Goal: Task Accomplishment & Management: Manage account settings

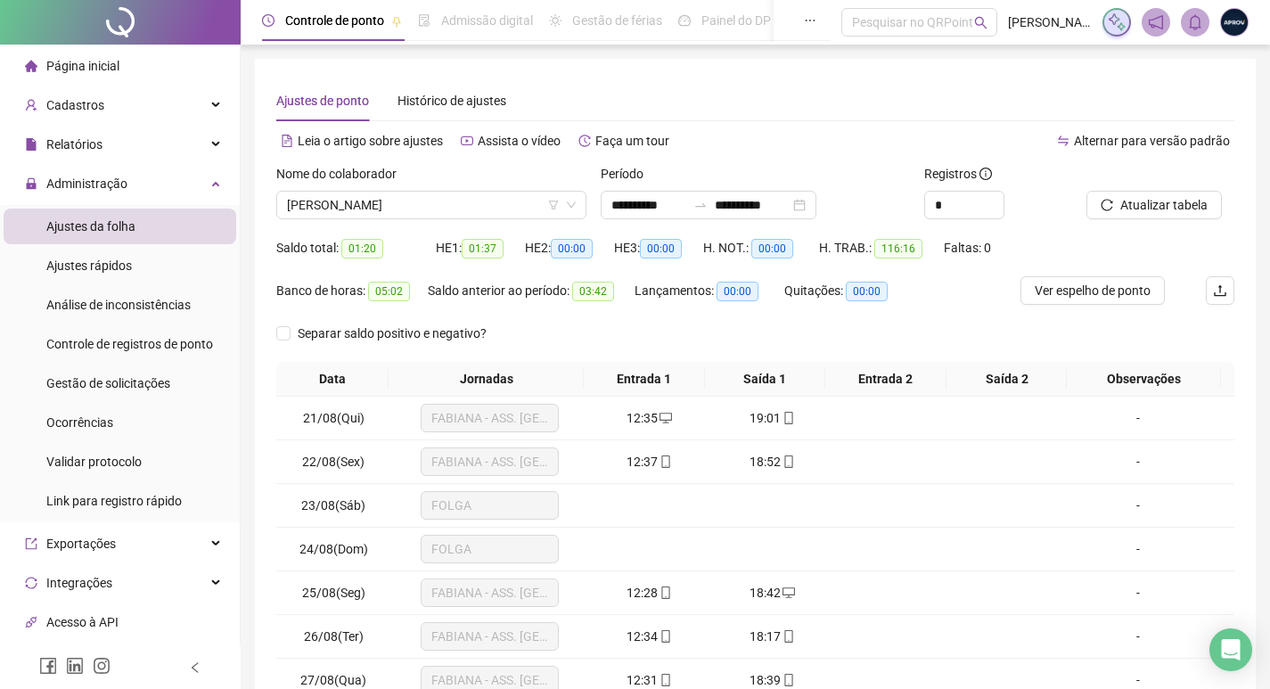
click at [106, 173] on span "Administração" at bounding box center [76, 184] width 102 height 36
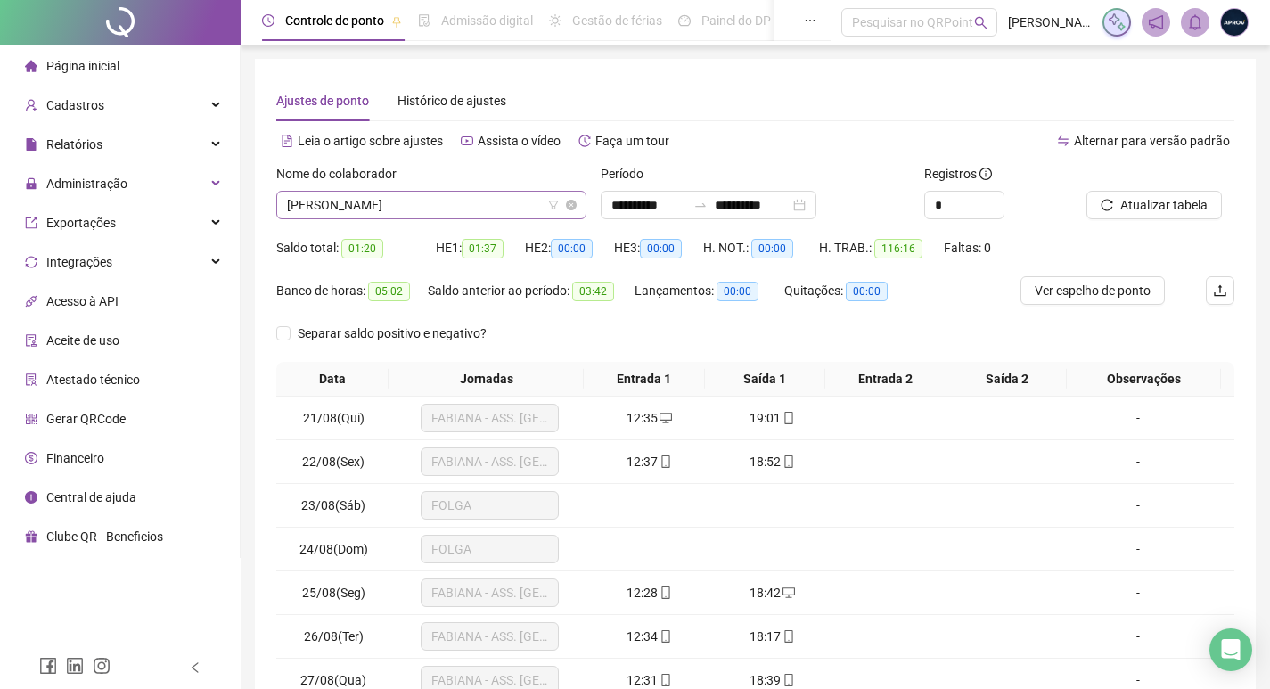
click at [403, 201] on span "[PERSON_NAME]" at bounding box center [431, 205] width 289 height 27
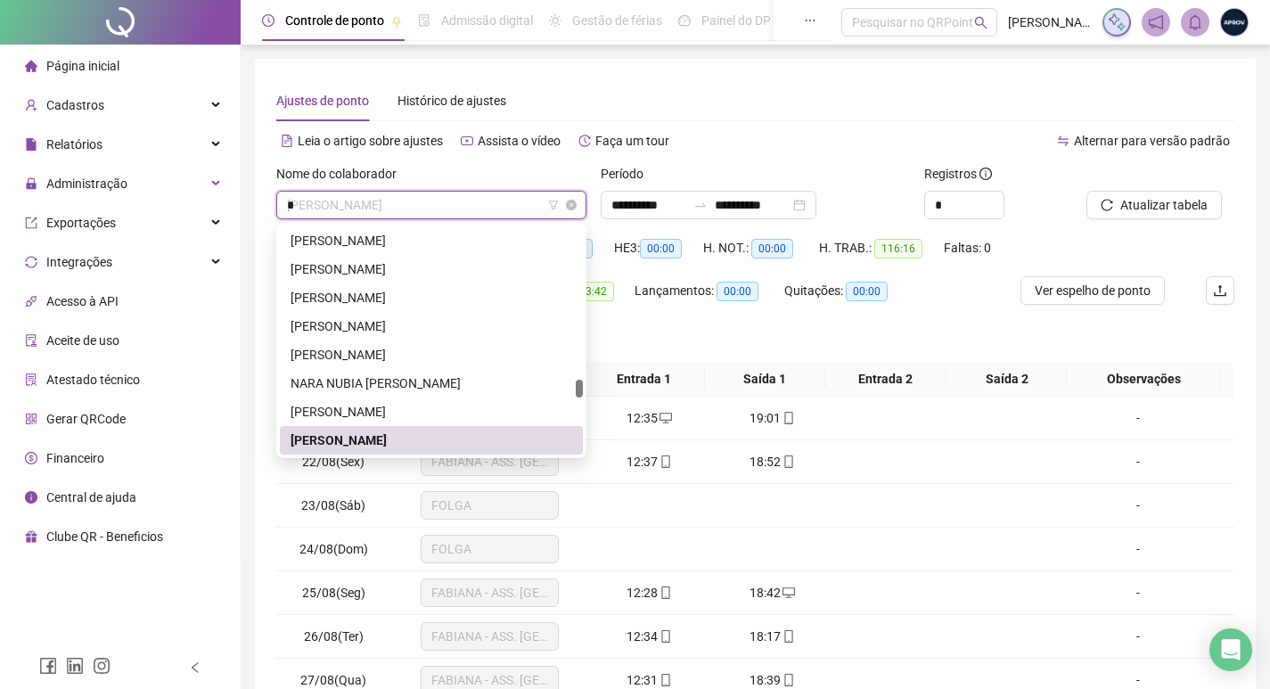
scroll to position [1254, 0]
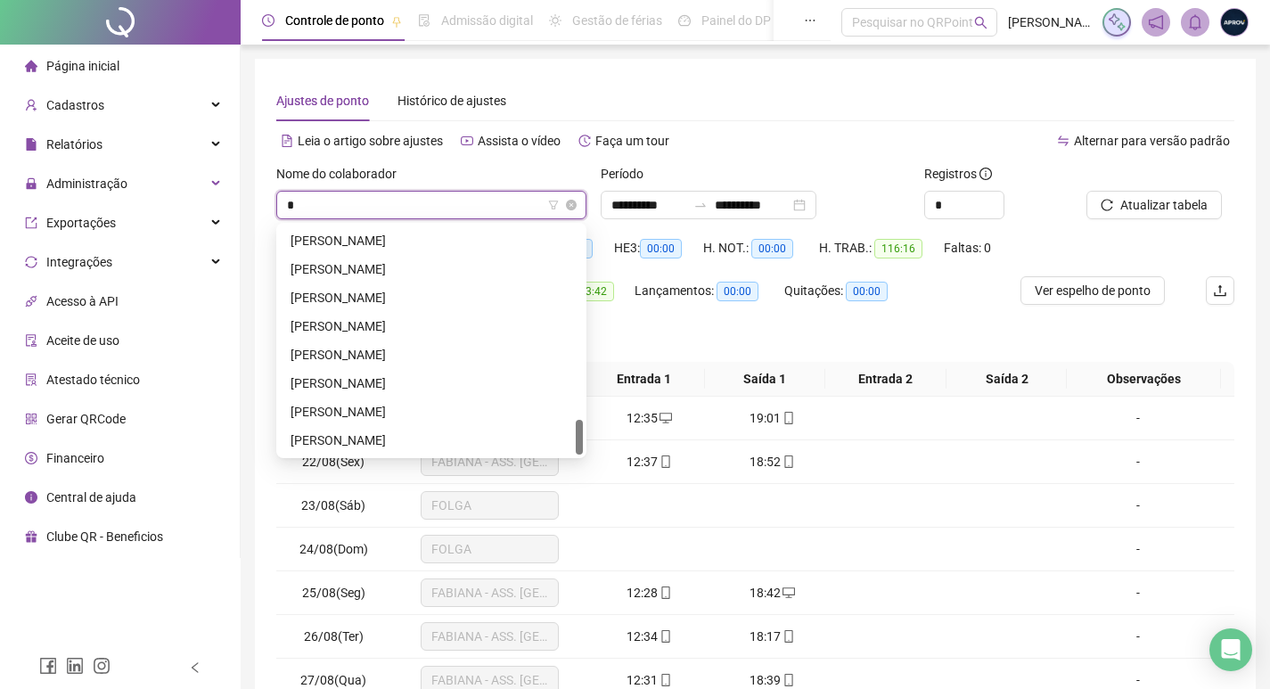
type input "**"
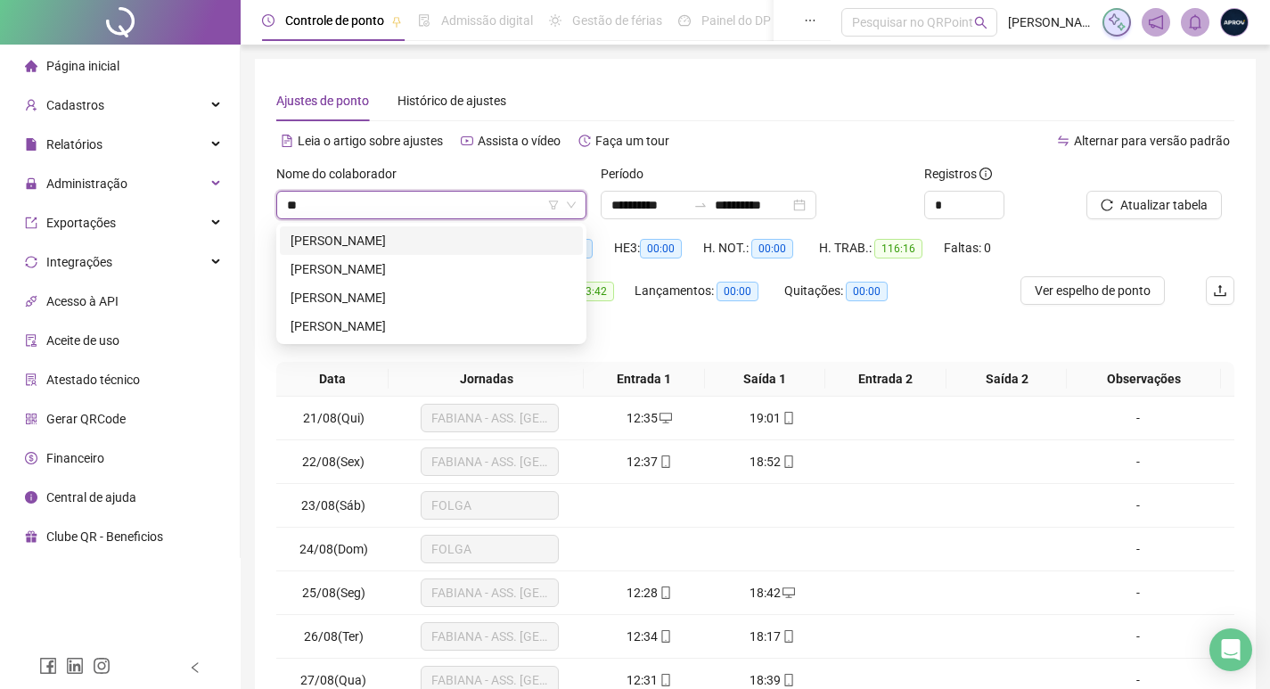
click at [422, 247] on div "[PERSON_NAME]" at bounding box center [431, 241] width 282 height 20
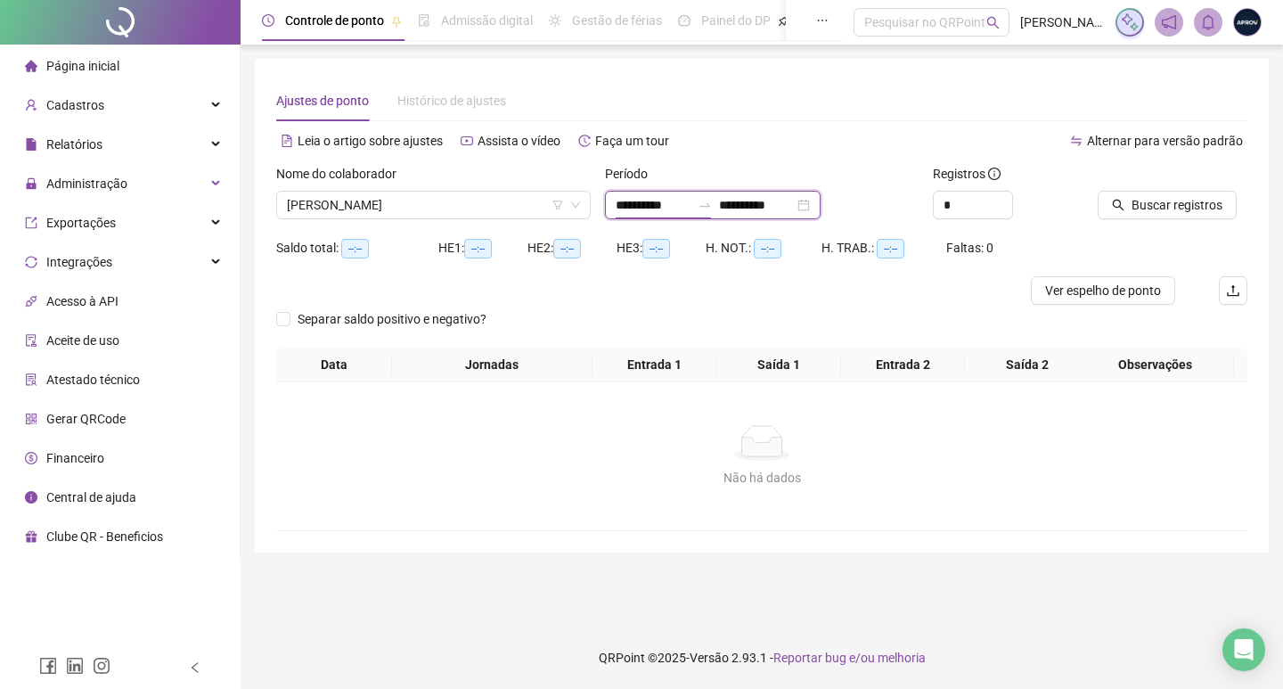
click at [624, 199] on input "**********" at bounding box center [653, 205] width 75 height 20
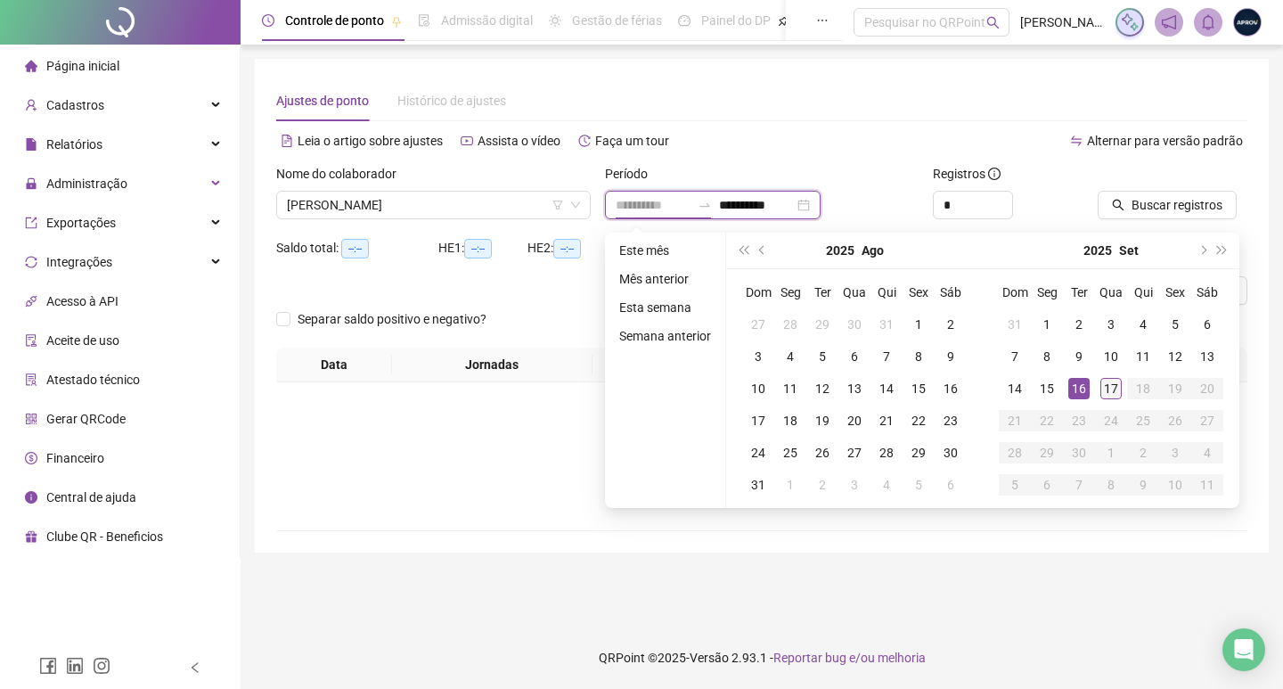
type input "**********"
click at [1107, 386] on div "17" at bounding box center [1110, 388] width 21 height 21
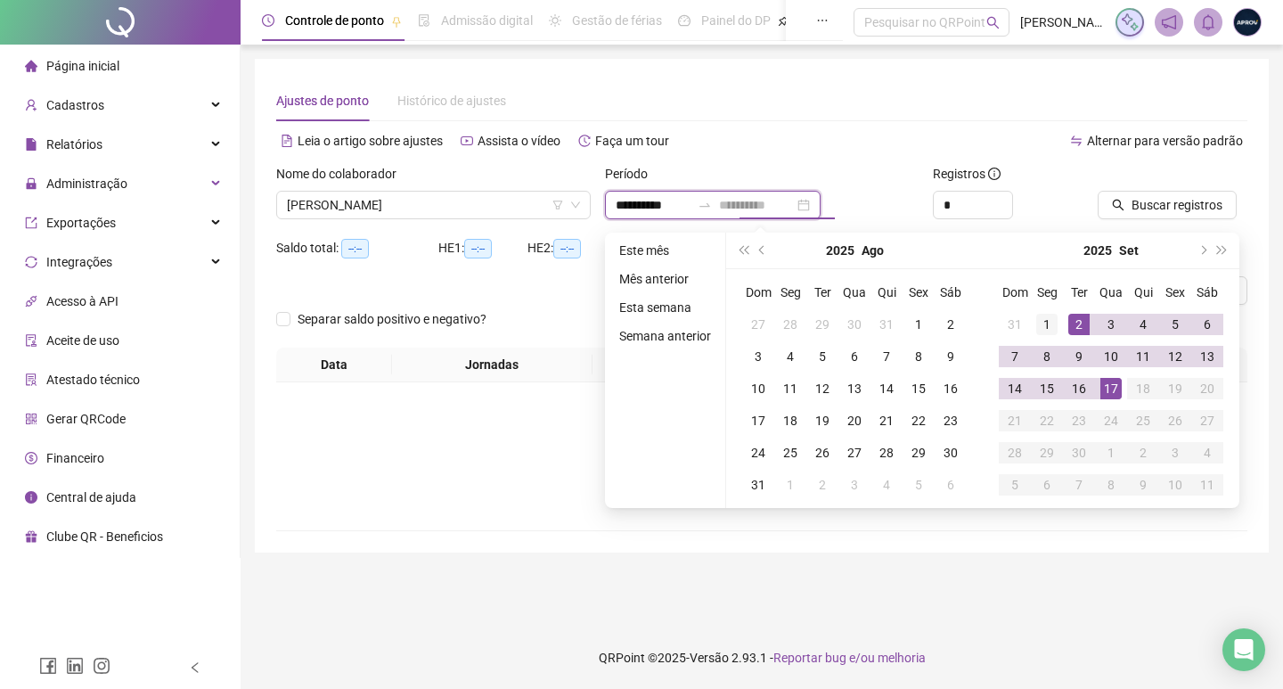
type input "**********"
click at [1042, 321] on div "1" at bounding box center [1046, 324] width 21 height 21
type input "**********"
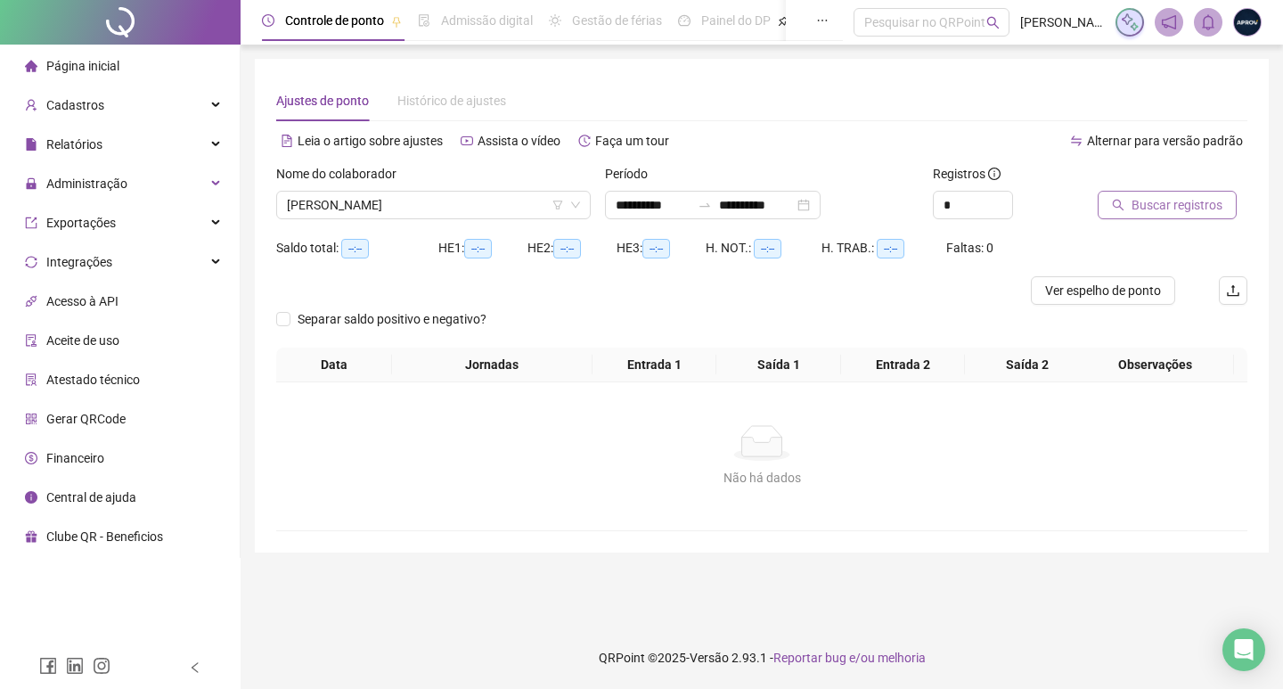
click at [1128, 207] on button "Buscar registros" at bounding box center [1167, 205] width 139 height 29
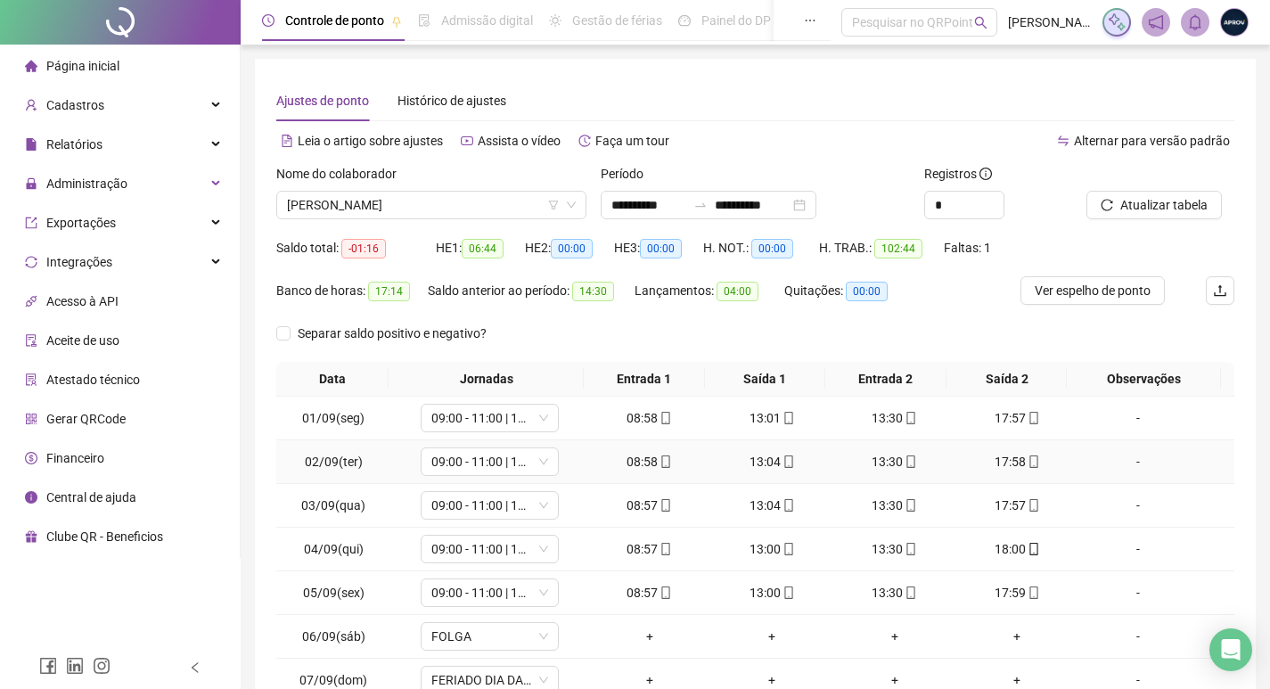
scroll to position [161, 0]
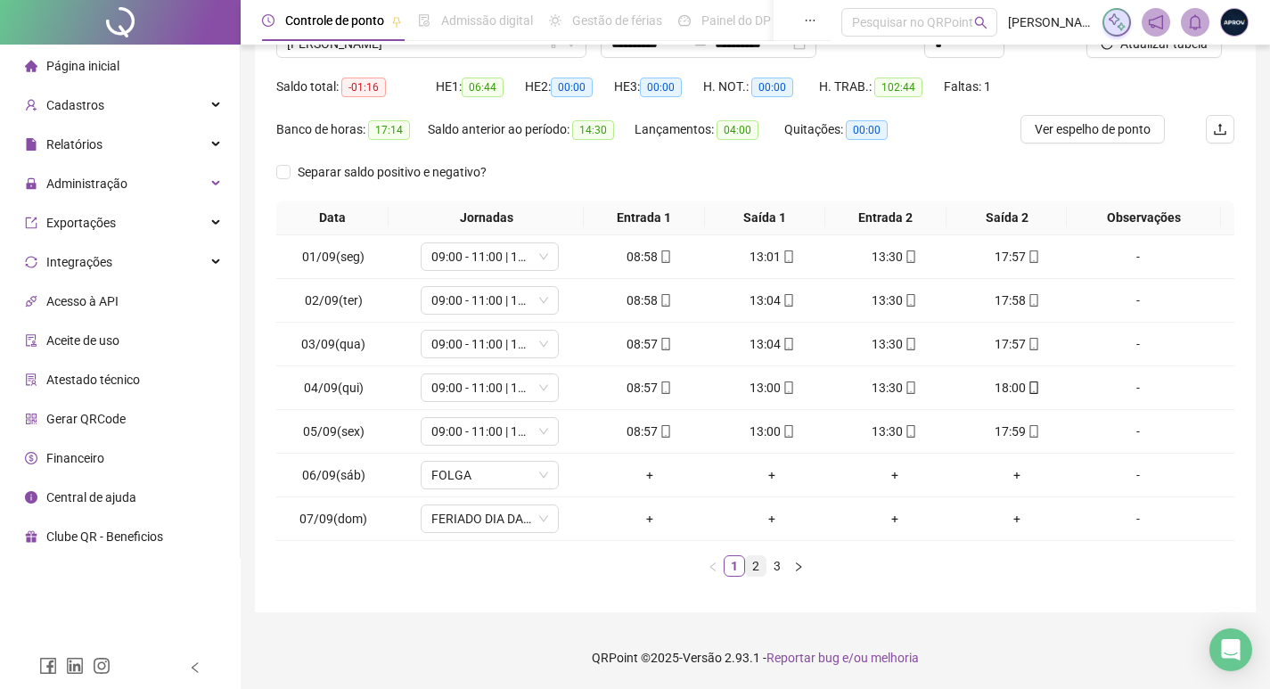
click at [748, 568] on link "2" at bounding box center [756, 566] width 20 height 20
click at [769, 567] on link "3" at bounding box center [777, 566] width 20 height 20
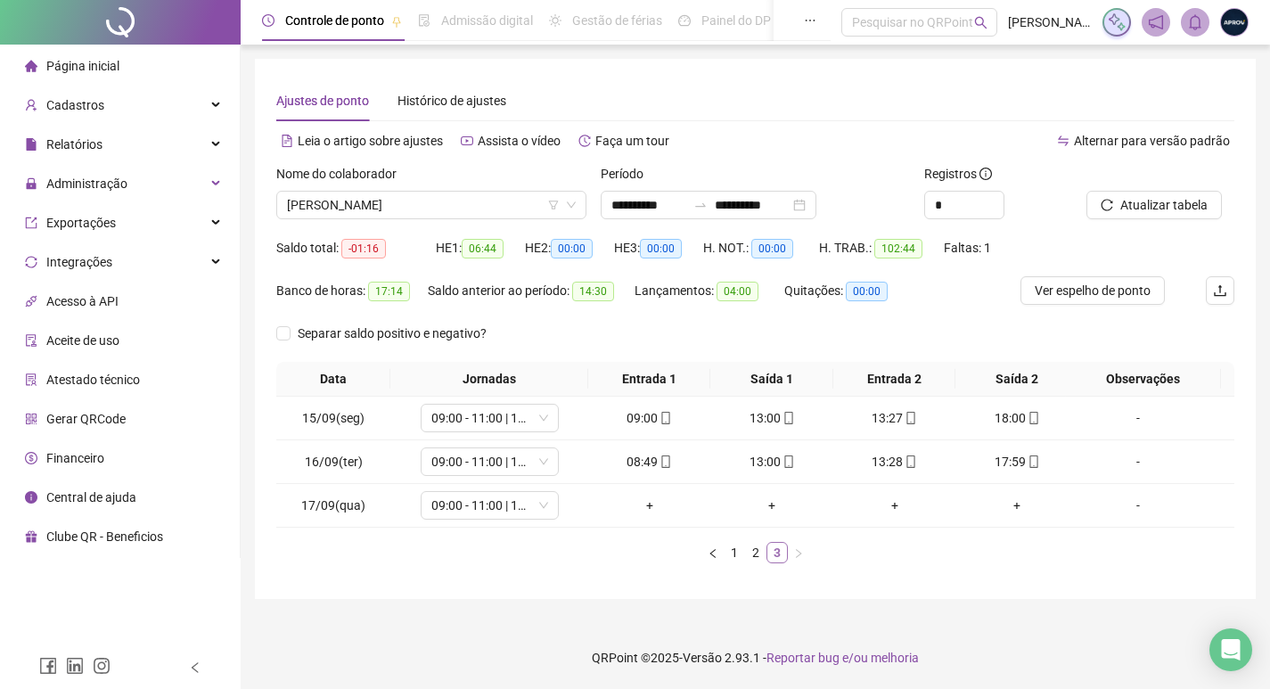
scroll to position [0, 0]
click at [1147, 507] on div "-" at bounding box center [1149, 505] width 105 height 20
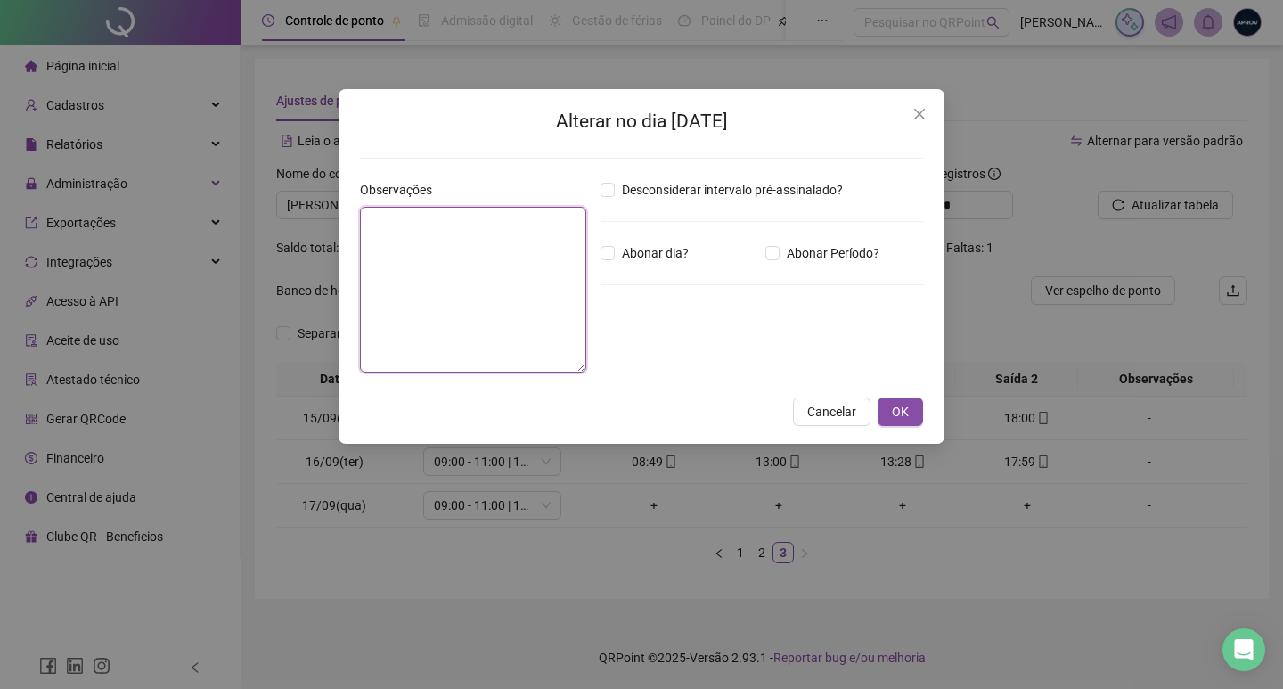
click at [503, 288] on textarea at bounding box center [473, 290] width 226 height 166
type textarea "**********"
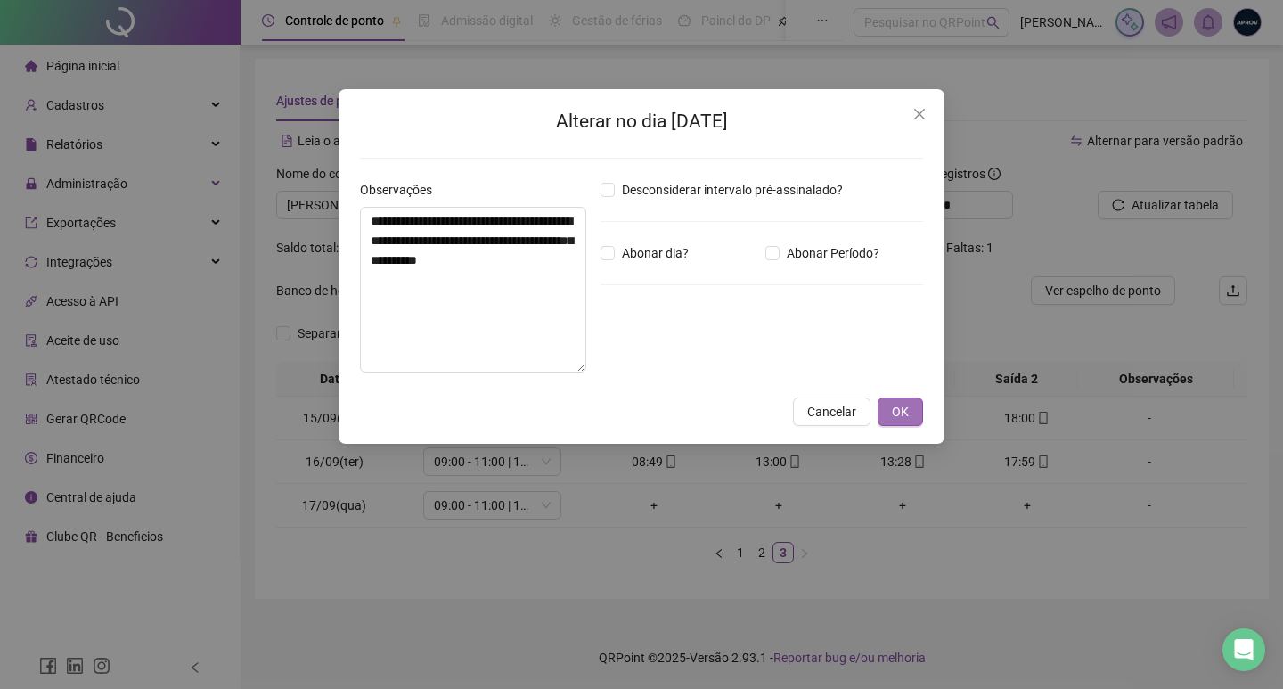
click at [911, 413] on button "OK" at bounding box center [900, 411] width 45 height 29
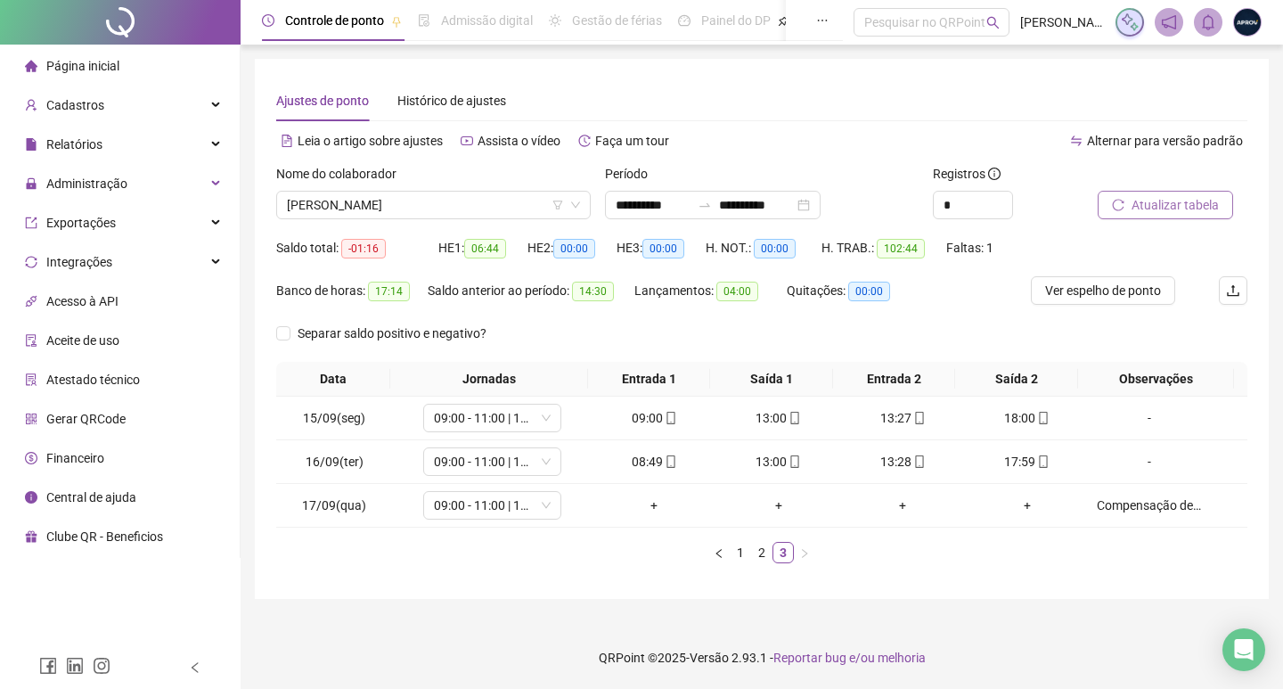
click at [1170, 200] on span "Atualizar tabela" at bounding box center [1175, 205] width 87 height 20
click at [66, 103] on span "Cadastros" at bounding box center [75, 105] width 58 height 14
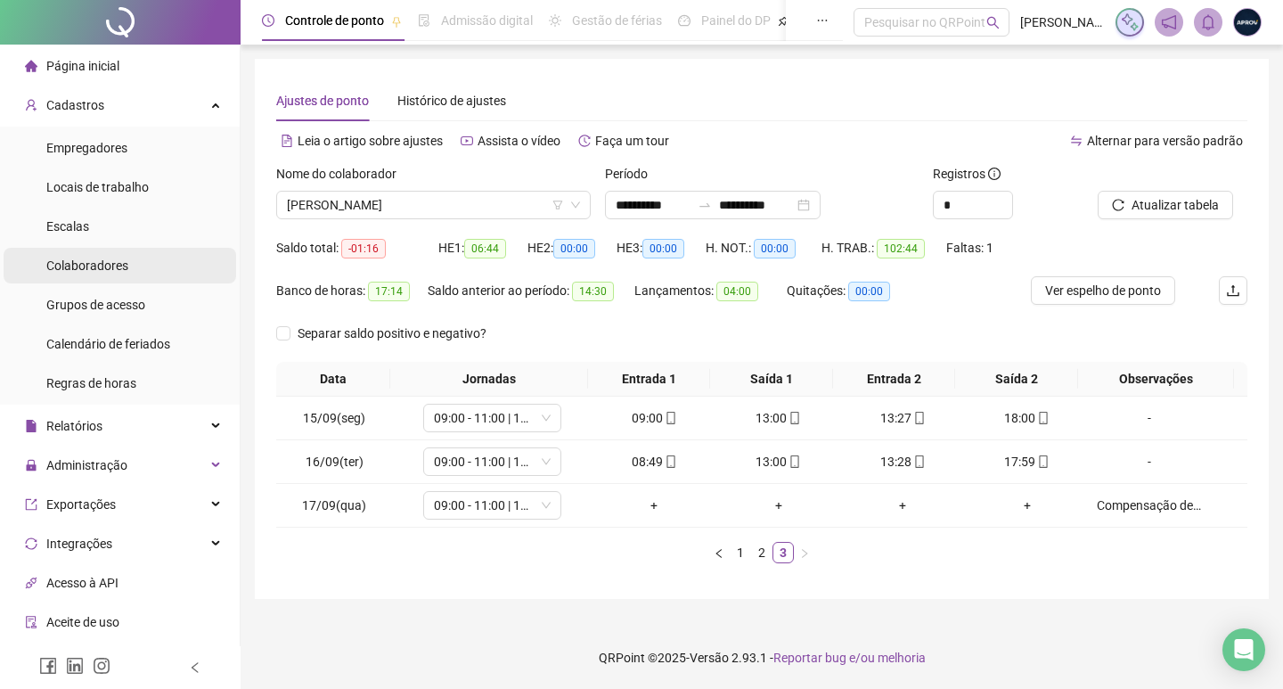
click at [77, 258] on span "Colaboradores" at bounding box center [87, 265] width 82 height 14
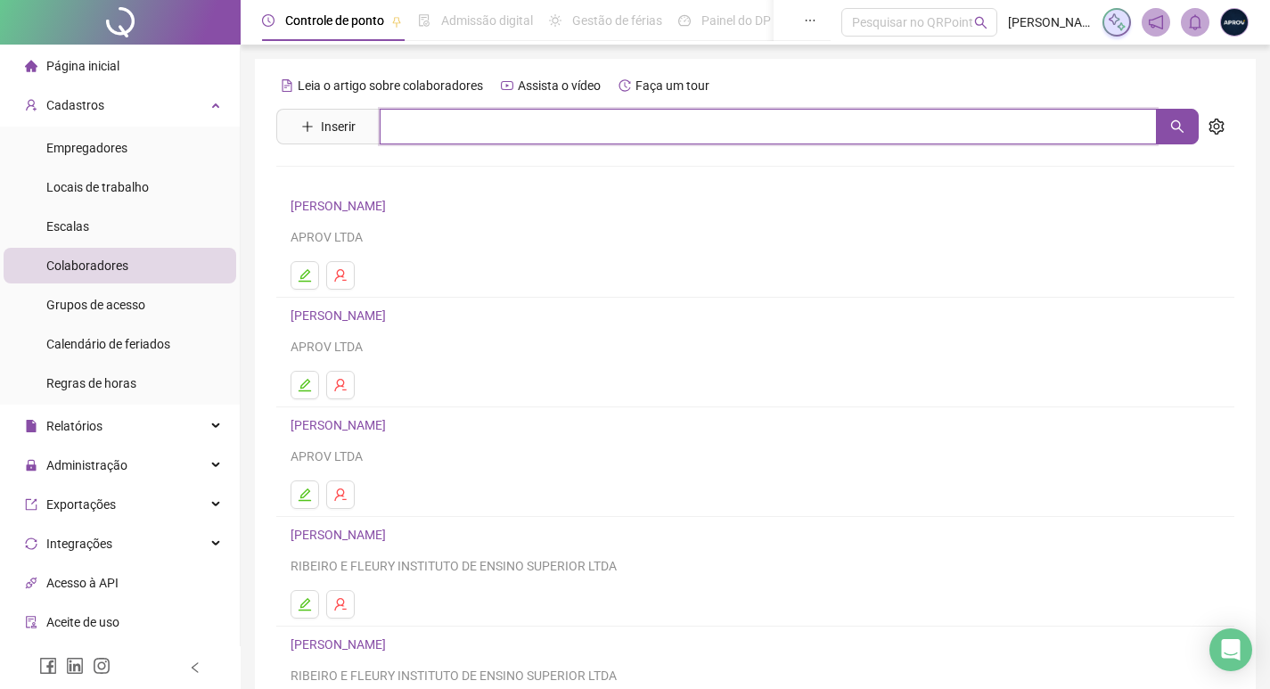
click at [399, 125] on input "text" at bounding box center [768, 127] width 777 height 36
type input "*******"
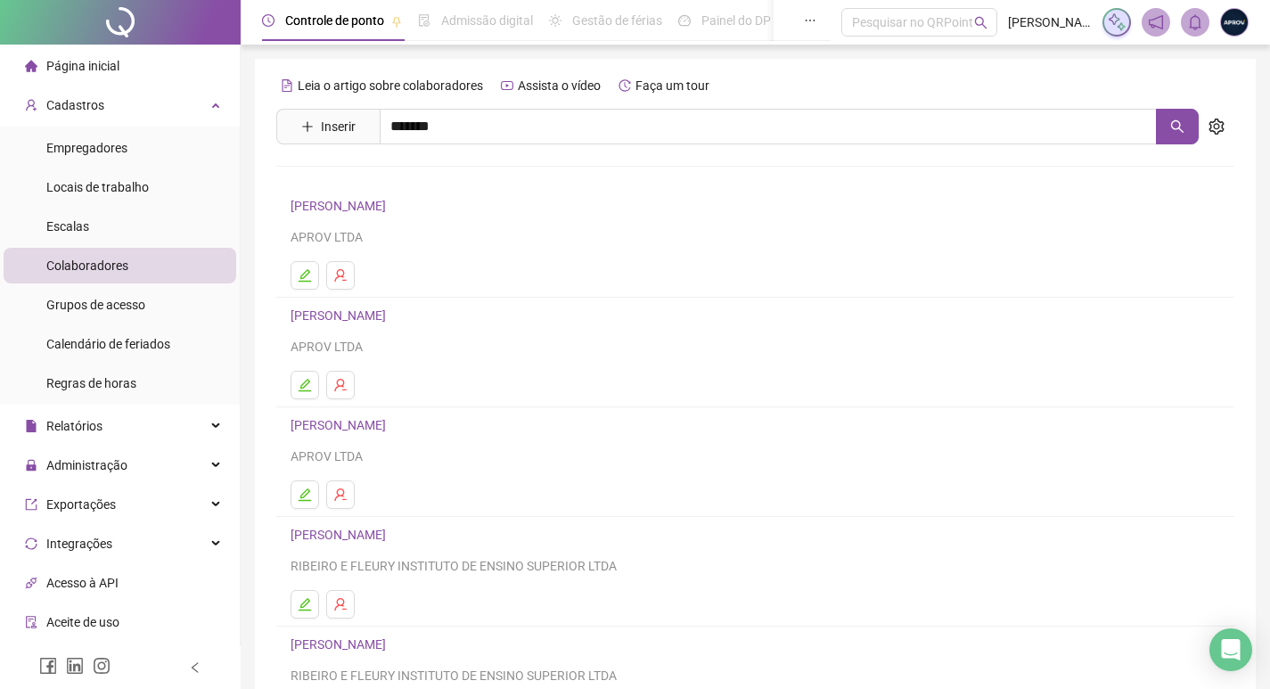
click at [405, 178] on link "[PERSON_NAME]" at bounding box center [356, 179] width 95 height 14
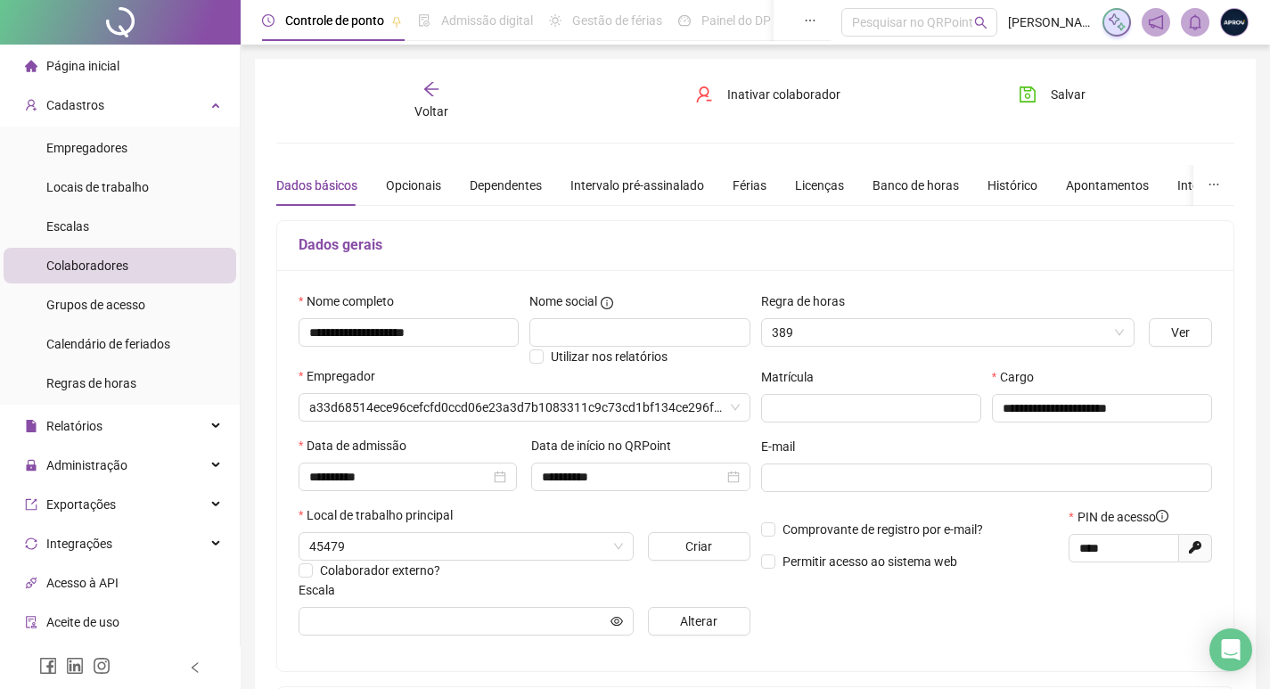
type input "**********"
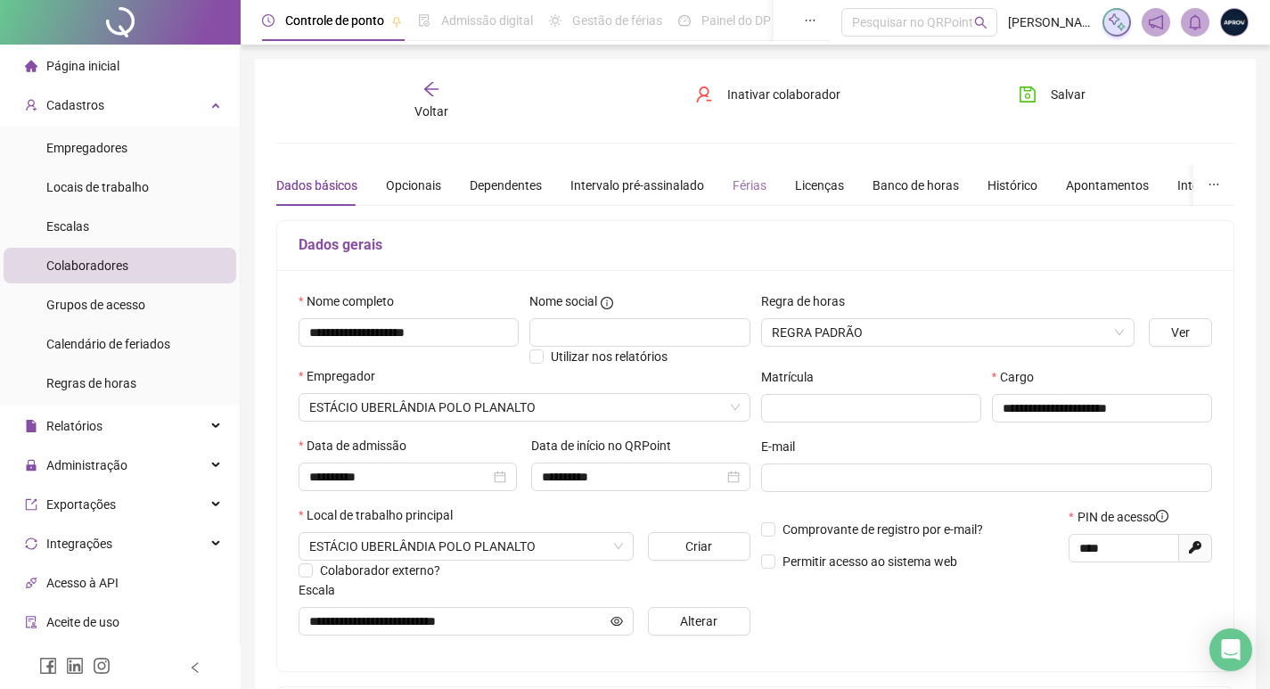
click at [747, 173] on div "Férias" at bounding box center [749, 185] width 34 height 41
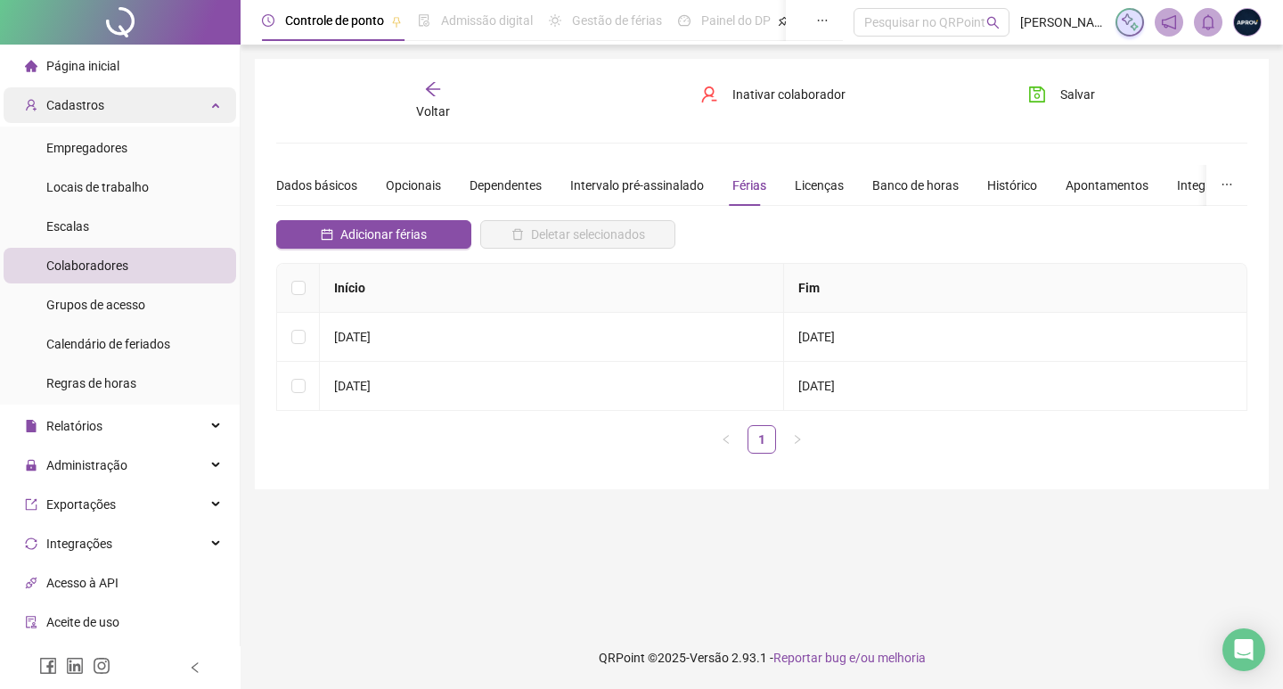
click at [102, 104] on div "Cadastros" at bounding box center [120, 105] width 233 height 36
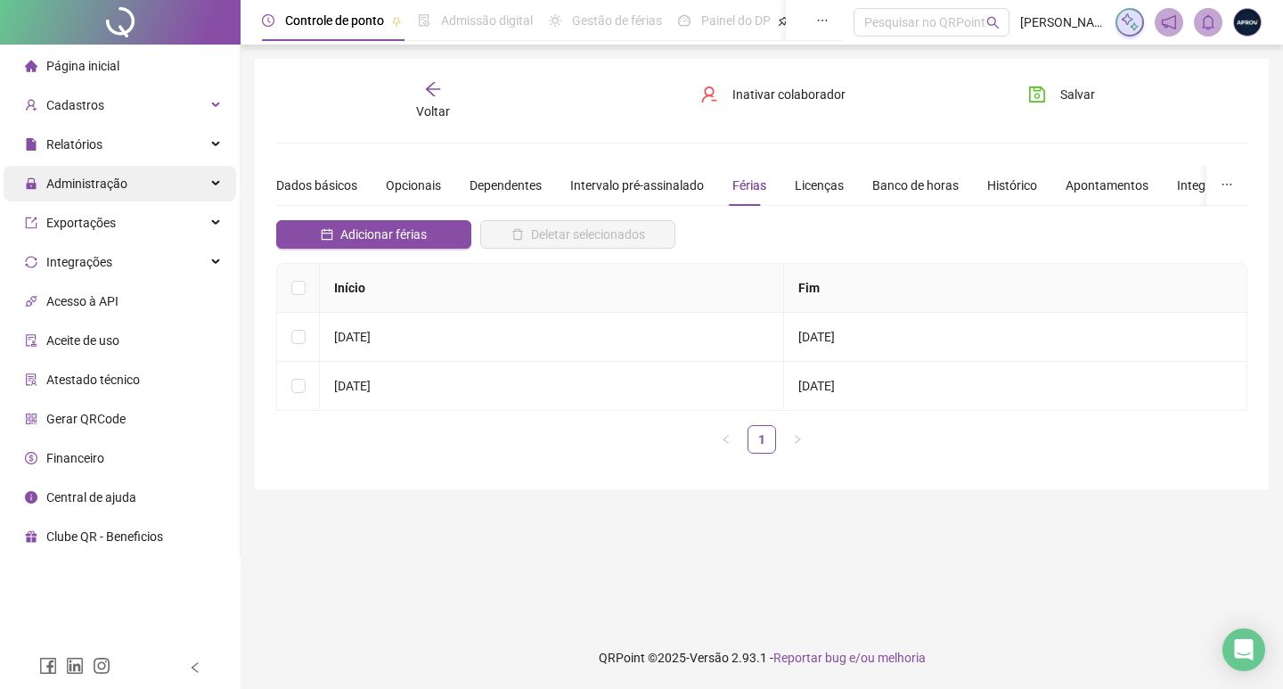
click at [121, 191] on span "Administração" at bounding box center [86, 183] width 81 height 14
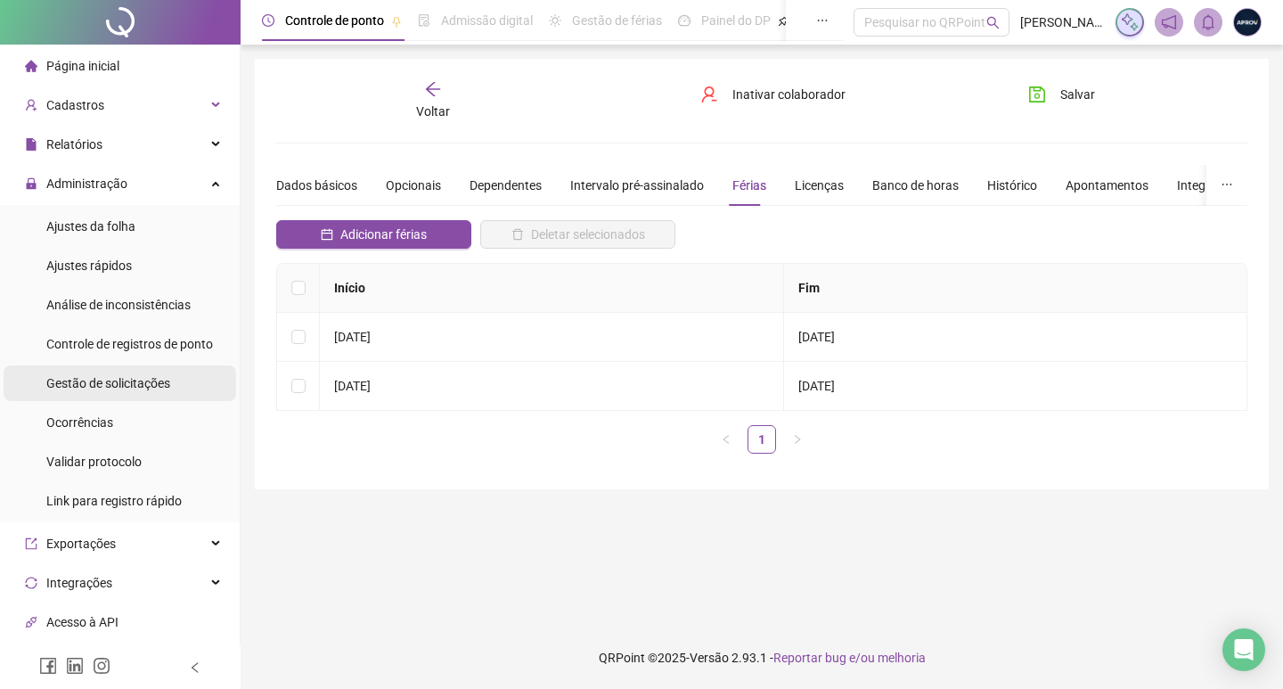
click at [133, 380] on span "Gestão de solicitações" at bounding box center [108, 383] width 124 height 14
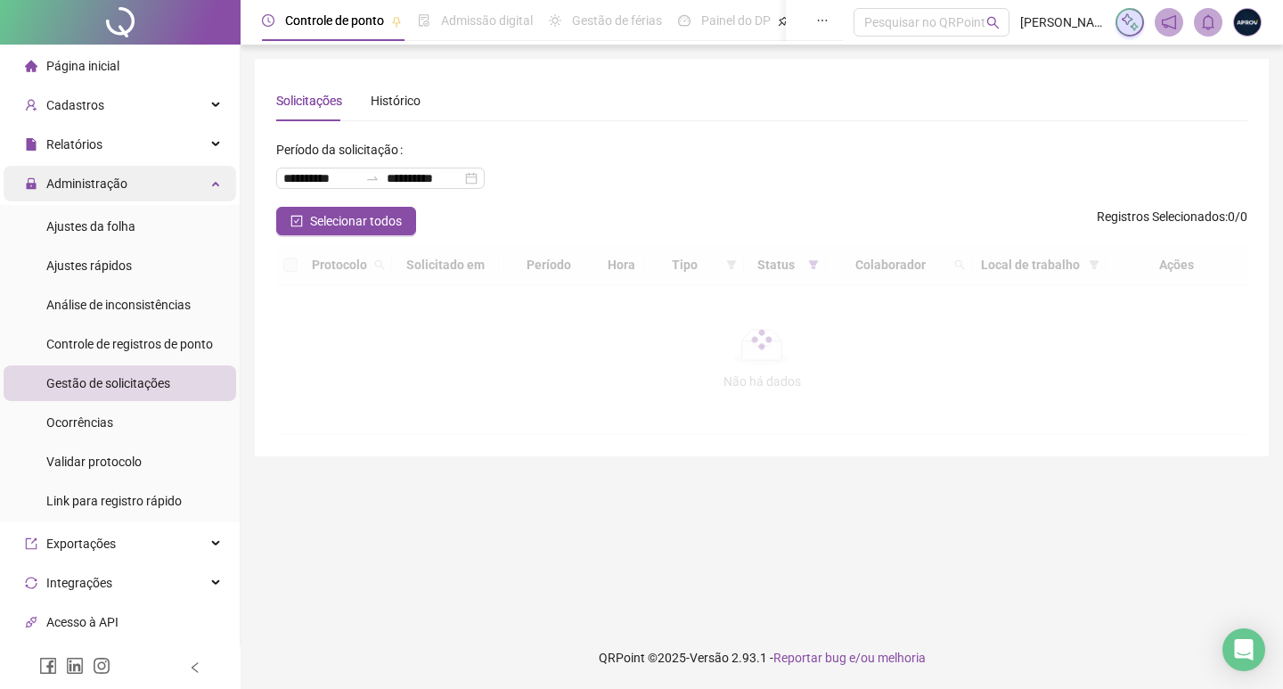
click at [118, 188] on span "Administração" at bounding box center [86, 183] width 81 height 14
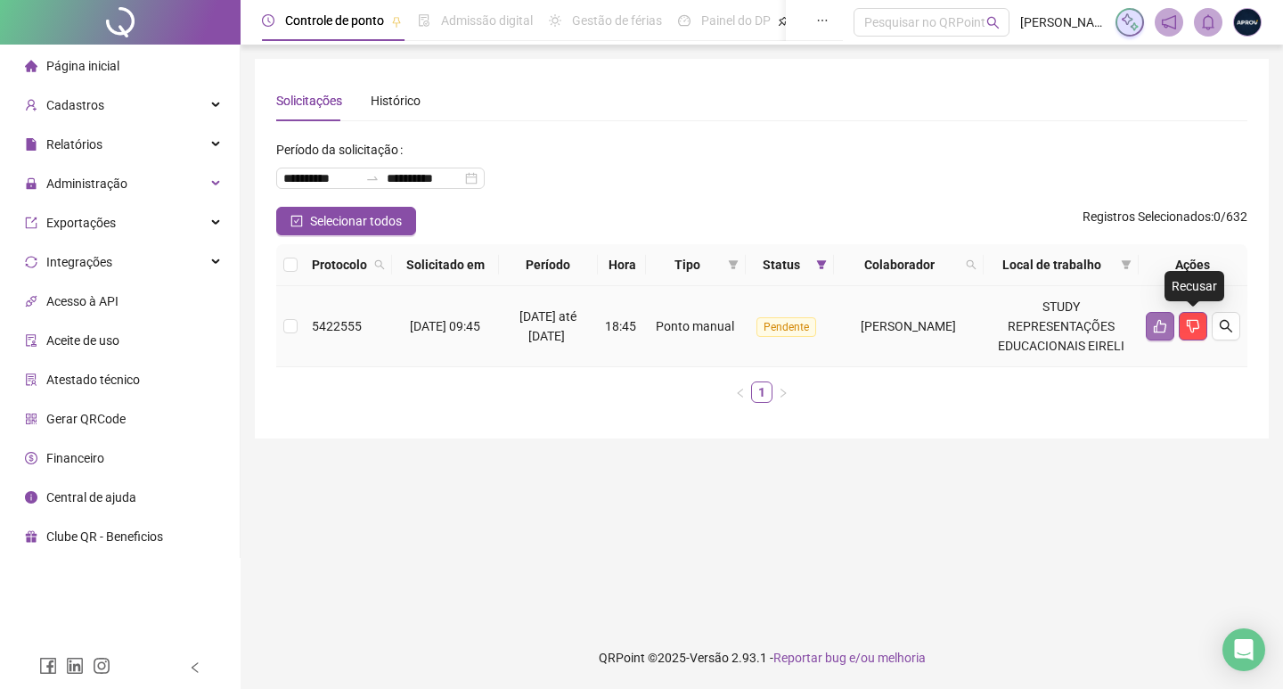
click at [1154, 321] on icon "like" at bounding box center [1160, 326] width 14 height 14
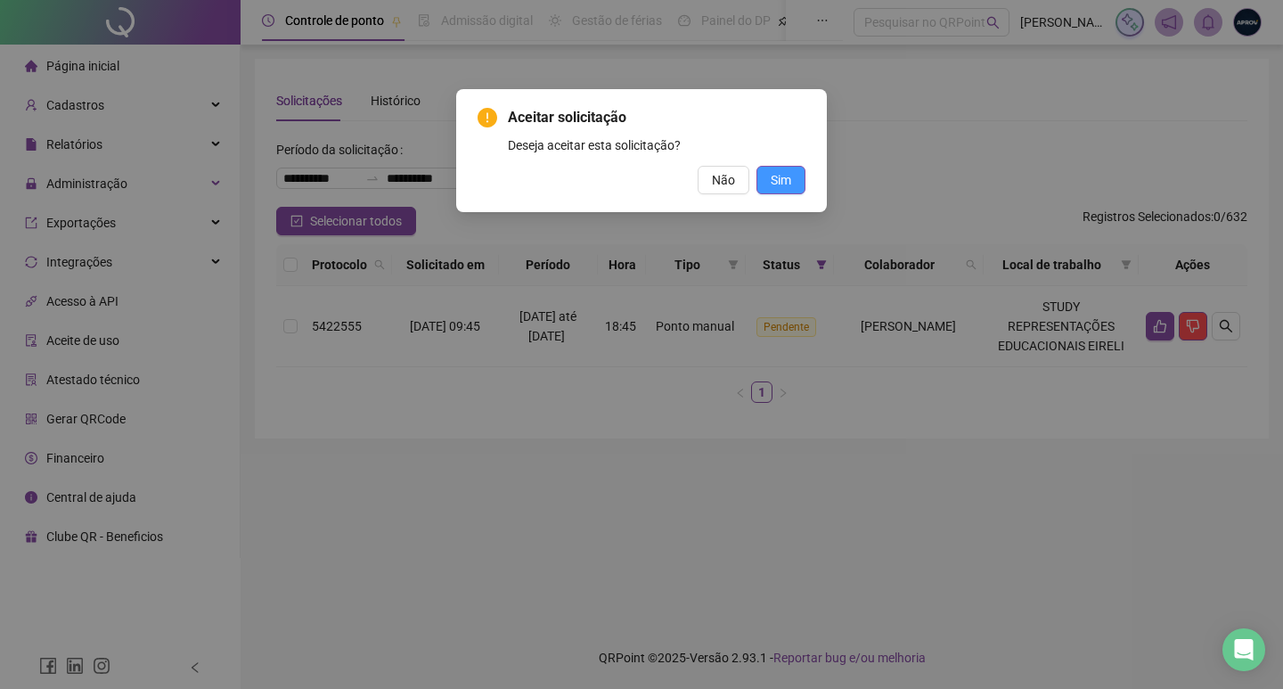
click at [785, 168] on button "Sim" at bounding box center [780, 180] width 49 height 29
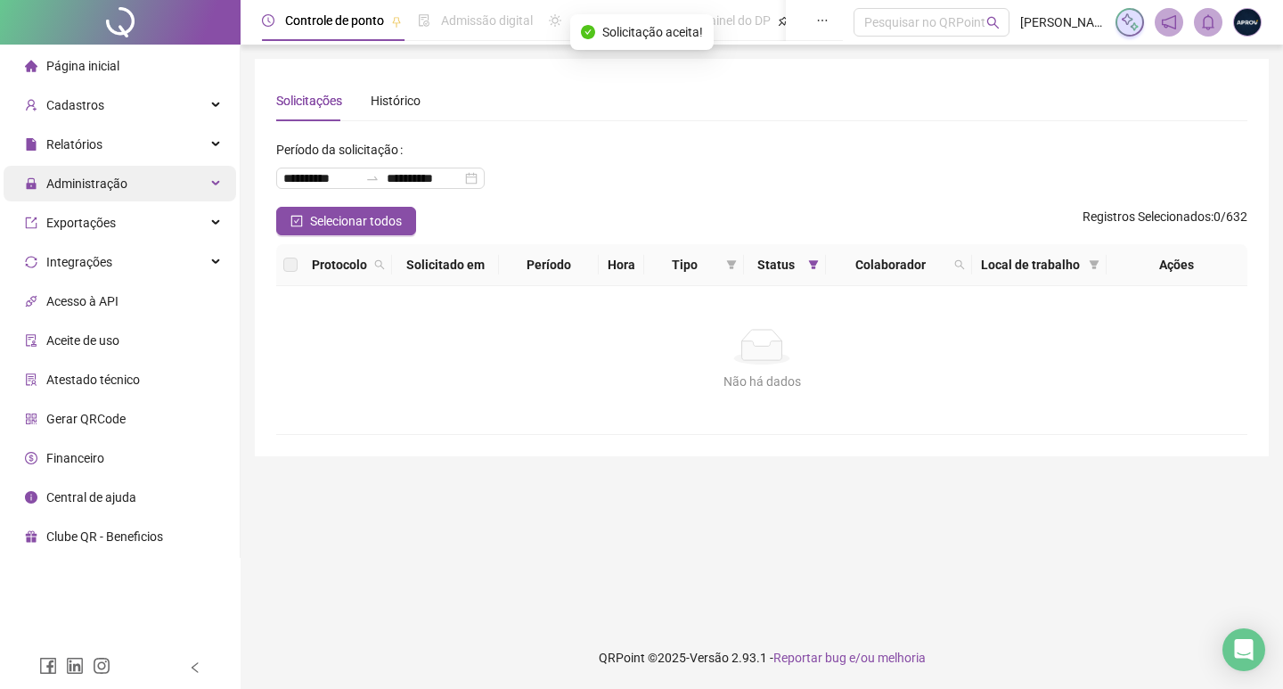
click at [127, 187] on div "Administração" at bounding box center [120, 184] width 233 height 36
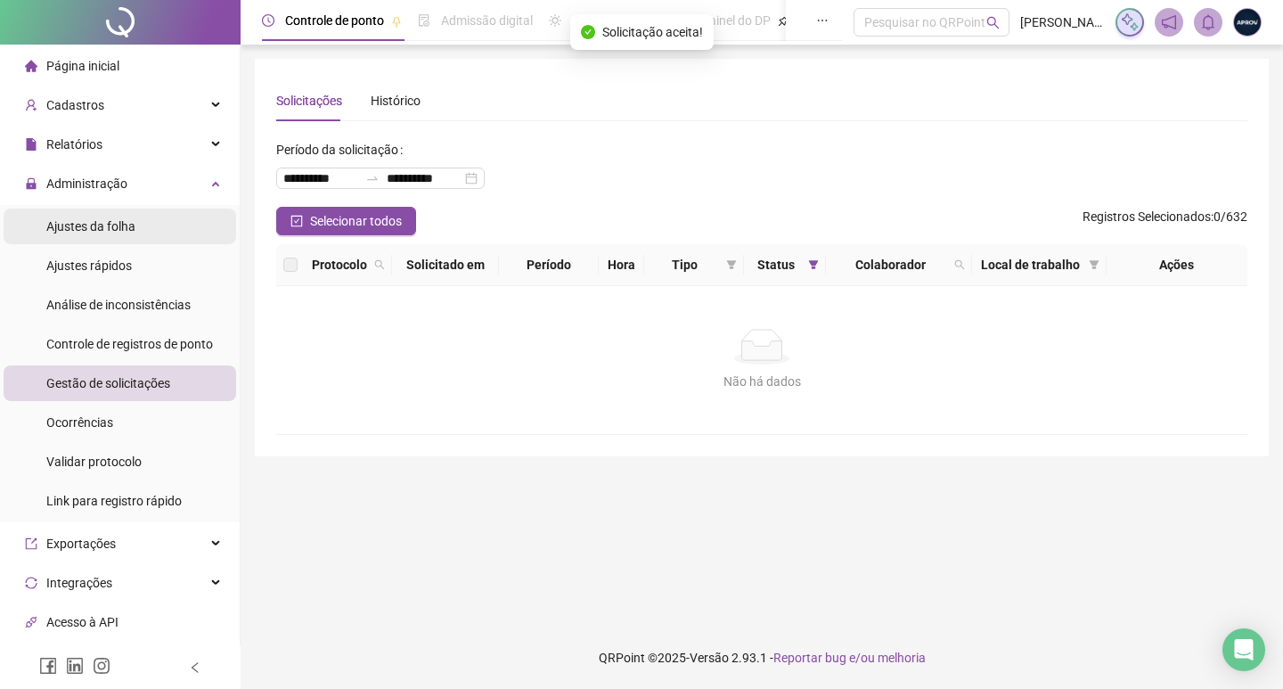
click at [128, 217] on div "Ajustes da folha" at bounding box center [90, 226] width 89 height 36
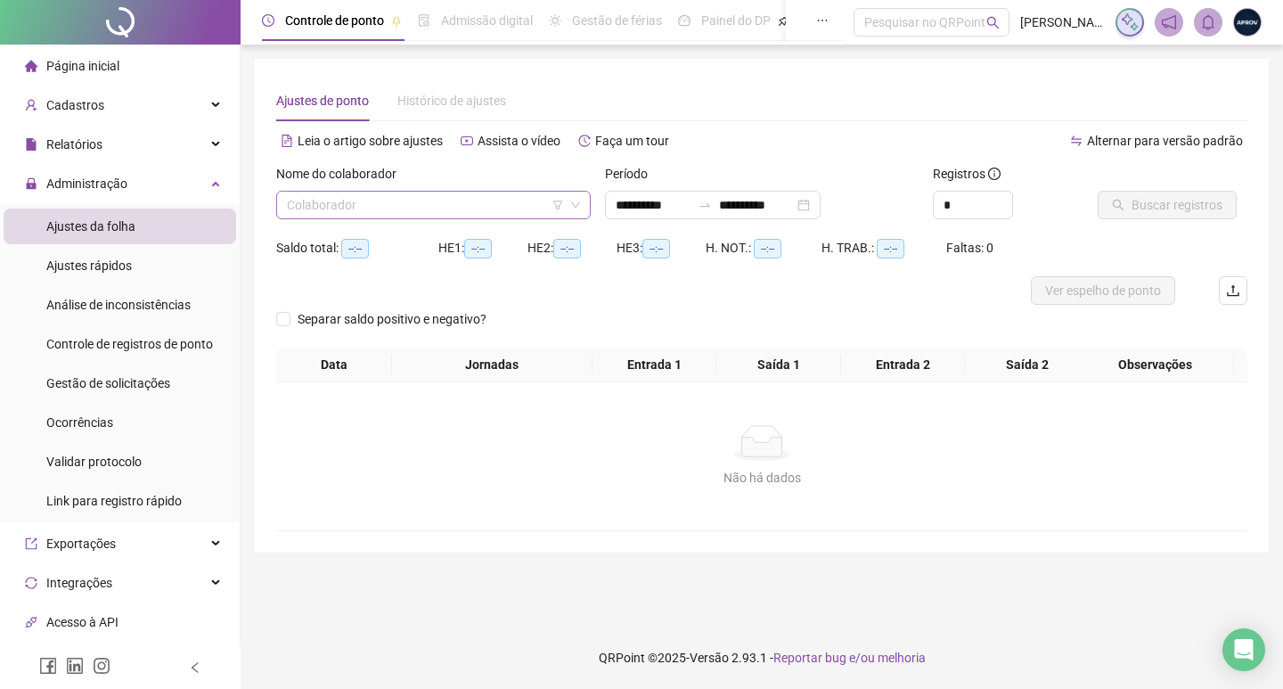
click at [347, 209] on input "search" at bounding box center [425, 205] width 277 height 27
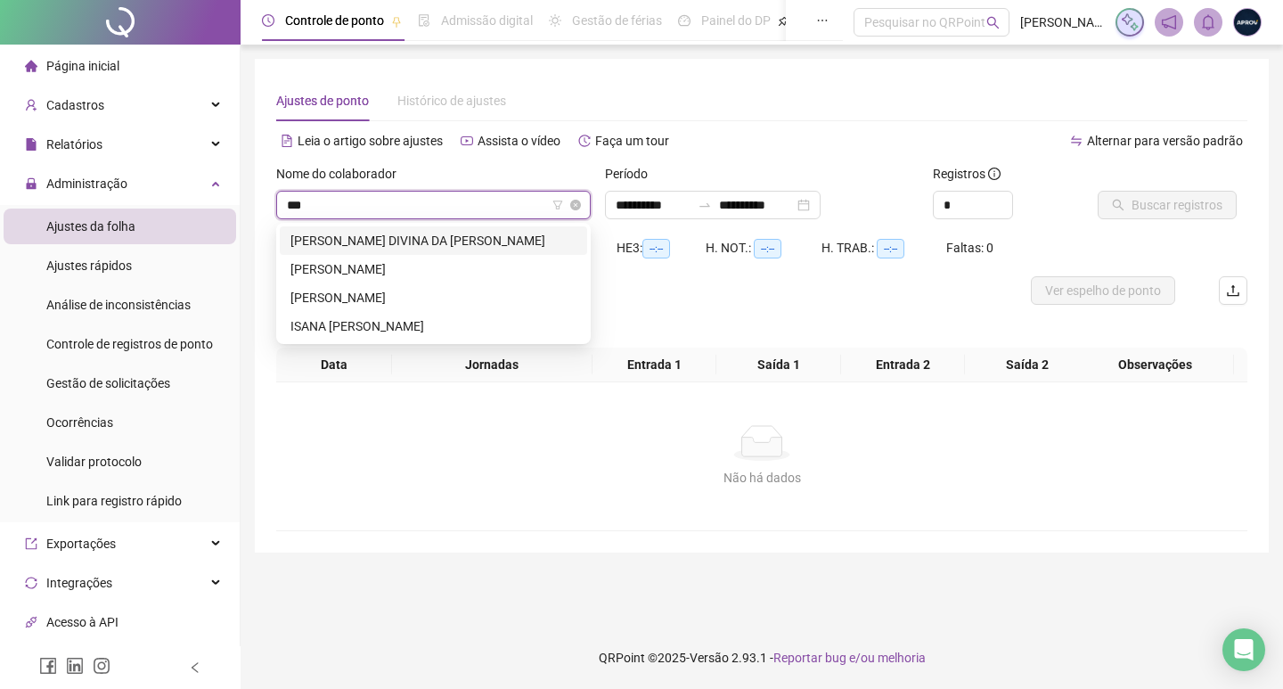
type input "****"
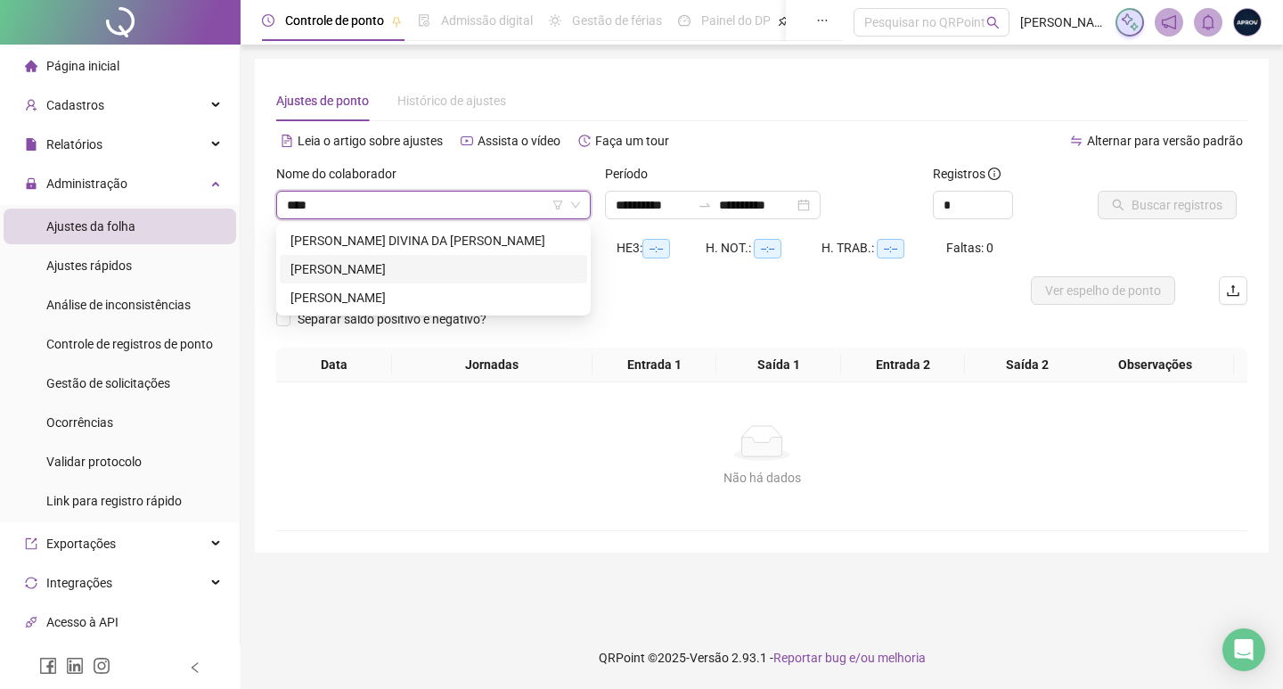
click at [378, 270] on div "[PERSON_NAME]" at bounding box center [433, 269] width 286 height 20
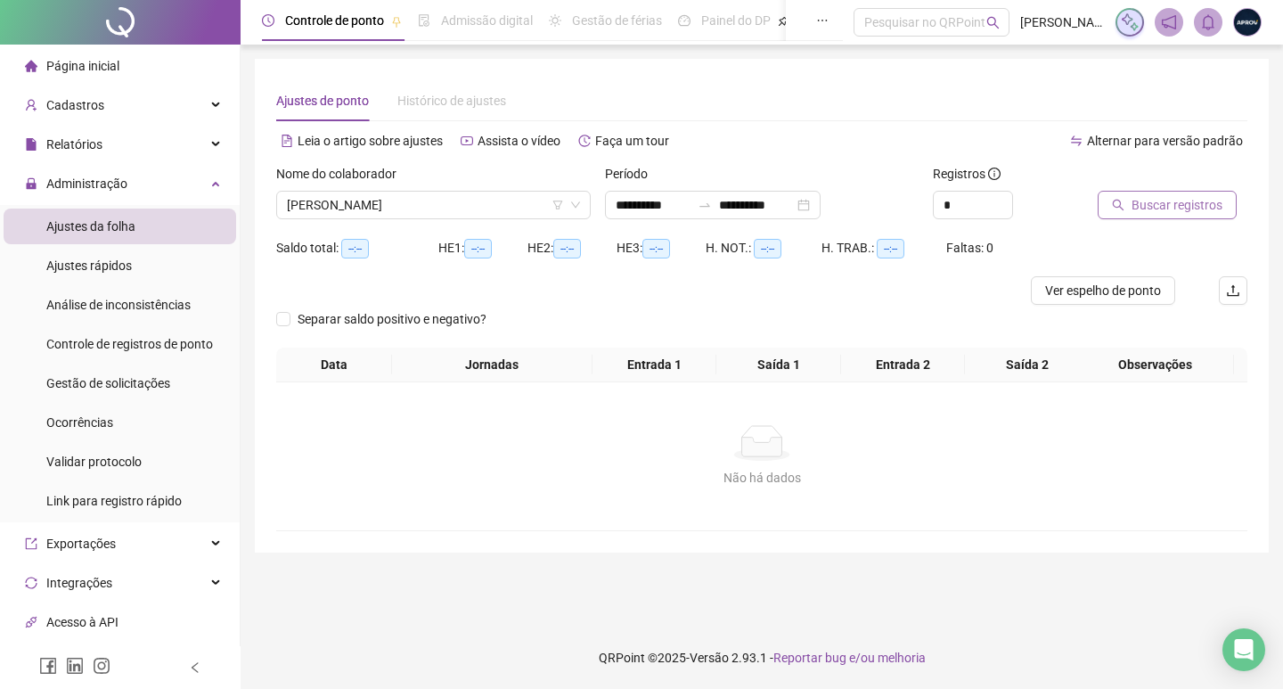
click at [1188, 208] on span "Buscar registros" at bounding box center [1177, 205] width 91 height 20
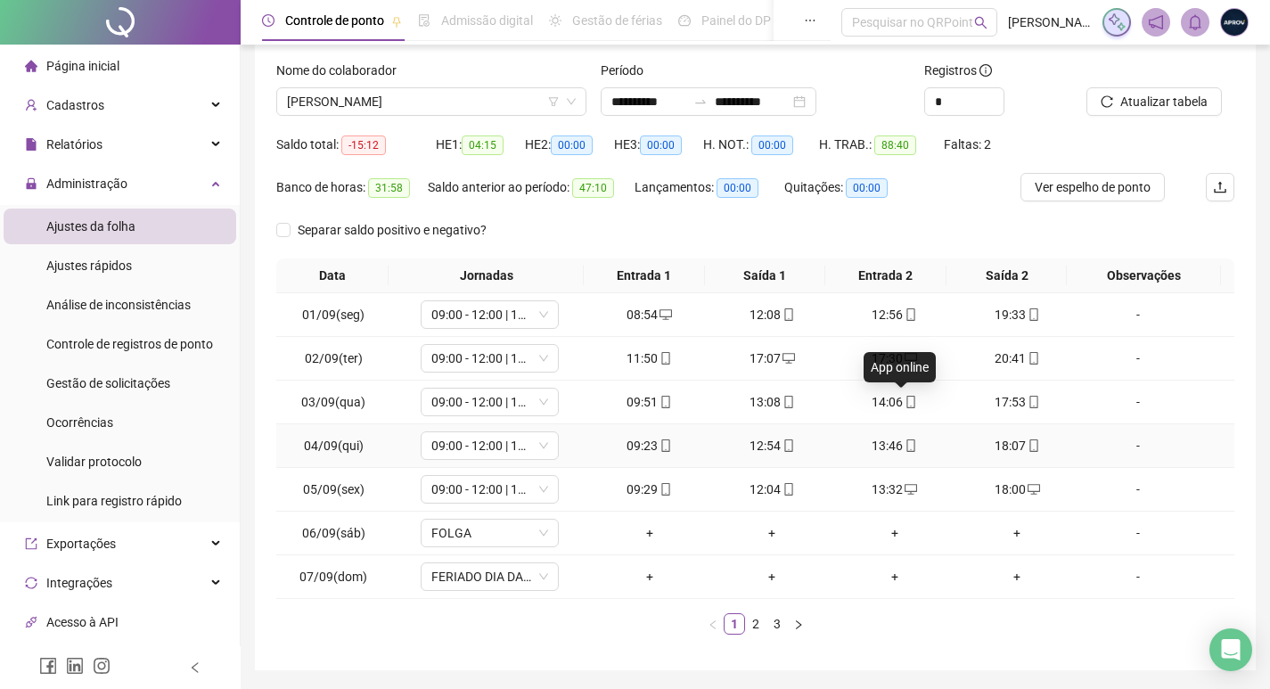
scroll to position [161, 0]
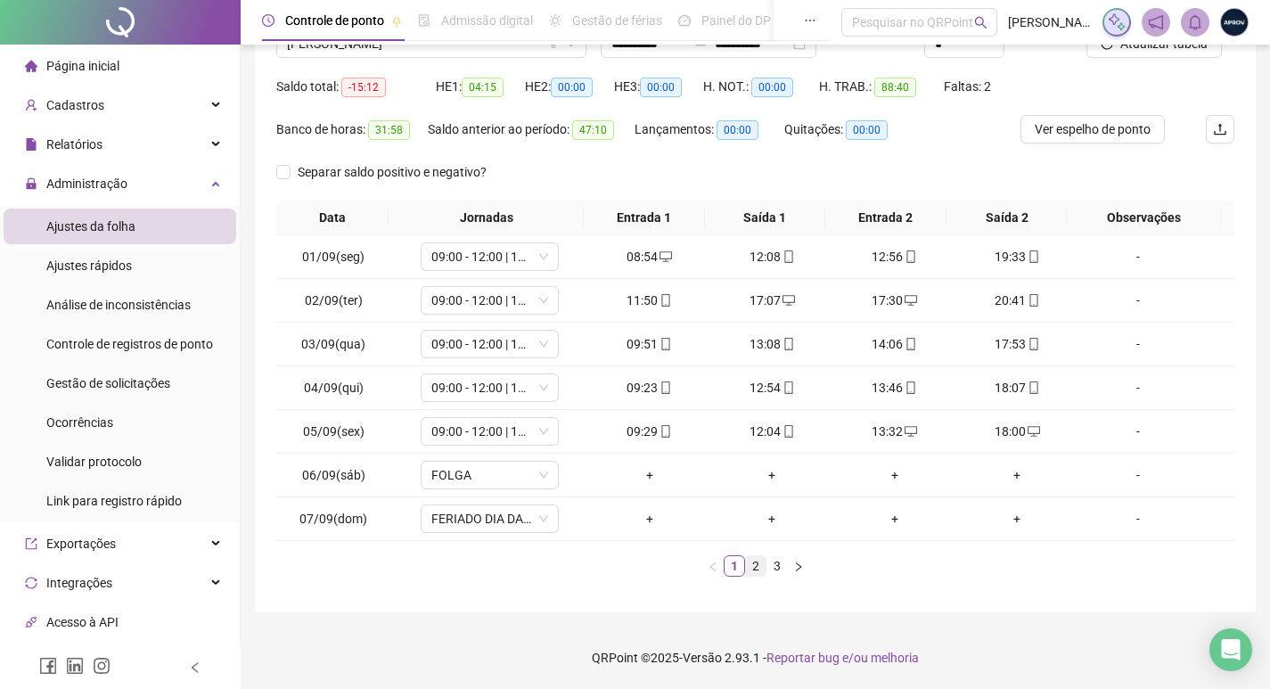
click at [755, 565] on link "2" at bounding box center [756, 566] width 20 height 20
click at [772, 568] on link "3" at bounding box center [777, 566] width 20 height 20
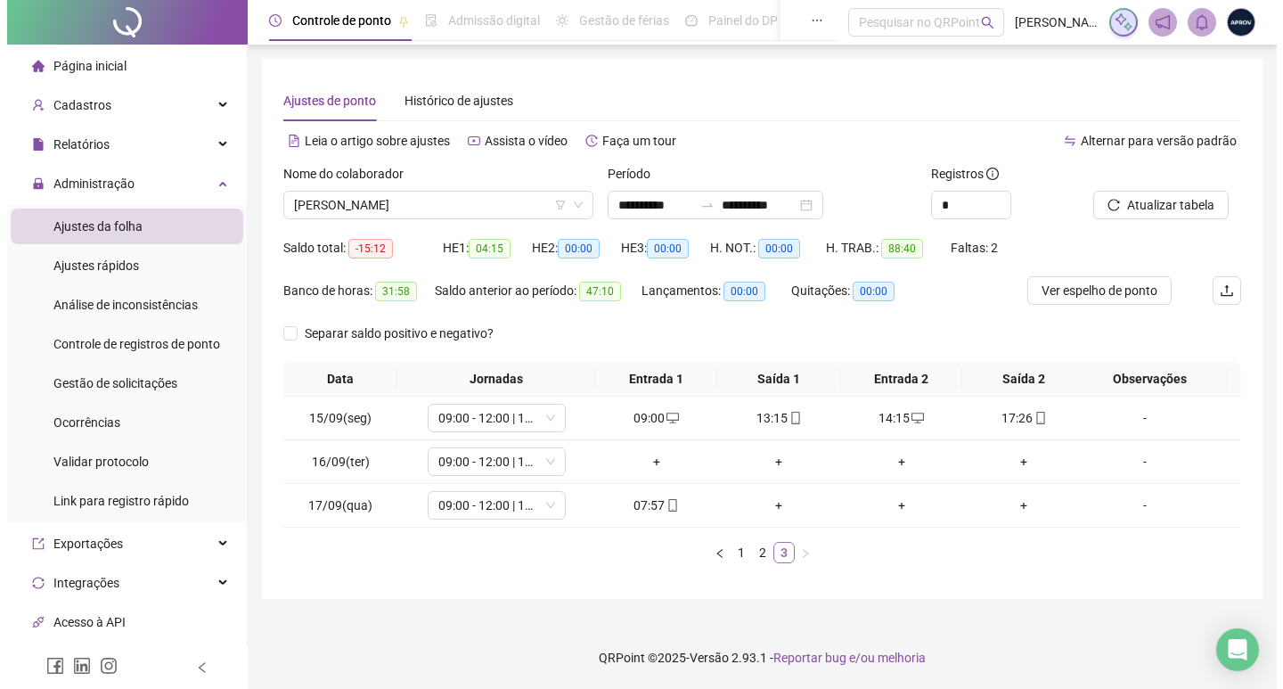
scroll to position [0, 0]
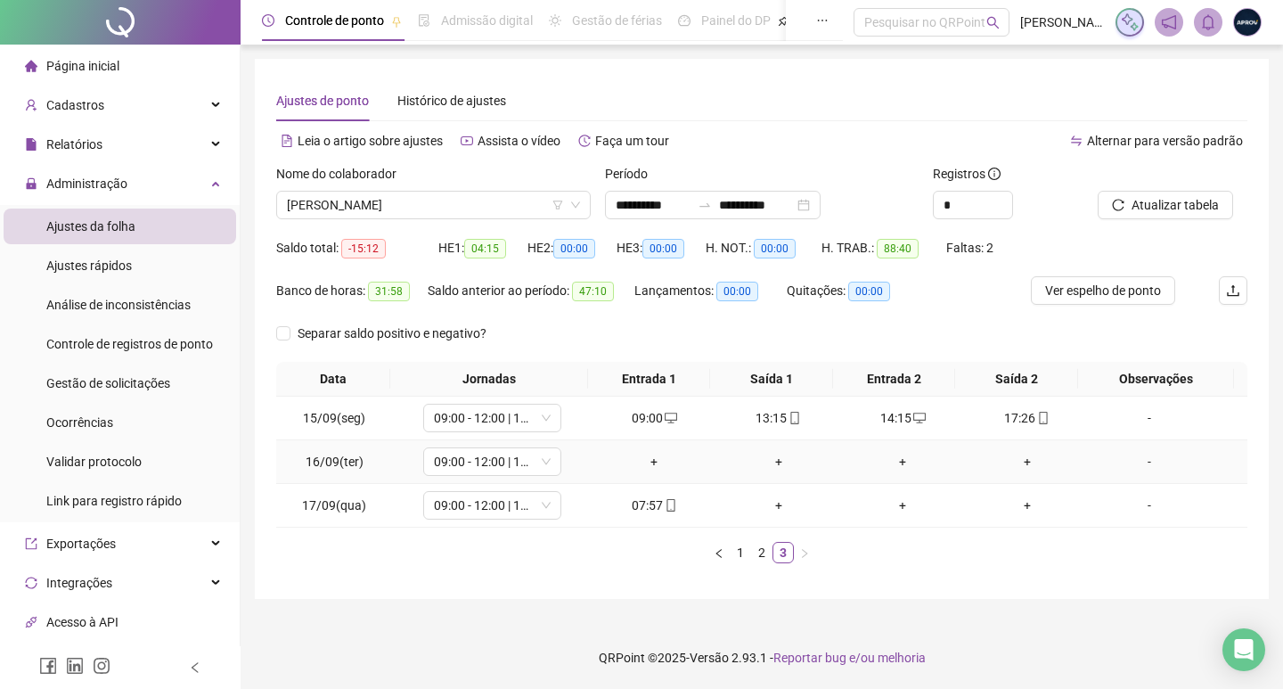
click at [1140, 469] on div "-" at bounding box center [1149, 462] width 105 height 20
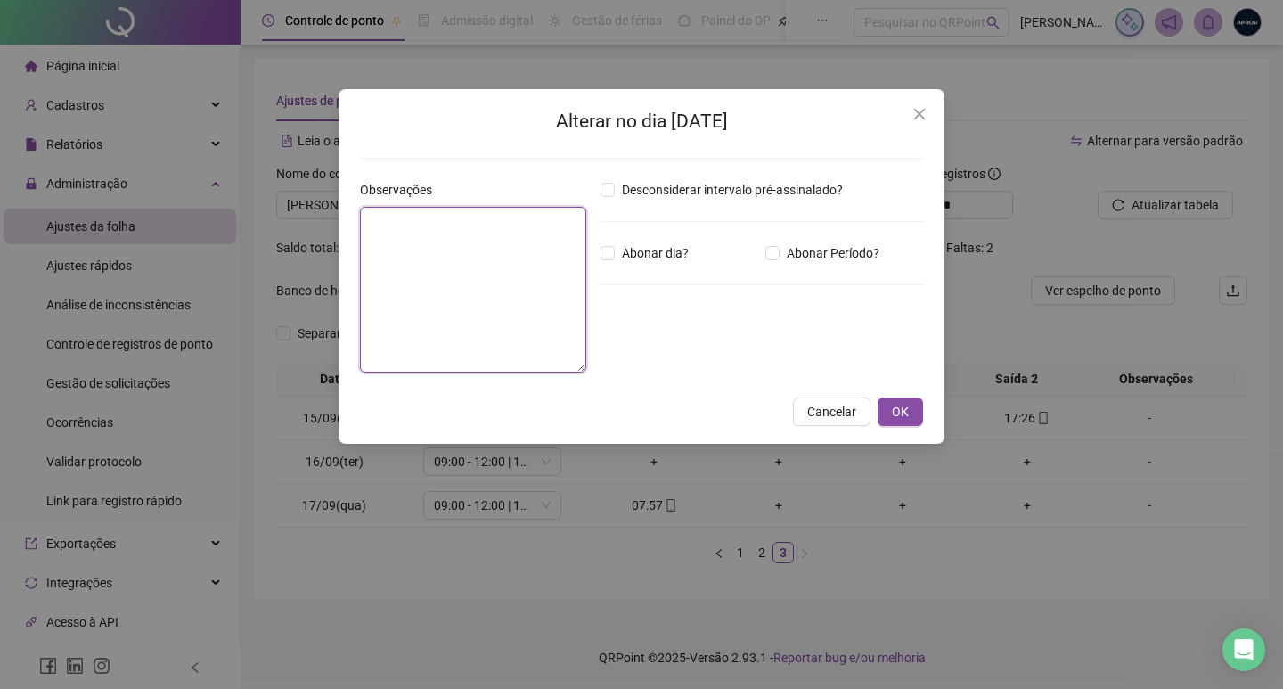
click at [533, 302] on textarea at bounding box center [473, 290] width 226 height 166
click at [533, 302] on textarea "**********" at bounding box center [473, 290] width 226 height 166
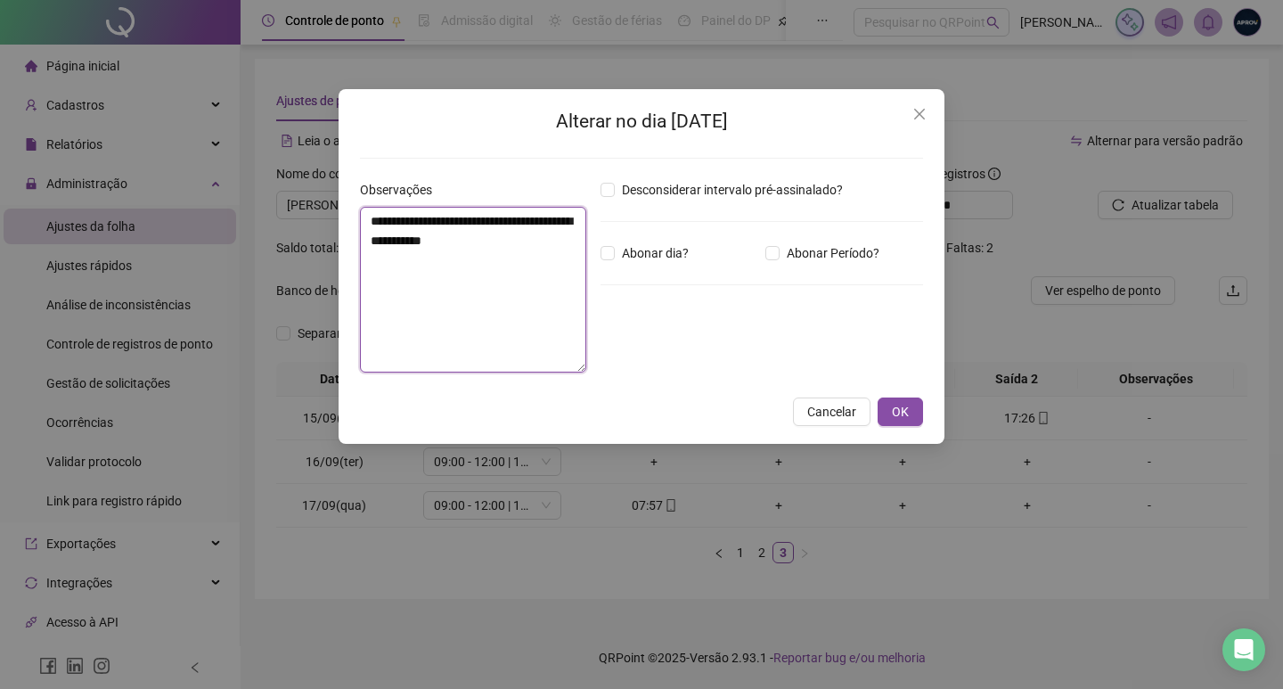
click at [546, 227] on textarea "**********" at bounding box center [473, 290] width 226 height 166
type textarea "**********"
click at [633, 261] on span "Abonar dia?" at bounding box center [655, 253] width 81 height 20
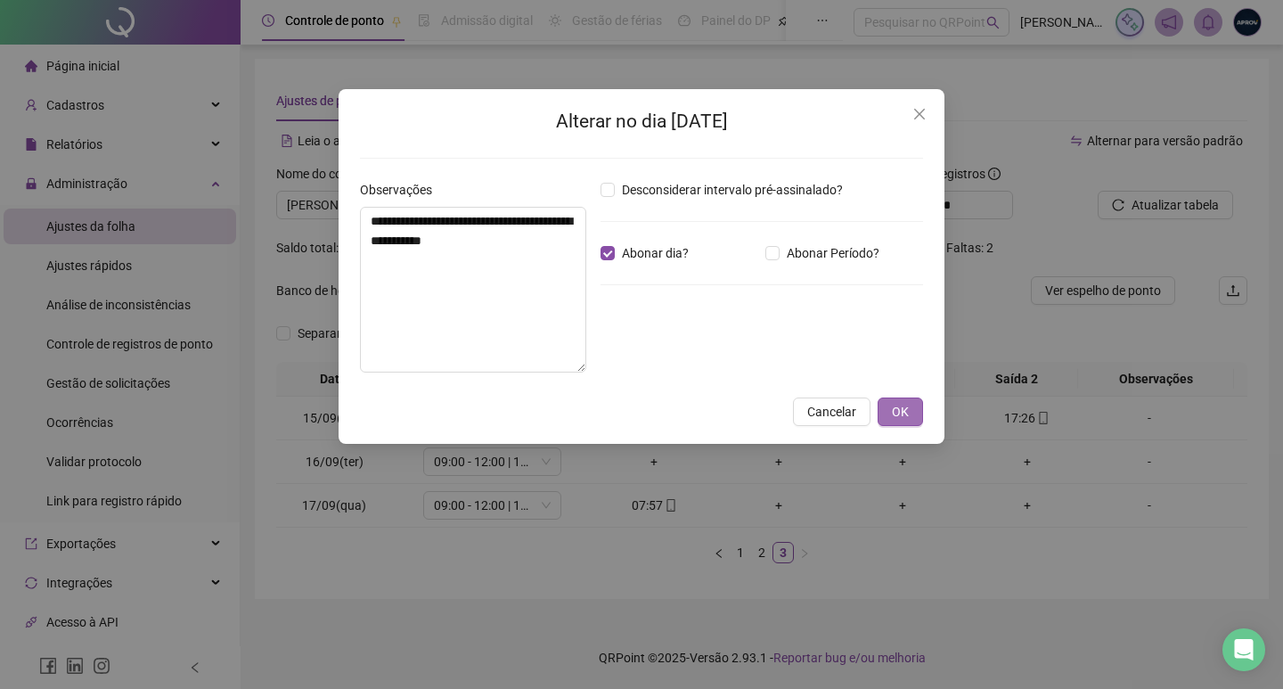
click at [901, 402] on span "OK" at bounding box center [900, 412] width 17 height 20
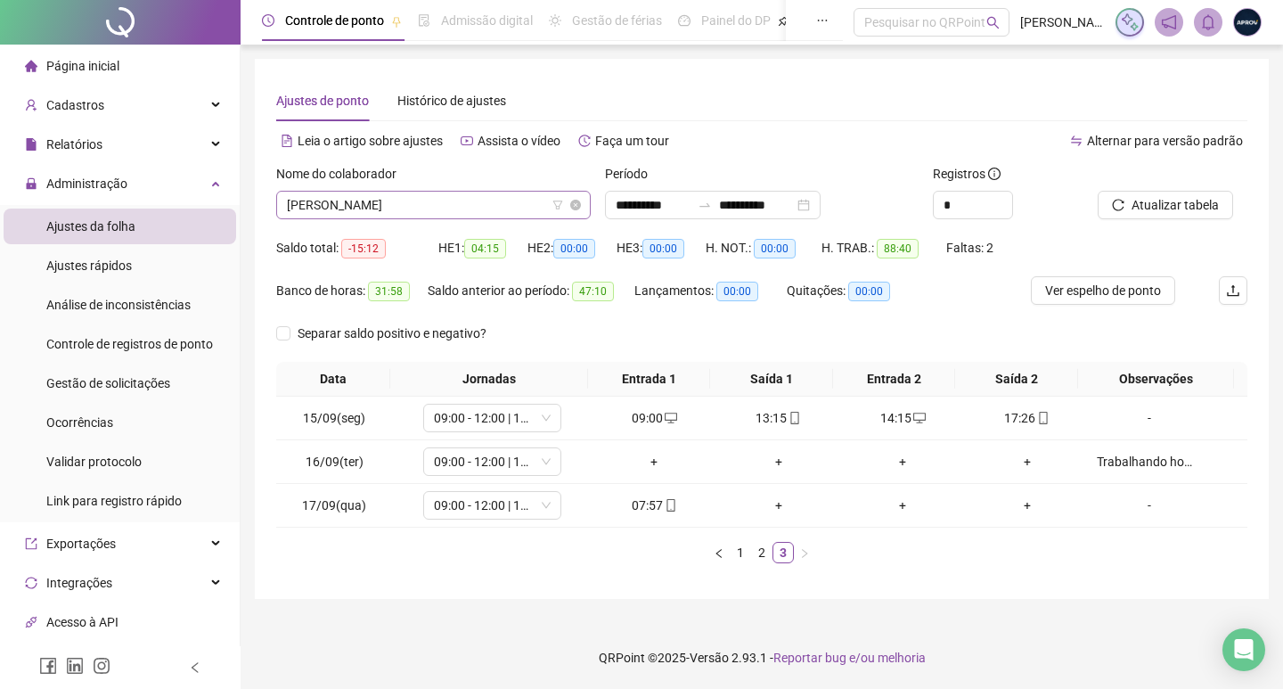
click at [524, 213] on span "[PERSON_NAME]" at bounding box center [433, 205] width 293 height 27
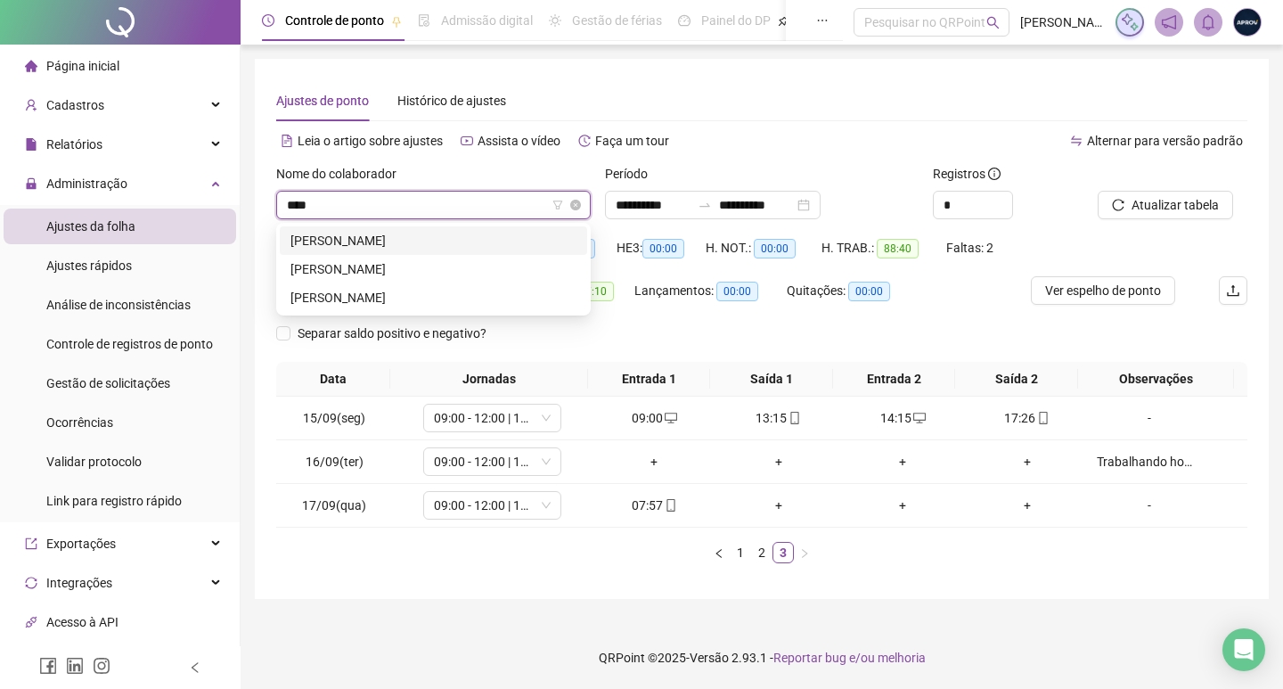
type input "*****"
click at [383, 259] on div "[PERSON_NAME]" at bounding box center [433, 269] width 286 height 20
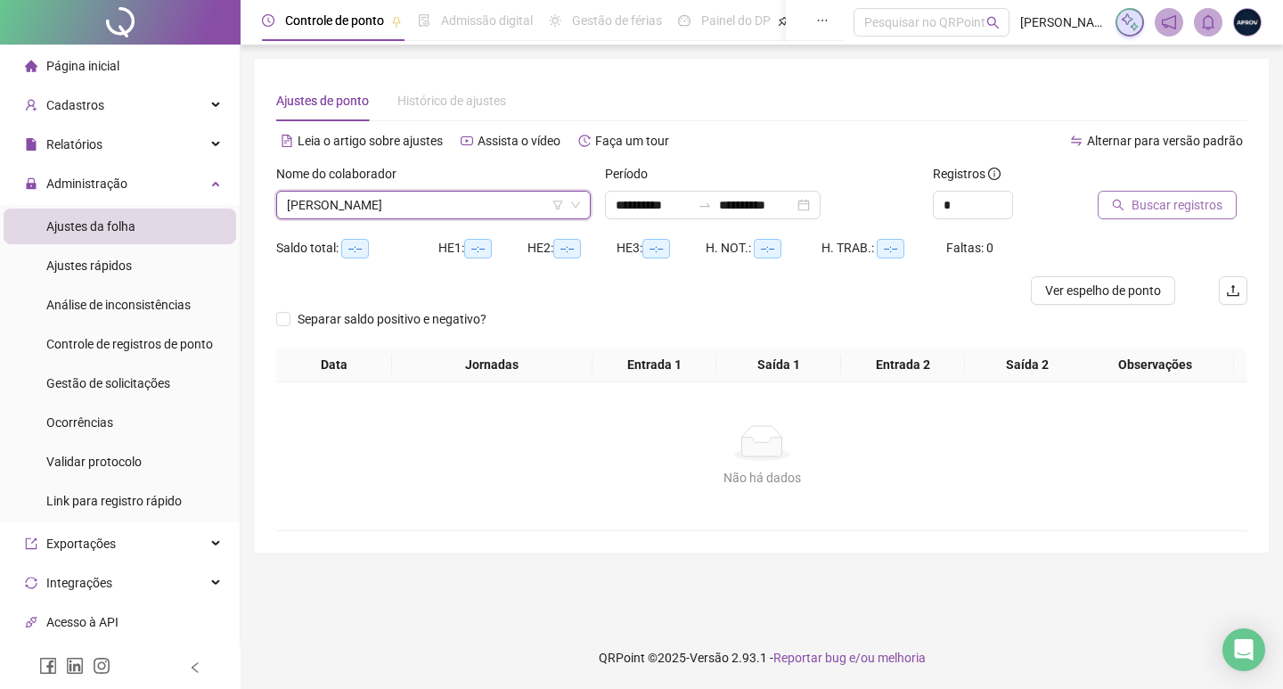
click at [1132, 214] on span "Buscar registros" at bounding box center [1177, 205] width 91 height 20
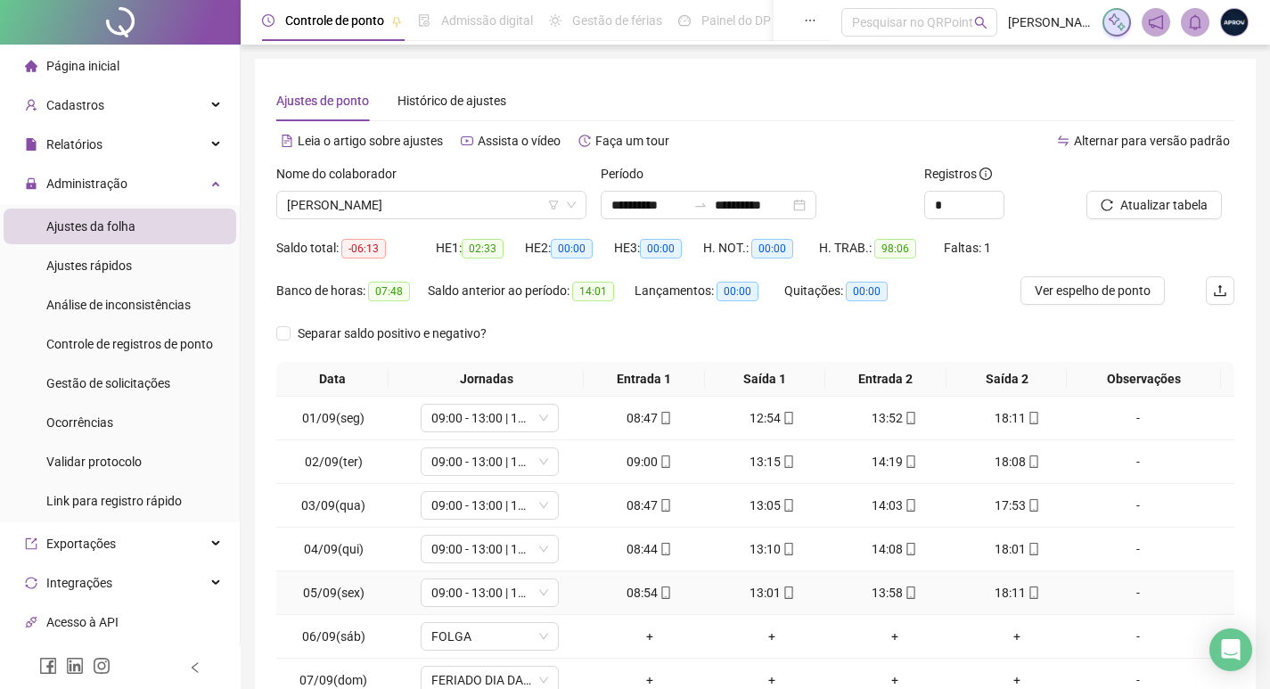
scroll to position [161, 0]
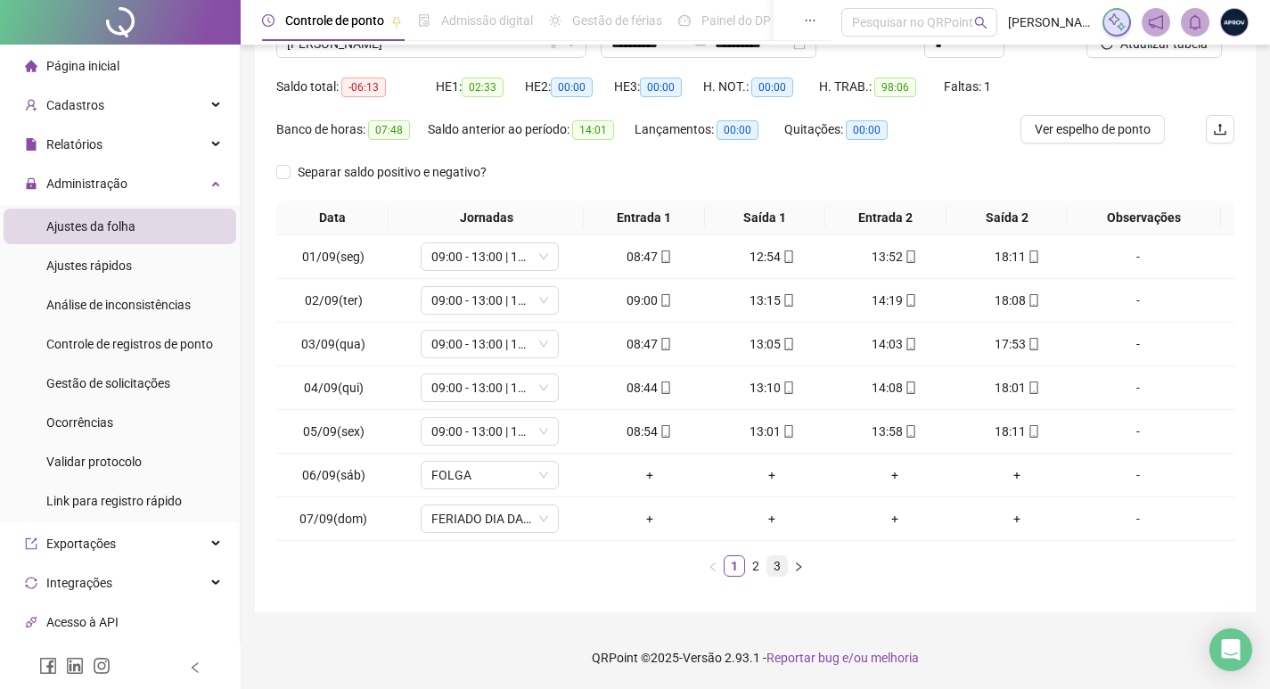
click at [771, 565] on link "3" at bounding box center [777, 566] width 20 height 20
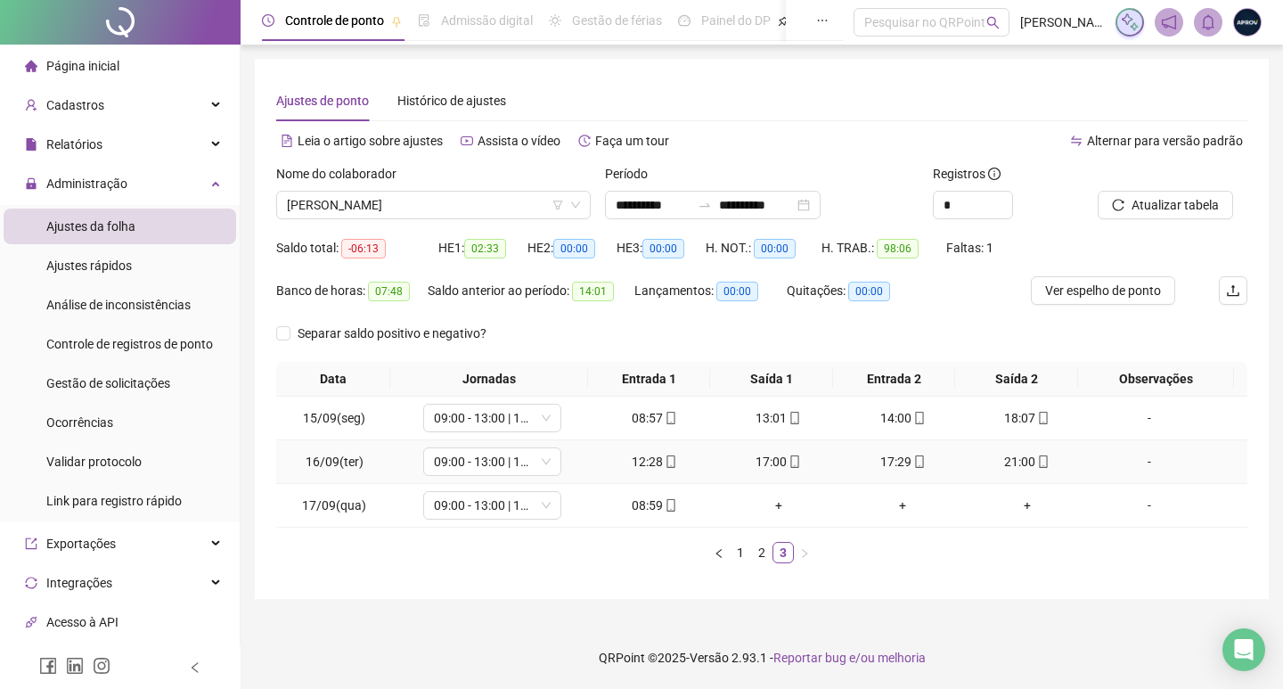
click at [1019, 463] on div "21:00" at bounding box center [1027, 462] width 110 height 20
type input "**********"
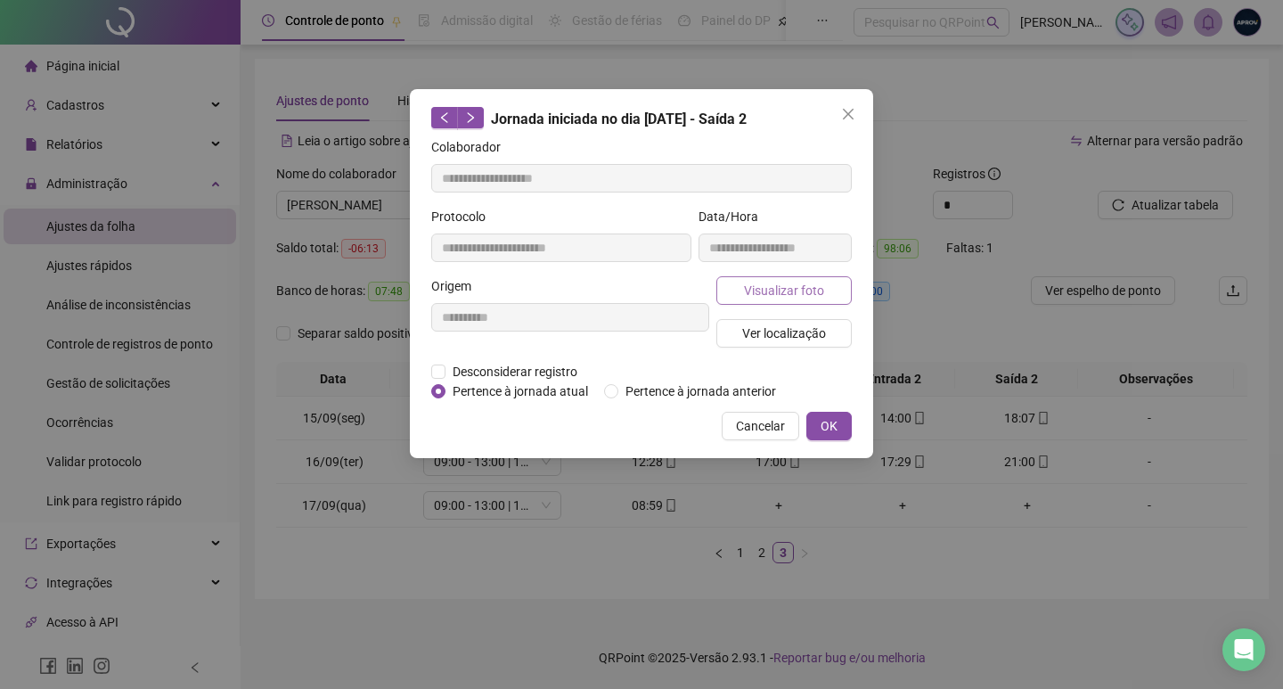
click at [814, 296] on span "Visualizar foto" at bounding box center [784, 291] width 80 height 20
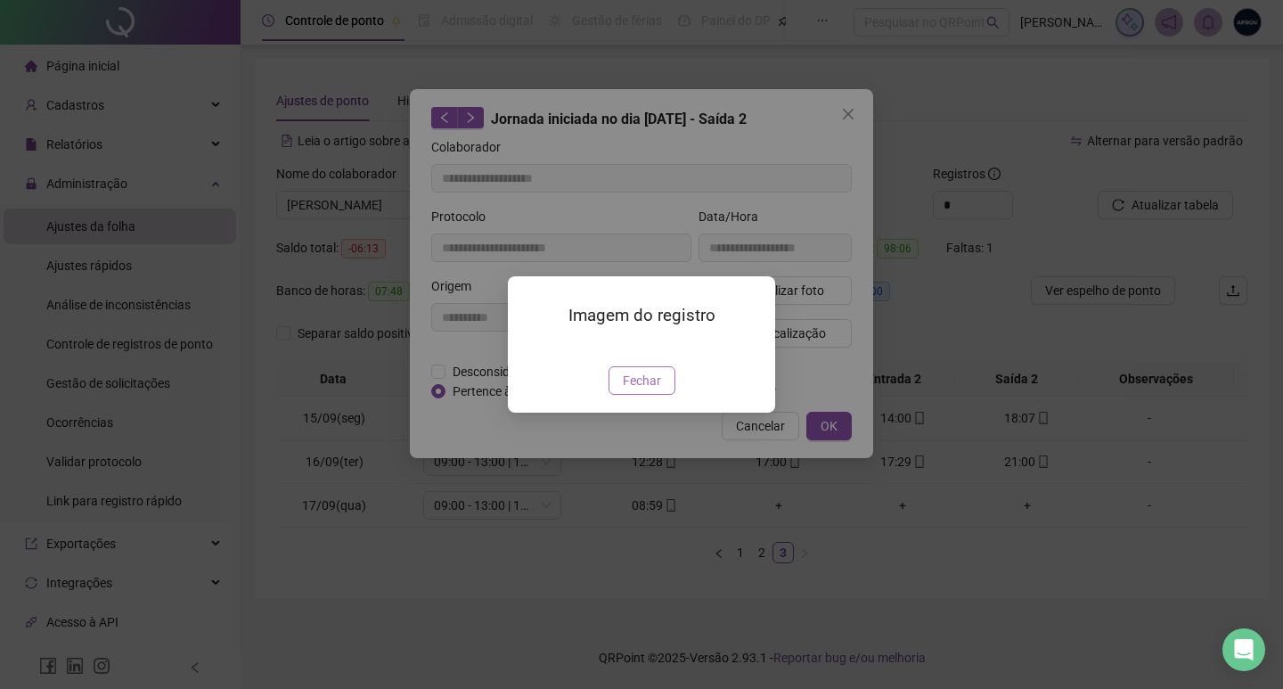
click at [654, 390] on span "Fechar" at bounding box center [642, 381] width 38 height 20
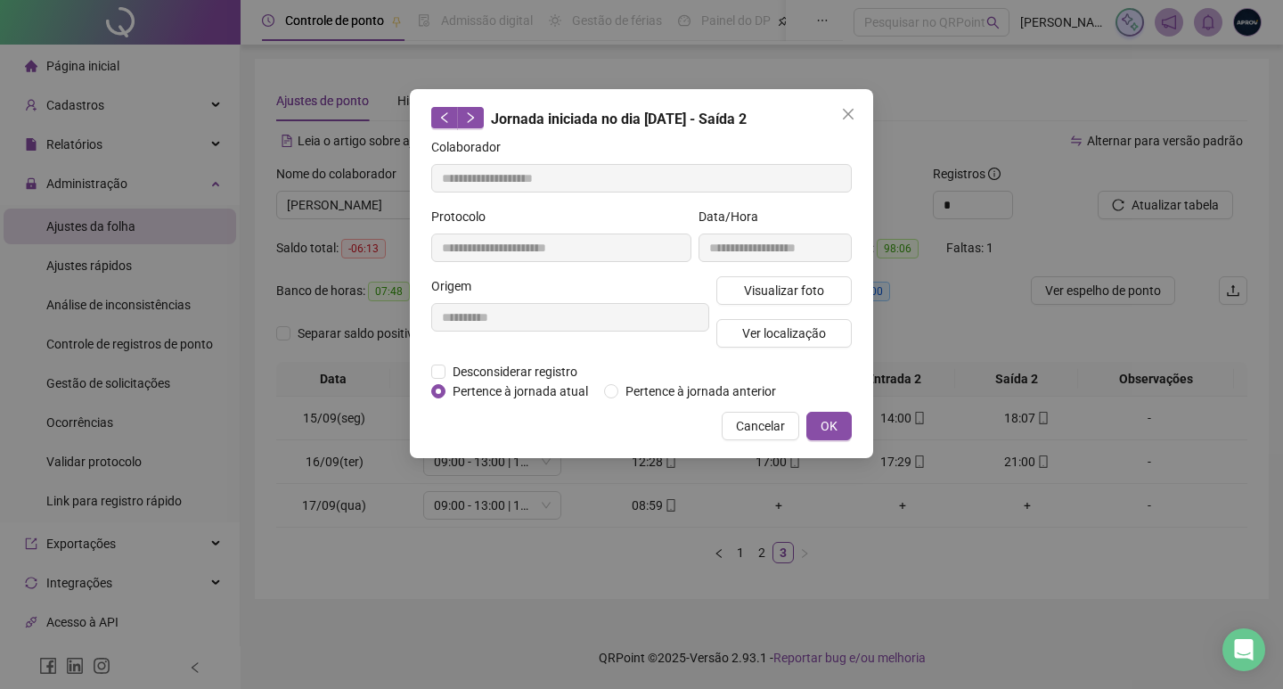
drag, startPoint x: 760, startPoint y: 421, endPoint x: 990, endPoint y: 469, distance: 234.7
click at [761, 421] on span "Cancelar" at bounding box center [760, 426] width 49 height 20
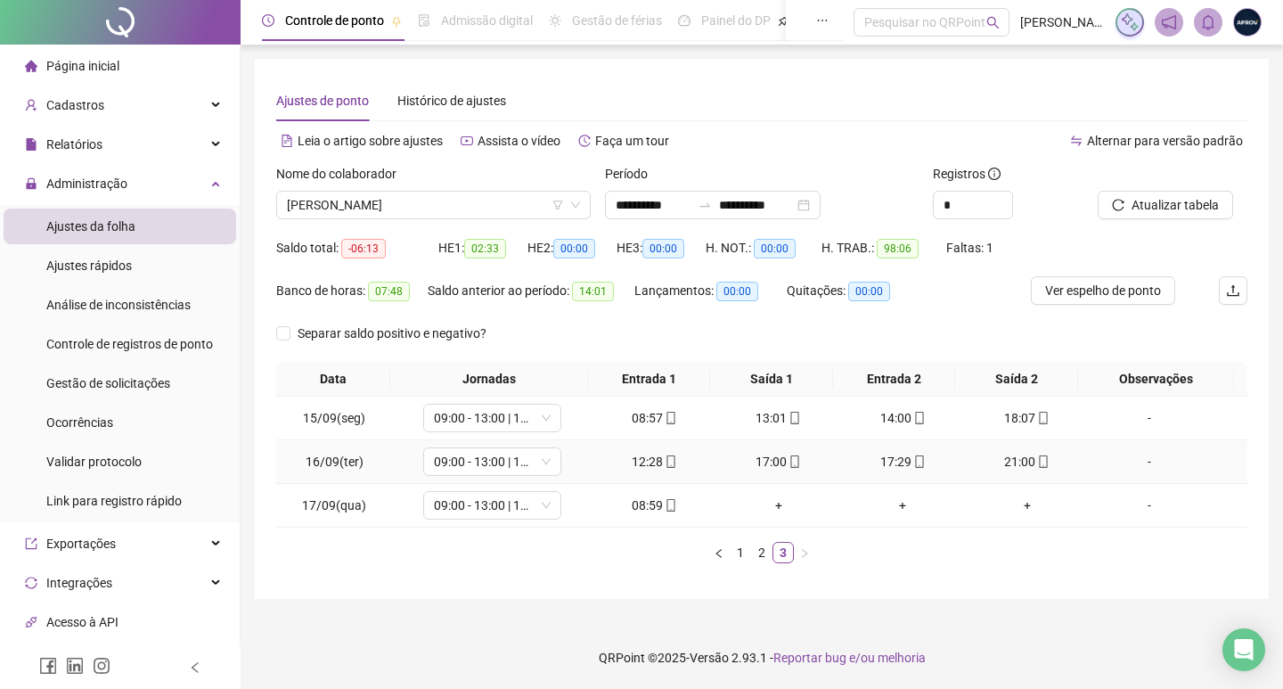
click at [1179, 469] on div "-" at bounding box center [1149, 462] width 105 height 20
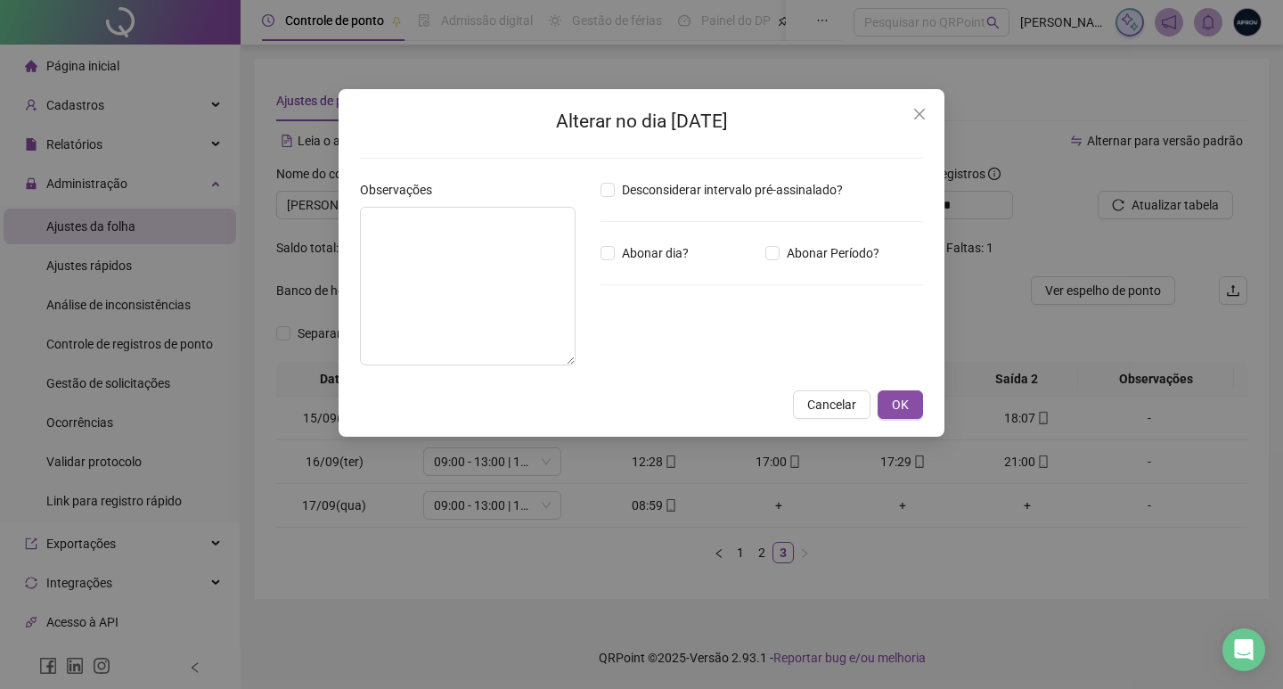
click at [588, 306] on div "Observações" at bounding box center [473, 280] width 241 height 200
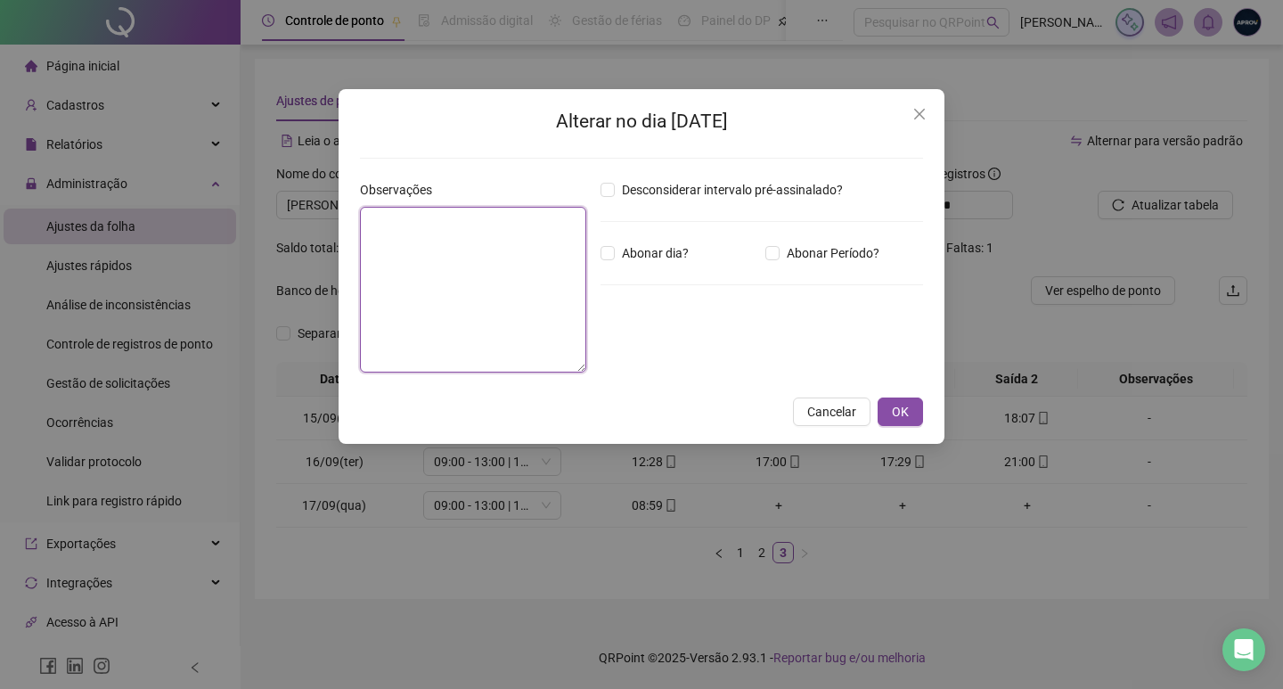
click at [432, 296] on textarea at bounding box center [473, 290] width 226 height 166
paste textarea "**********"
type textarea "**********"
click at [911, 417] on button "OK" at bounding box center [900, 411] width 45 height 29
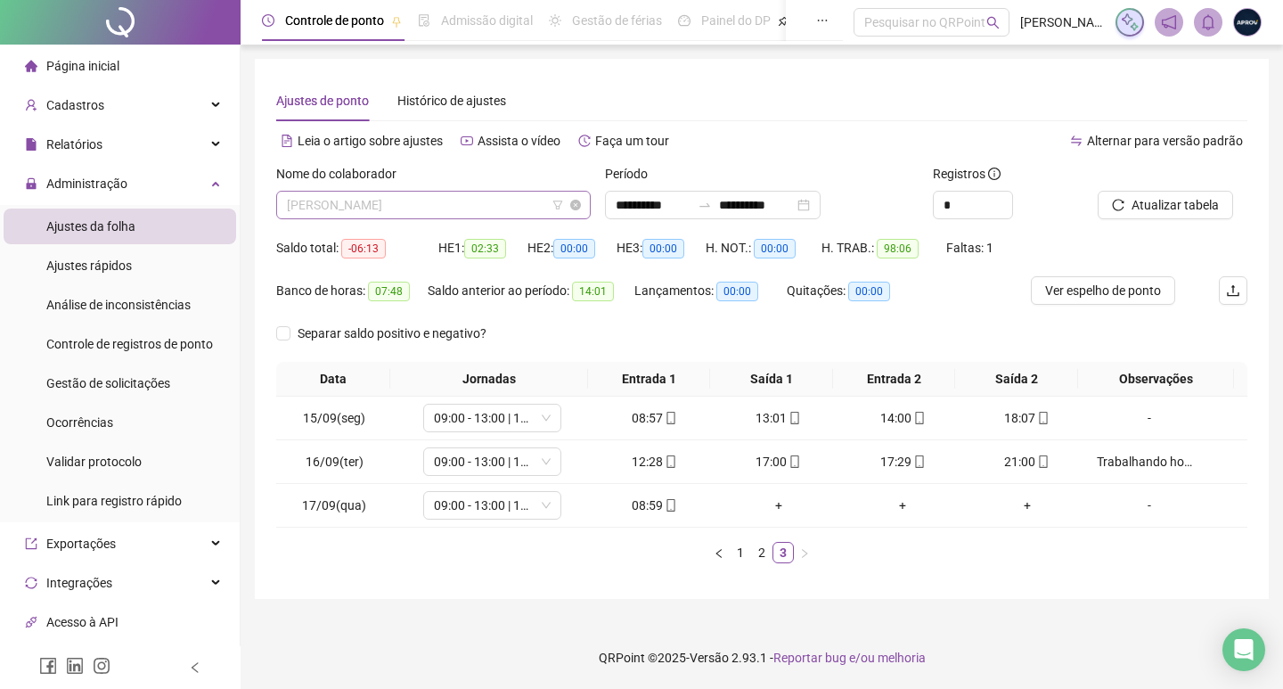
click at [427, 200] on span "[PERSON_NAME]" at bounding box center [433, 205] width 293 height 27
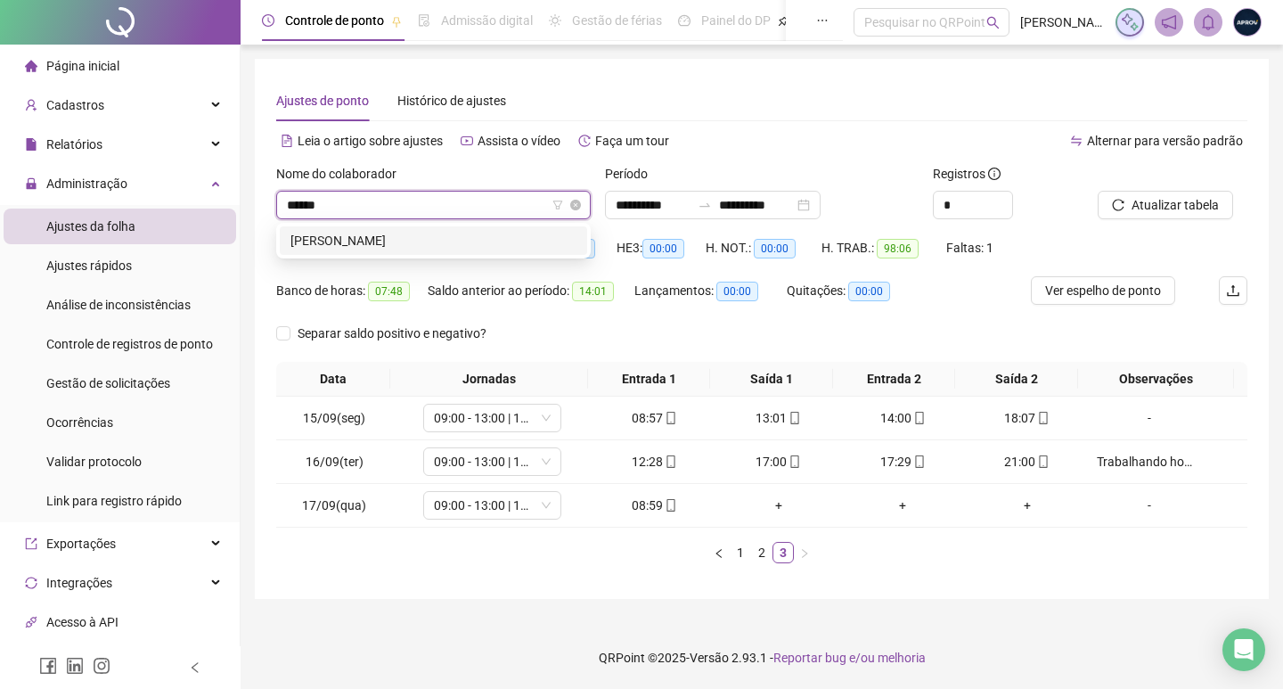
type input "*******"
click at [429, 243] on div "[PERSON_NAME]" at bounding box center [433, 241] width 286 height 20
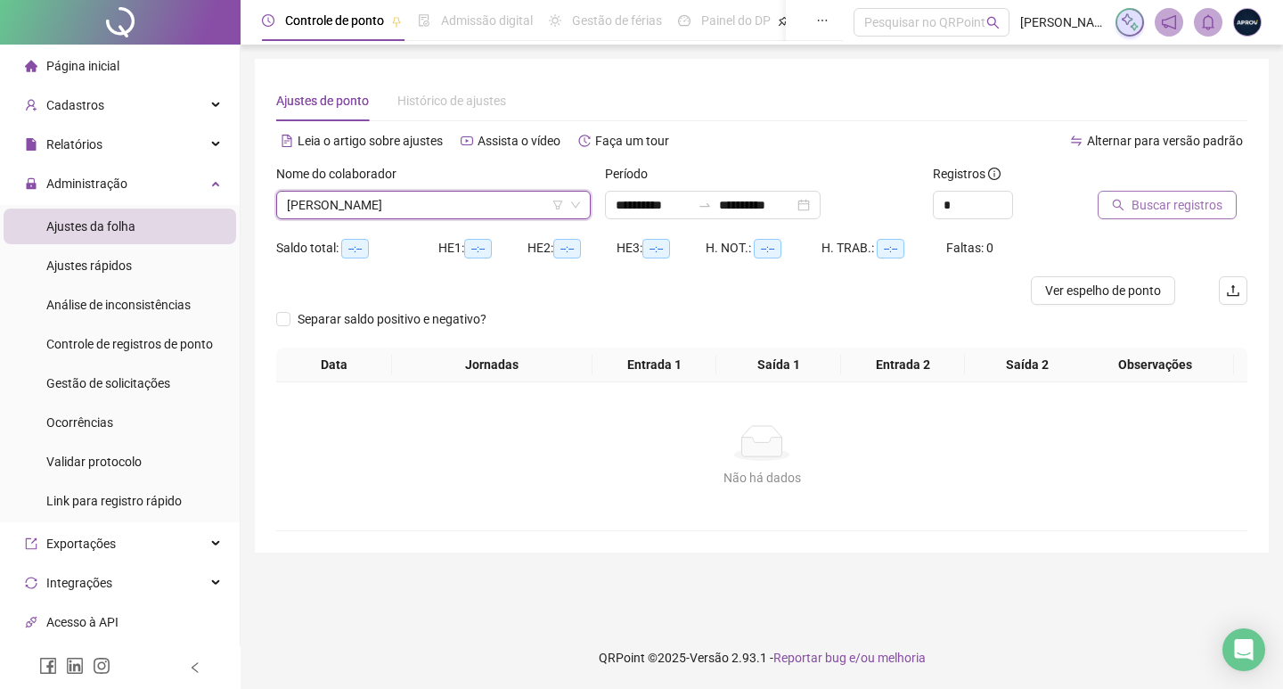
click at [1132, 215] on button "Buscar registros" at bounding box center [1167, 205] width 139 height 29
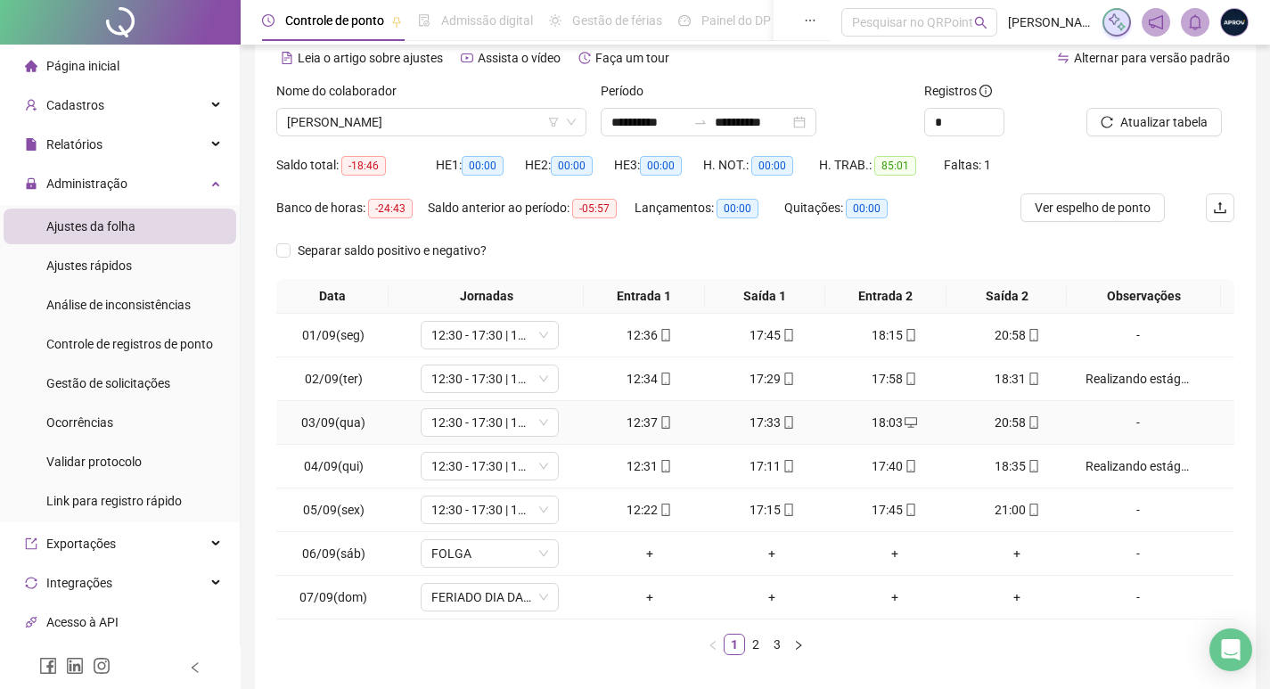
scroll to position [161, 0]
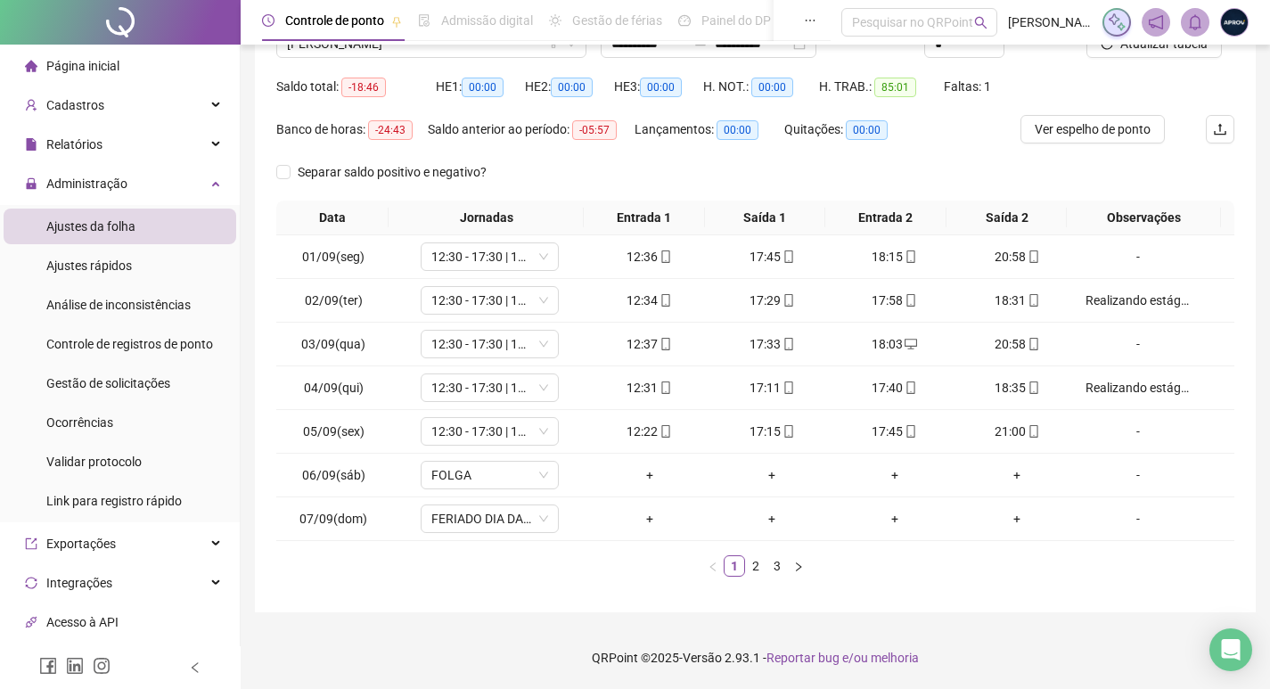
click at [773, 568] on link "3" at bounding box center [777, 566] width 20 height 20
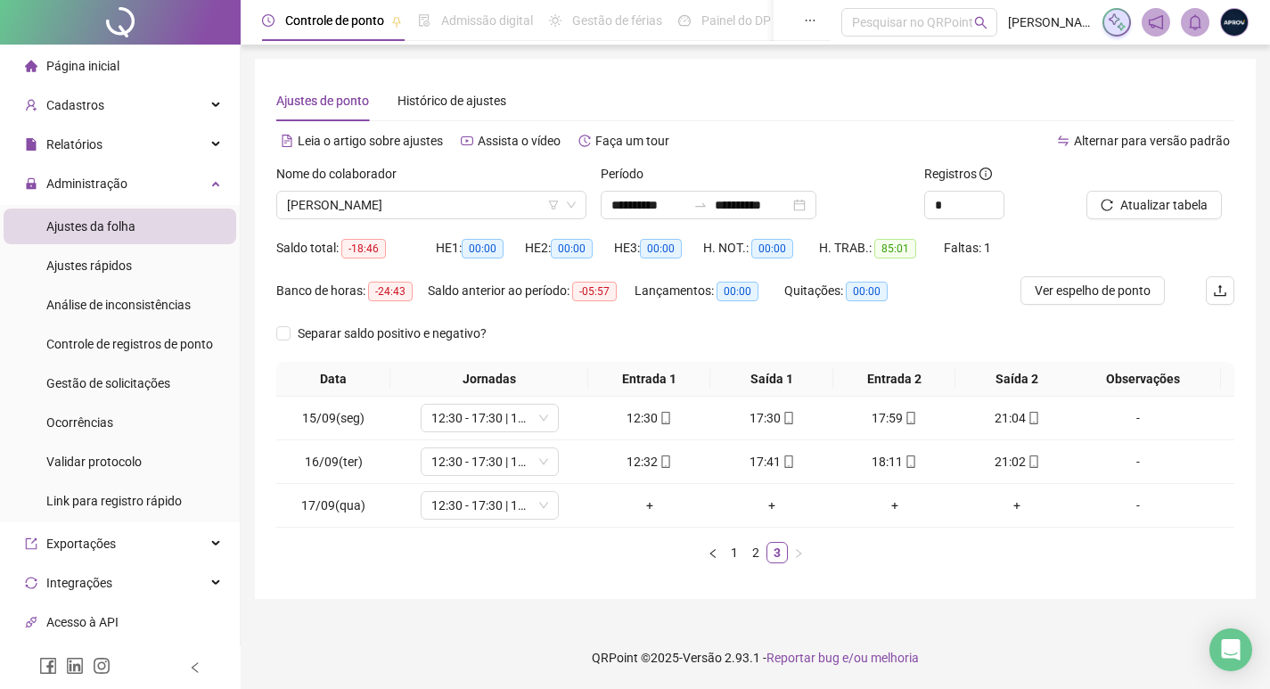
scroll to position [0, 0]
click at [1174, 460] on div "-" at bounding box center [1149, 462] width 105 height 20
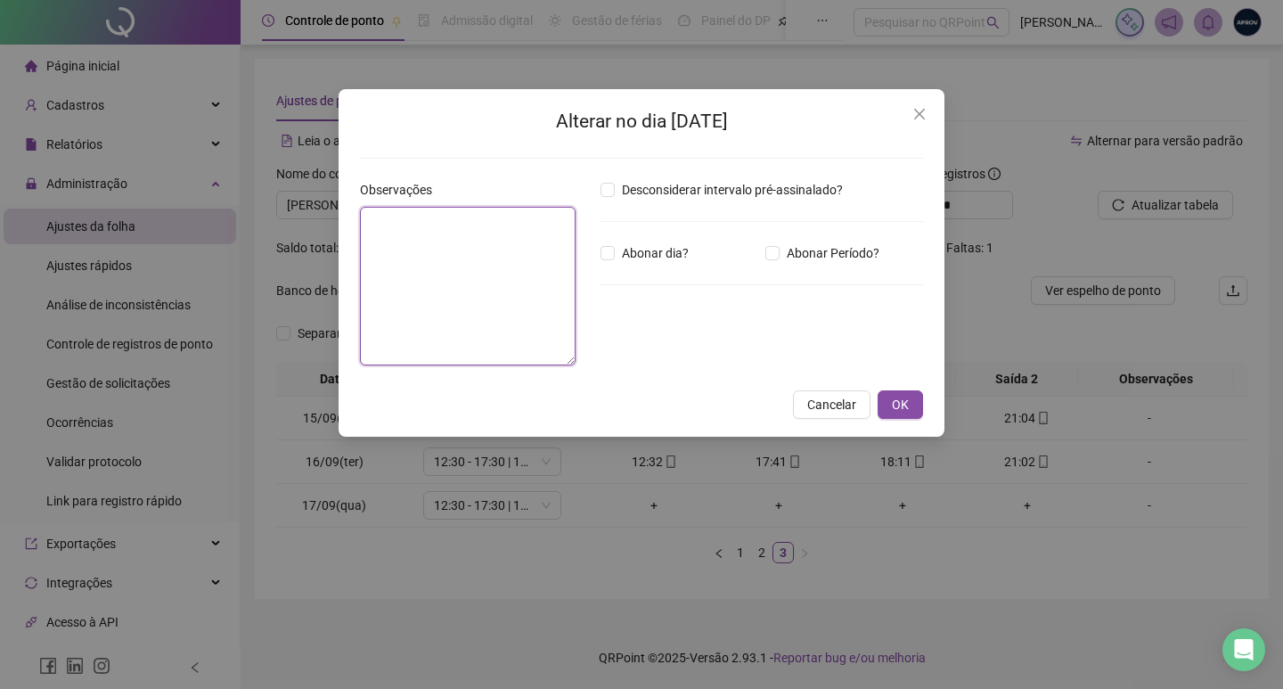
click at [442, 274] on textarea at bounding box center [468, 286] width 216 height 159
paste textarea "**********"
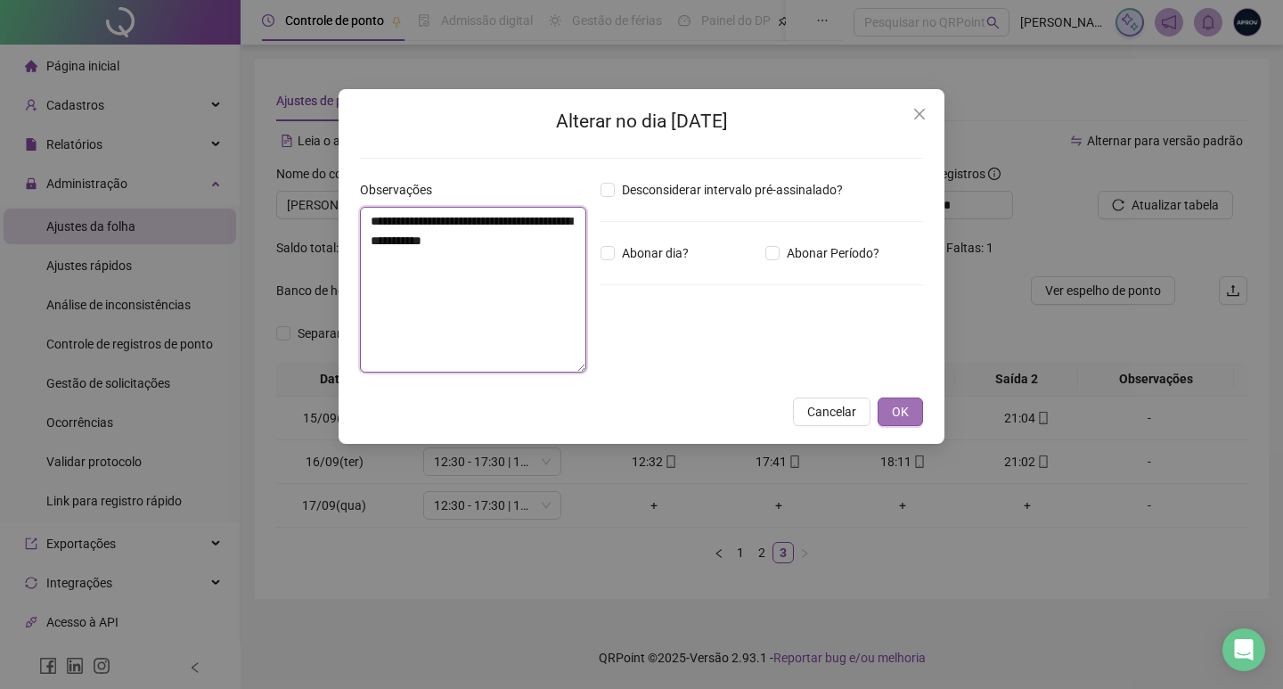
type textarea "**********"
click at [907, 410] on span "OK" at bounding box center [900, 412] width 17 height 20
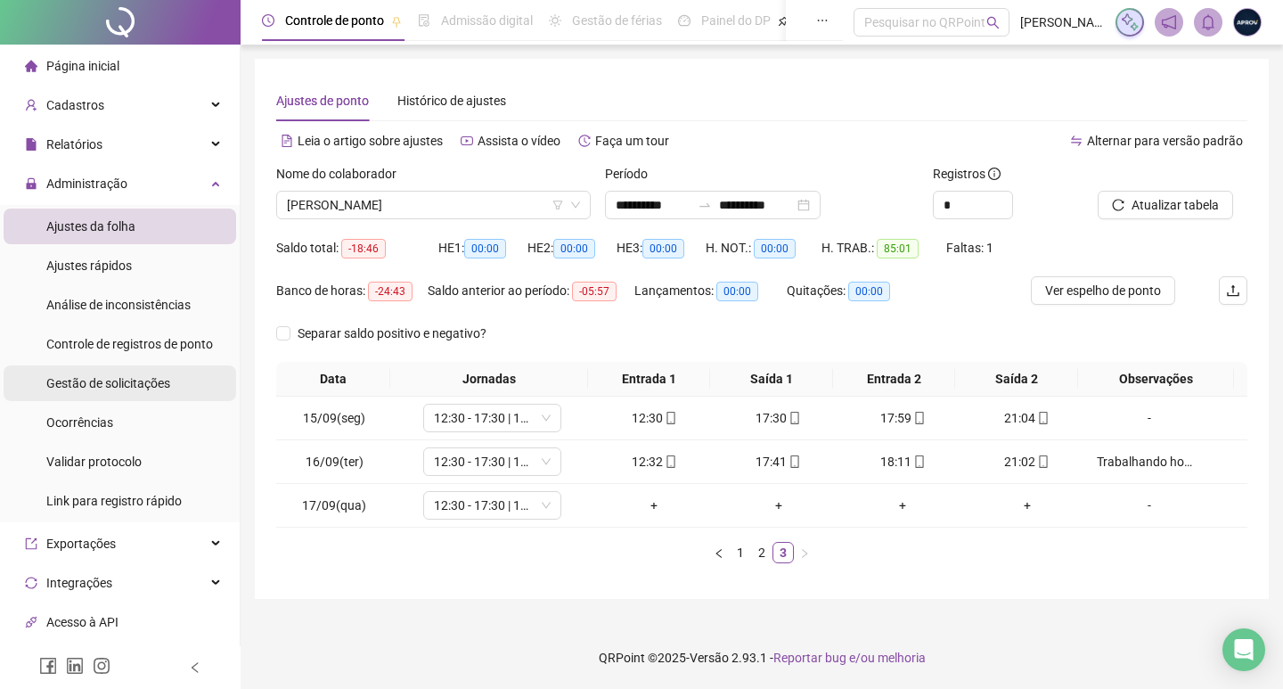
click at [122, 384] on span "Gestão de solicitações" at bounding box center [108, 383] width 124 height 14
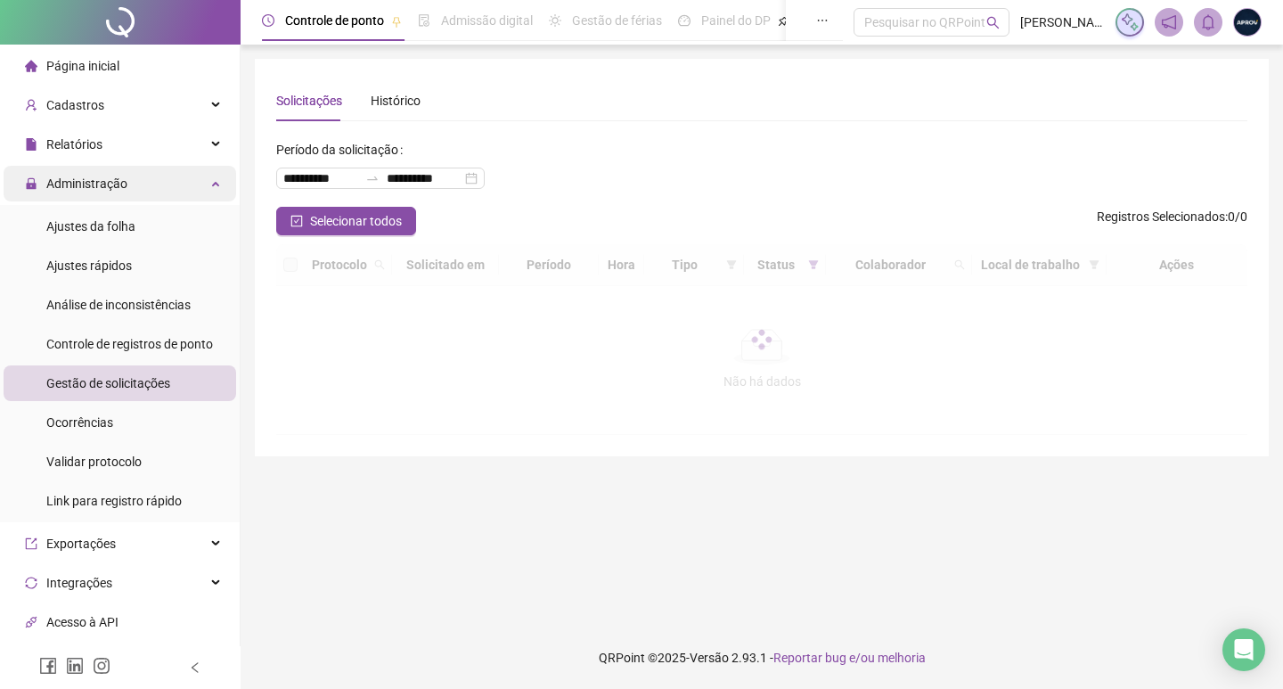
click at [86, 191] on span "Administração" at bounding box center [86, 183] width 81 height 14
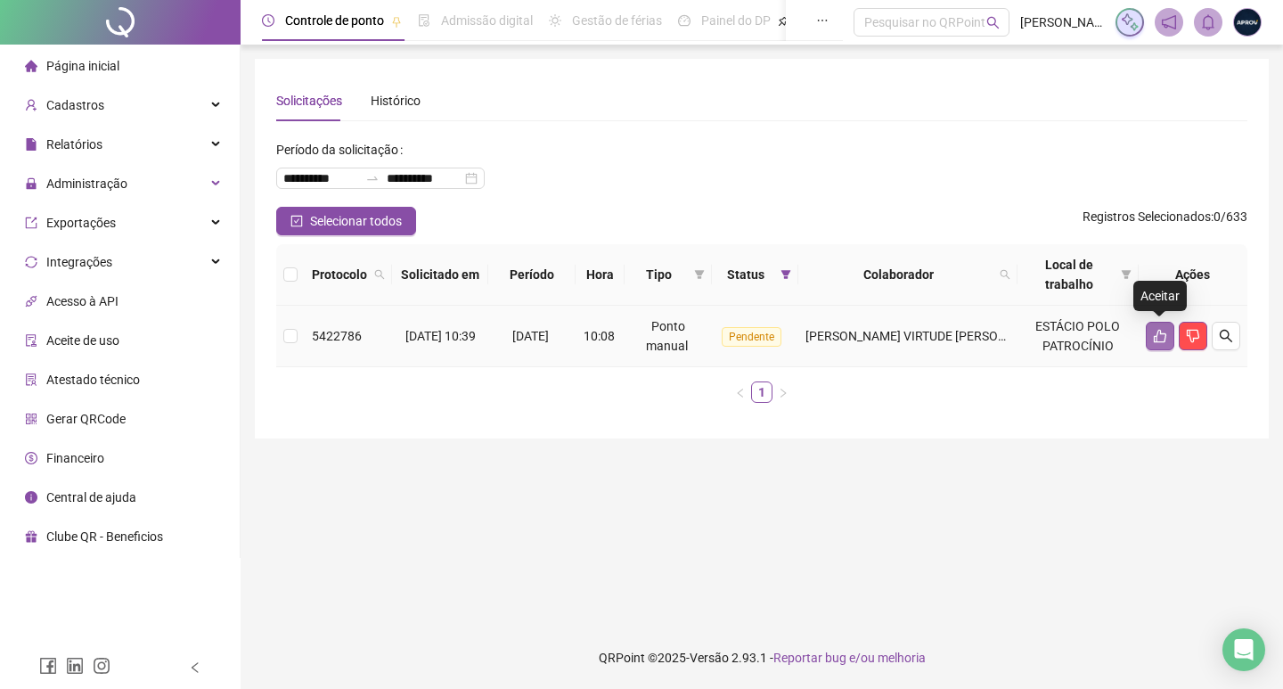
click at [1161, 345] on button "button" at bounding box center [1160, 336] width 29 height 29
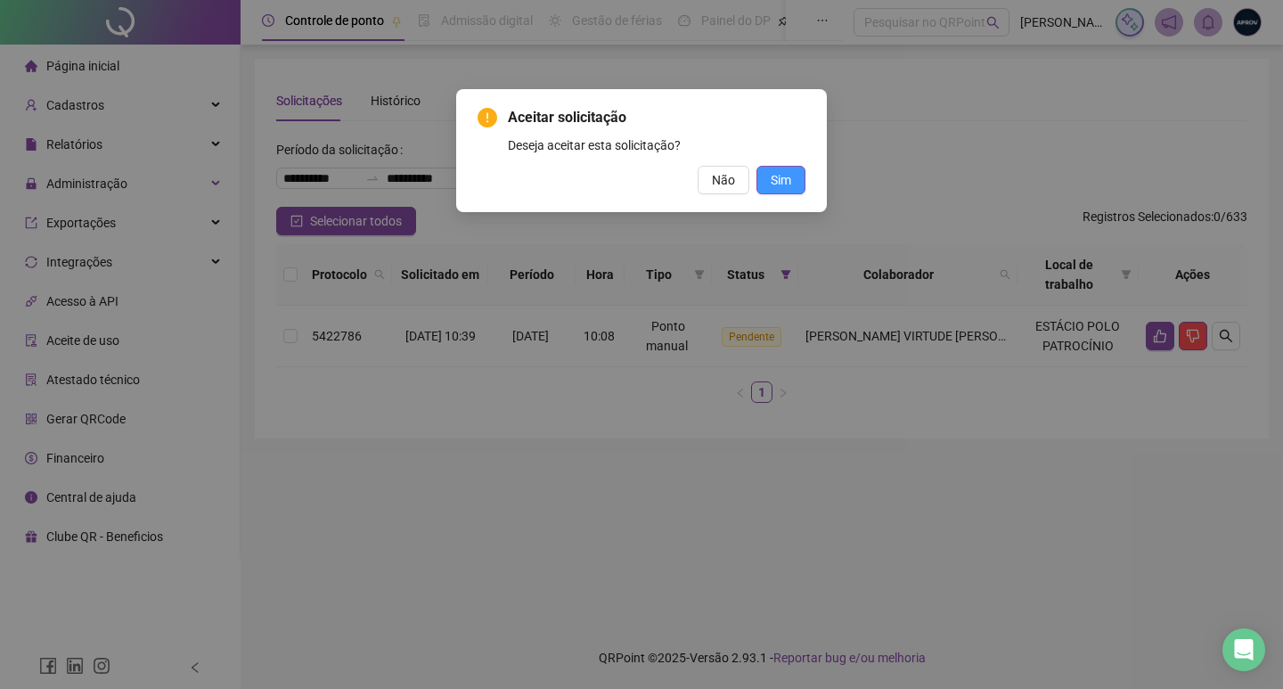
click at [780, 186] on span "Sim" at bounding box center [781, 180] width 20 height 20
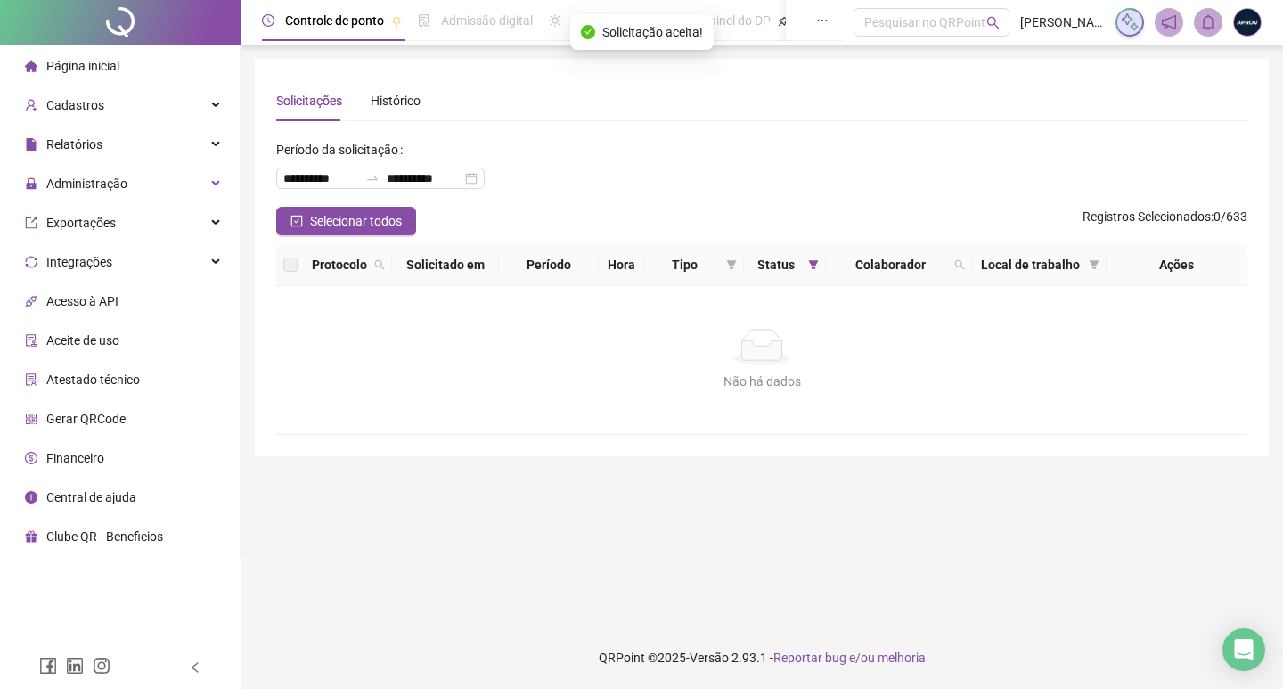
click at [32, 68] on icon "home" at bounding box center [31, 66] width 12 height 12
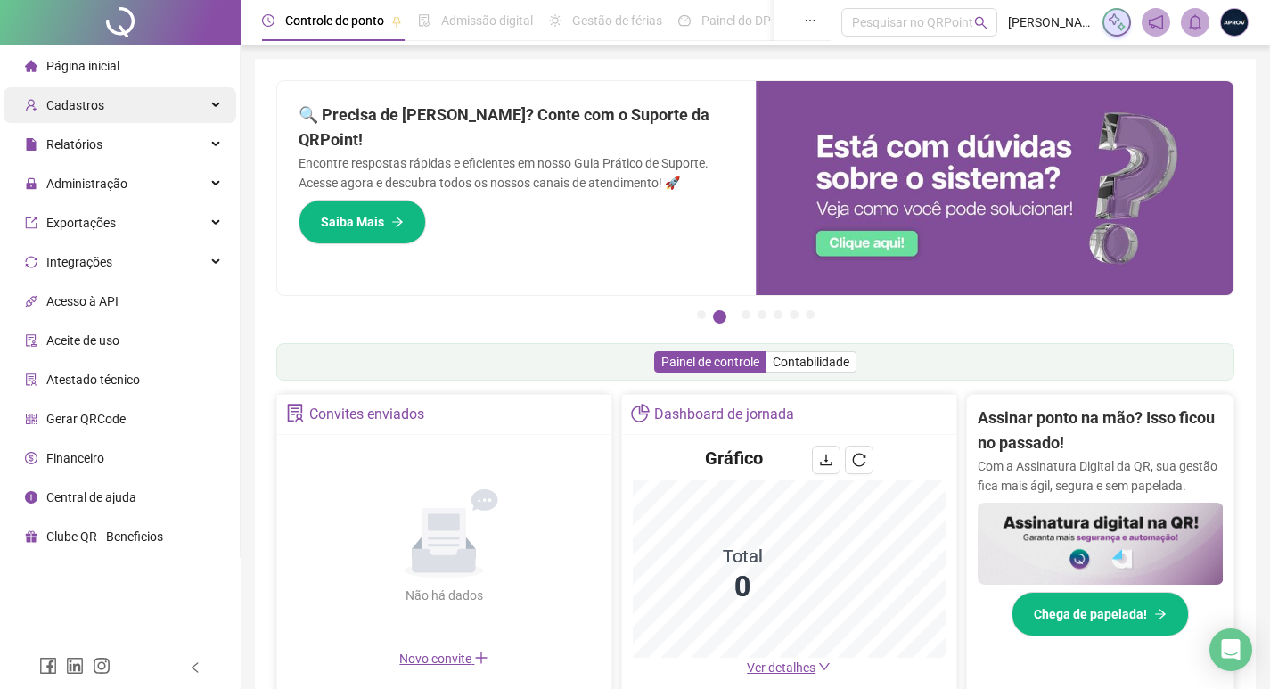
click at [102, 112] on div "Cadastros" at bounding box center [120, 105] width 233 height 36
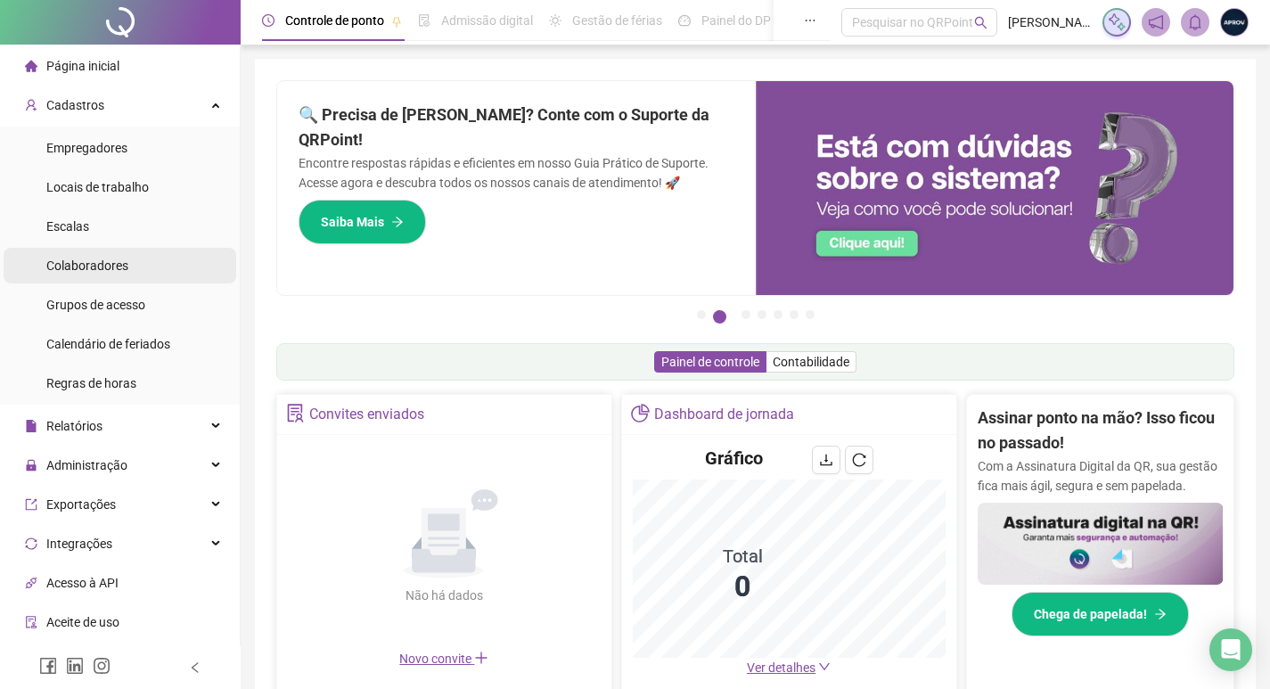
click at [130, 248] on li "Colaboradores" at bounding box center [120, 266] width 233 height 36
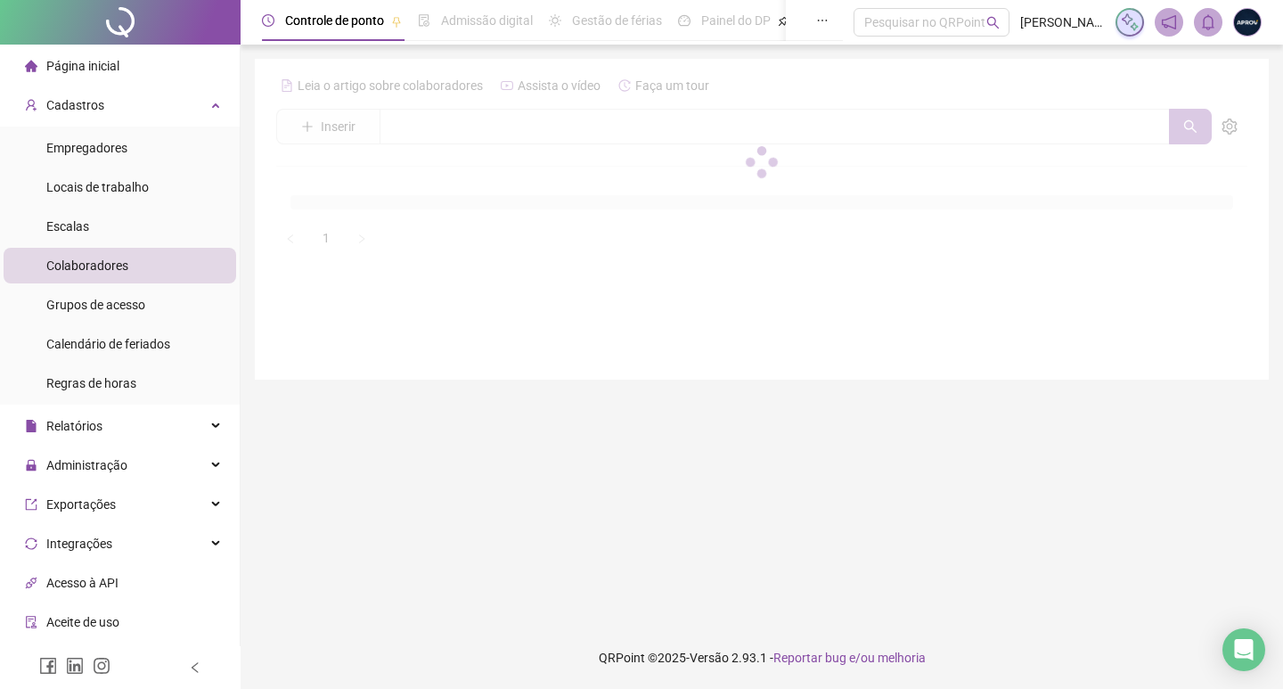
click at [520, 132] on div at bounding box center [761, 161] width 971 height 181
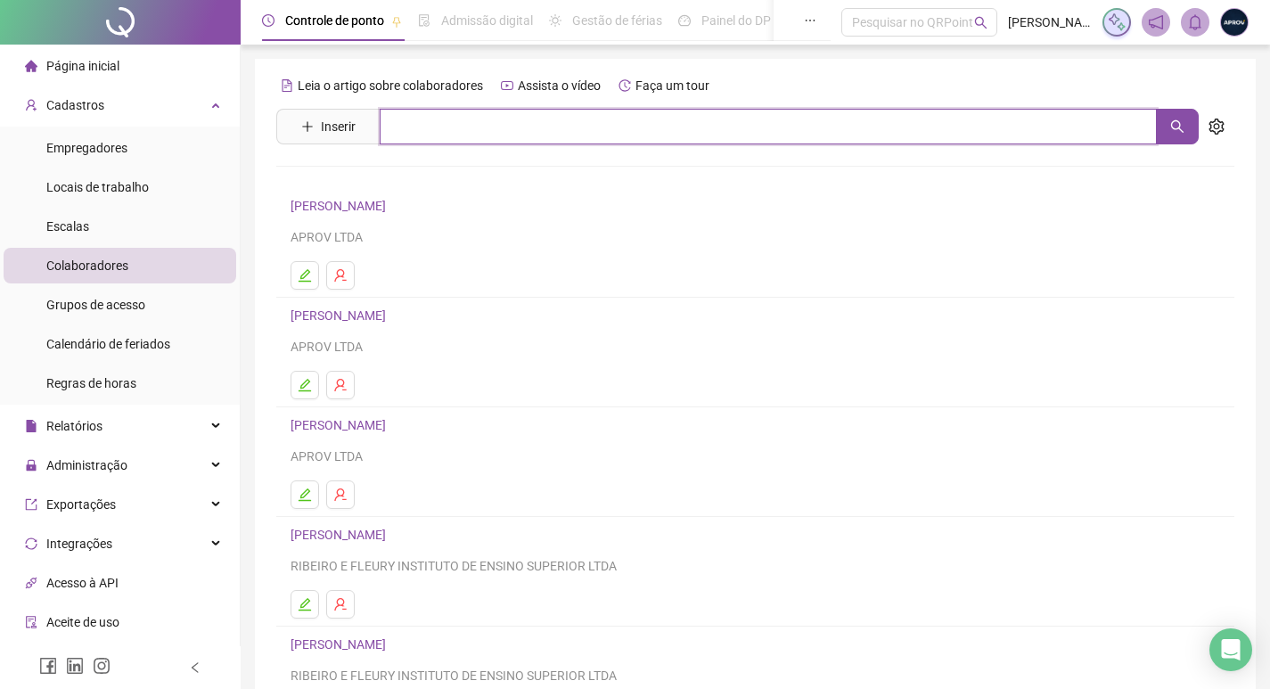
click at [561, 122] on input "text" at bounding box center [768, 127] width 777 height 36
type input "********"
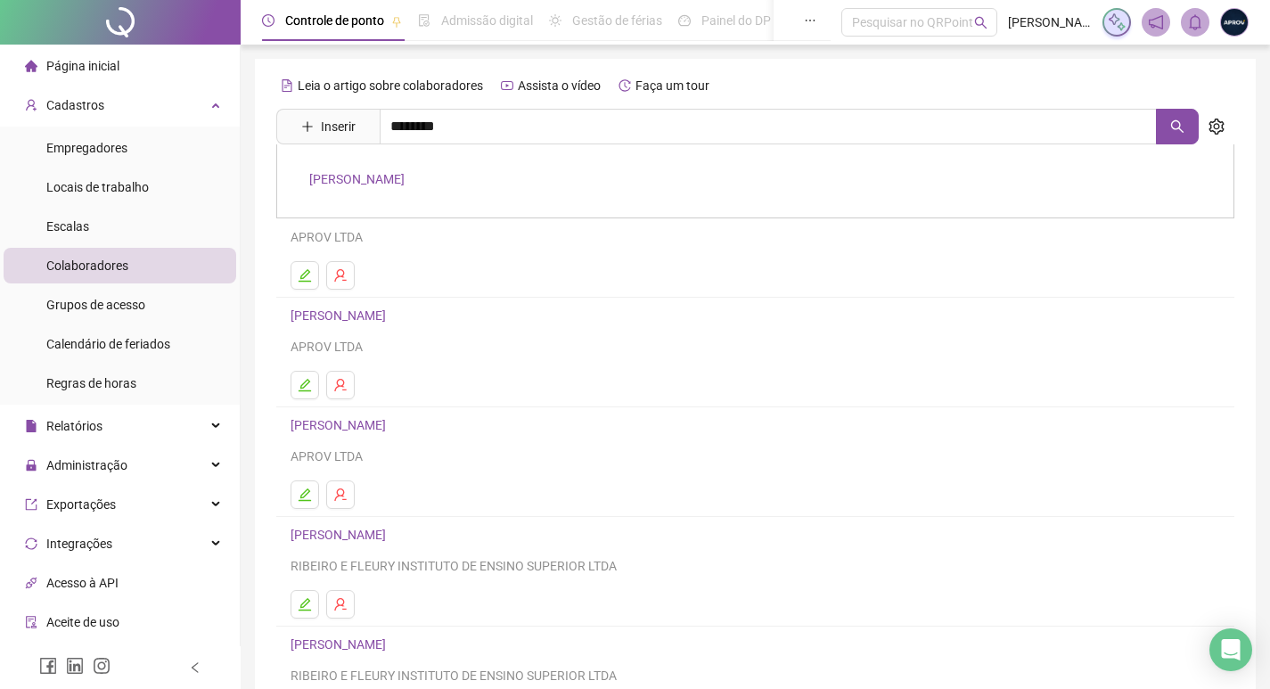
click at [361, 181] on link "[PERSON_NAME]" at bounding box center [356, 179] width 95 height 14
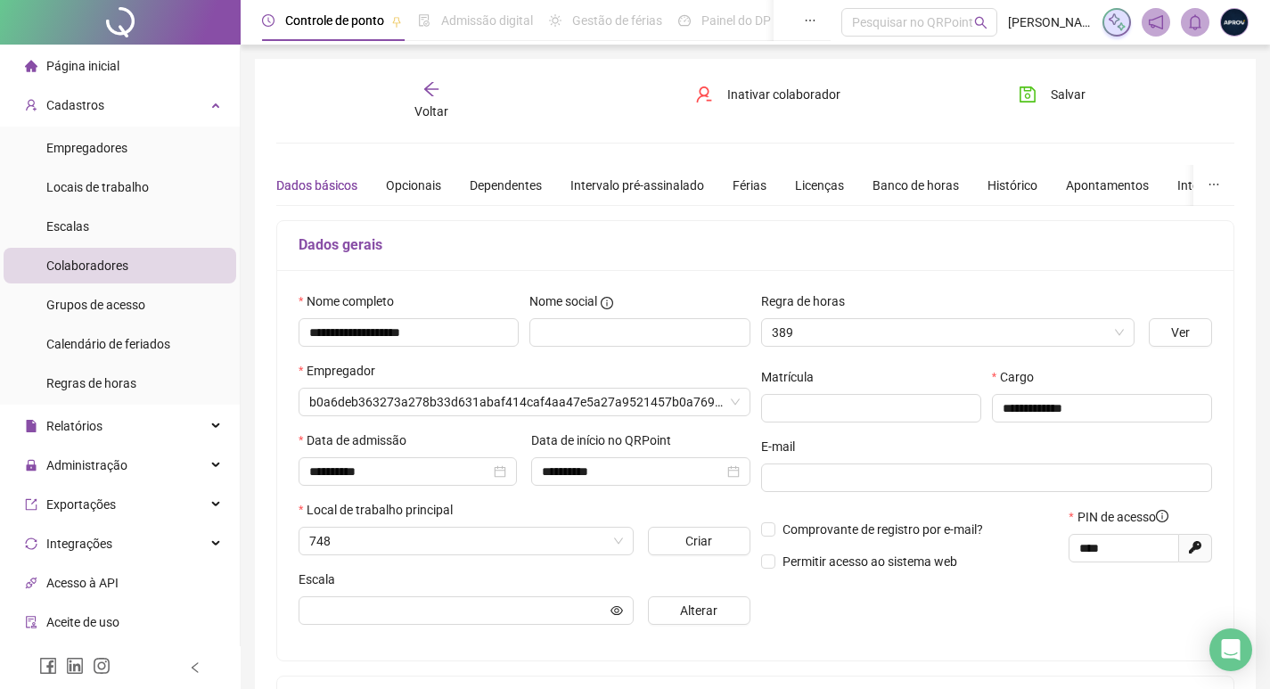
type input "**********"
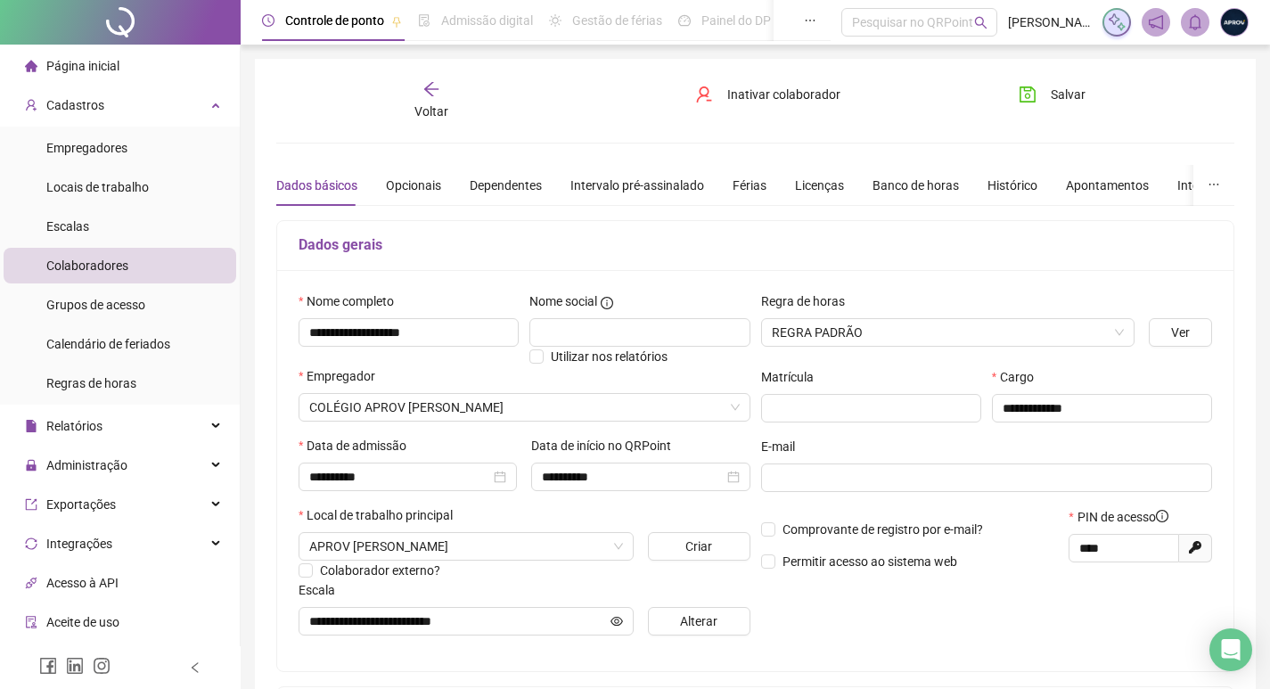
click at [714, 183] on div "Dados básicos Opcionais Dependentes Intervalo pré-assinalado Férias Licenças Ba…" at bounding box center [808, 185] width 1065 height 41
click at [907, 185] on div "Banco de horas" at bounding box center [915, 186] width 86 height 20
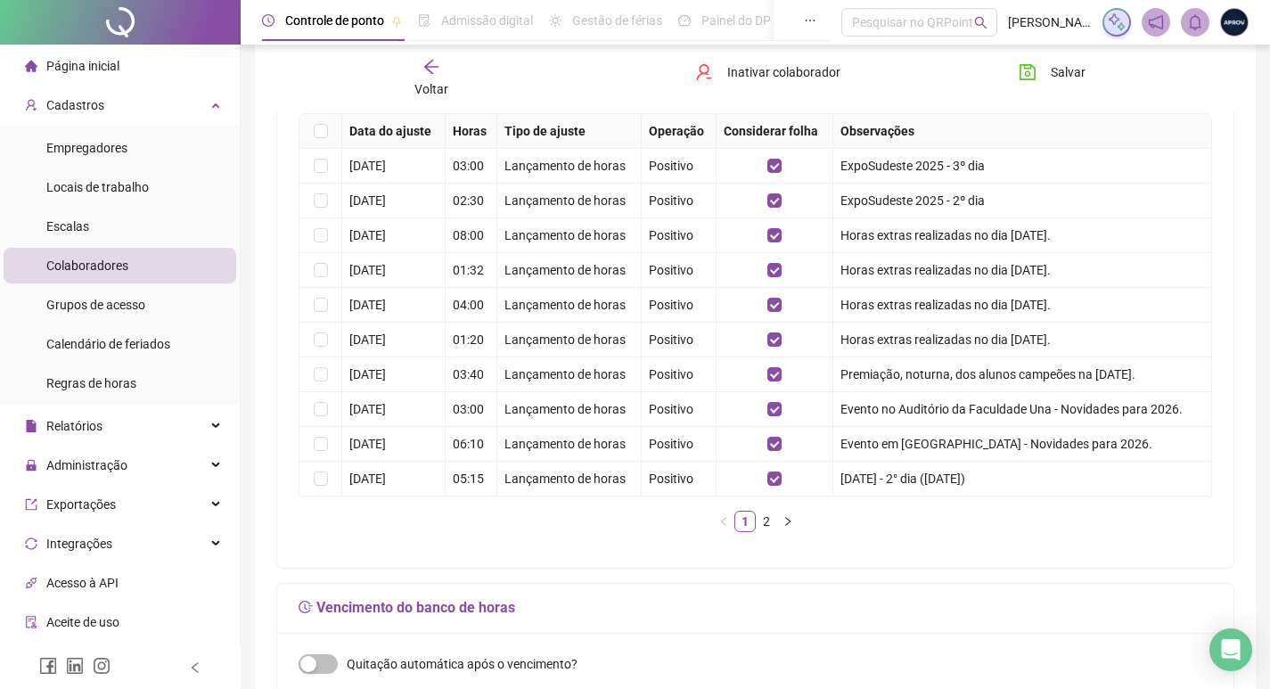
scroll to position [445, 0]
click at [770, 511] on link "2" at bounding box center [766, 521] width 20 height 20
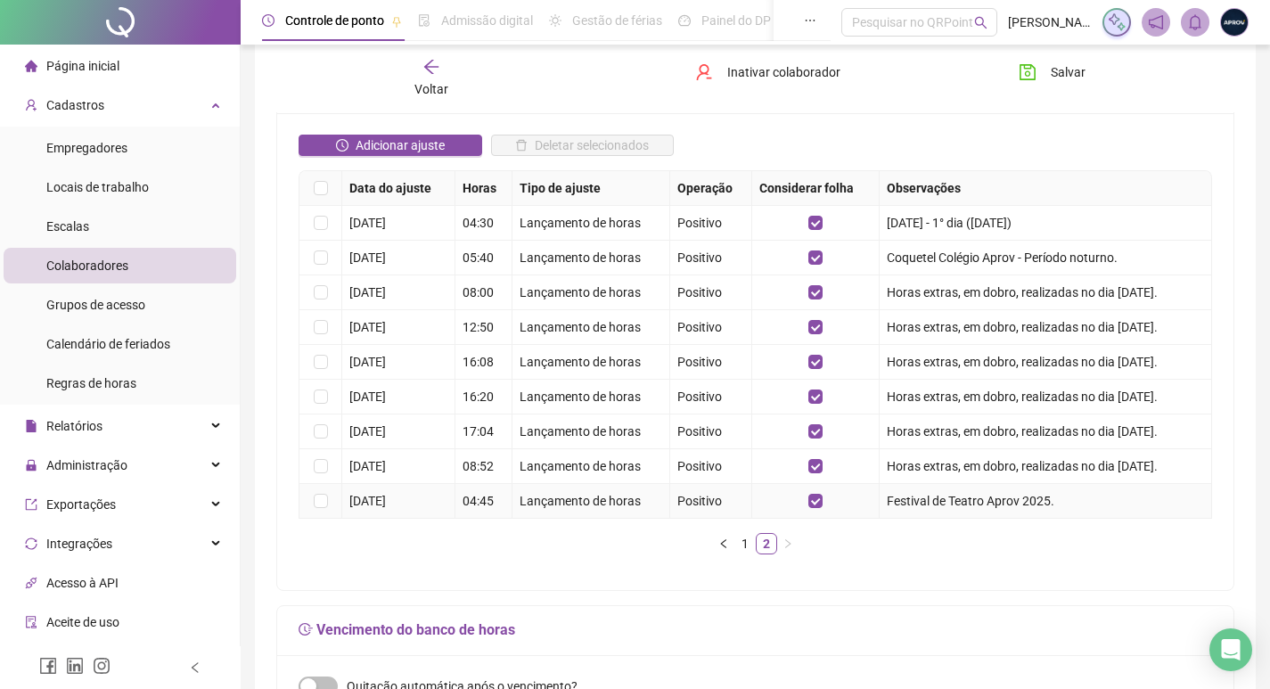
scroll to position [356, 0]
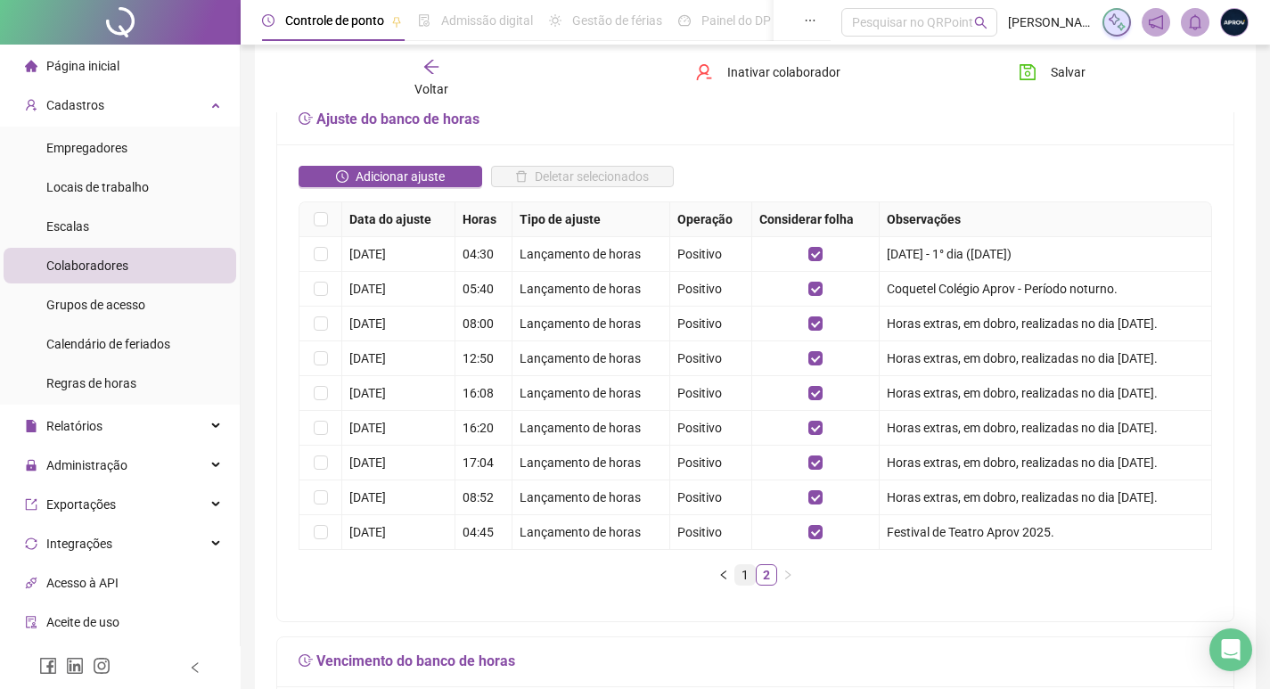
click at [740, 565] on link "1" at bounding box center [745, 575] width 20 height 20
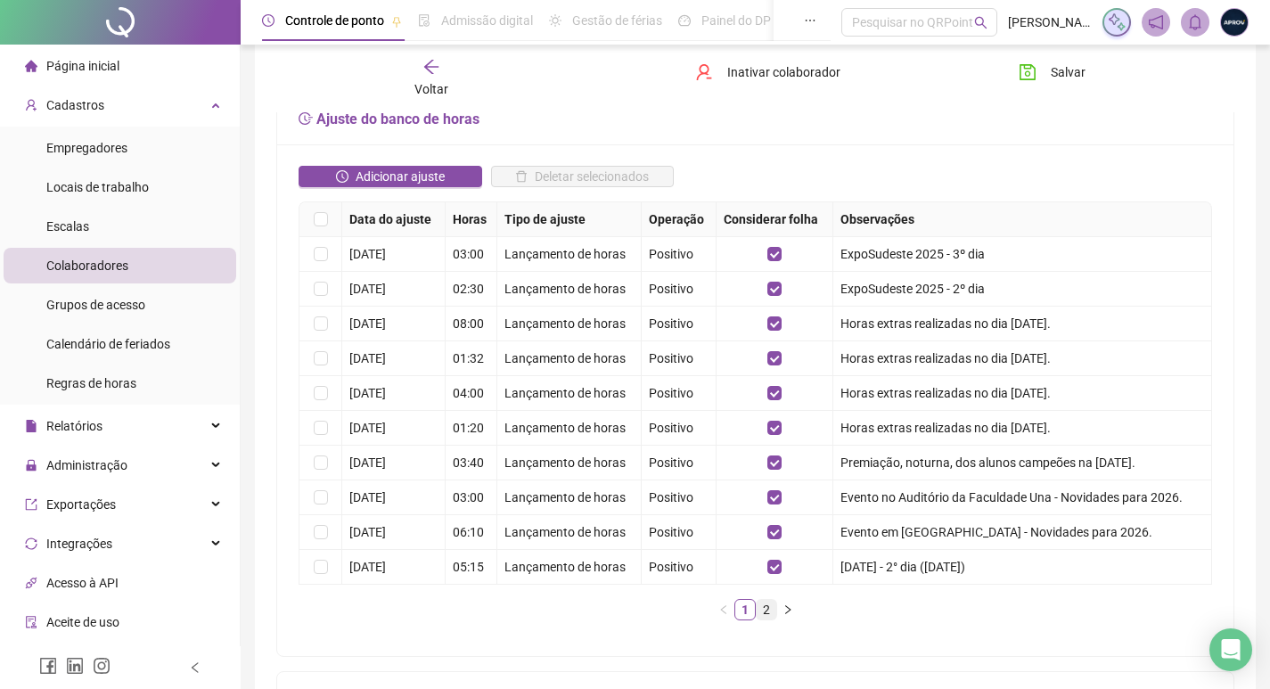
click at [767, 600] on link "2" at bounding box center [766, 610] width 20 height 20
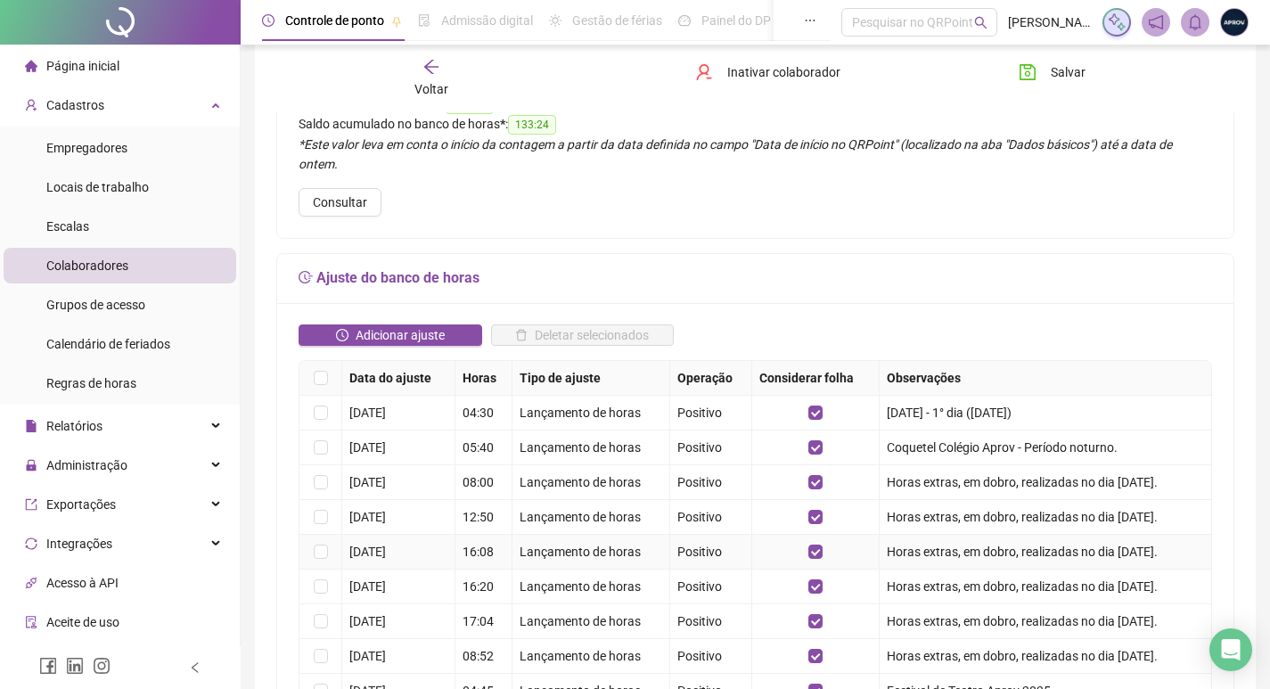
scroll to position [178, 0]
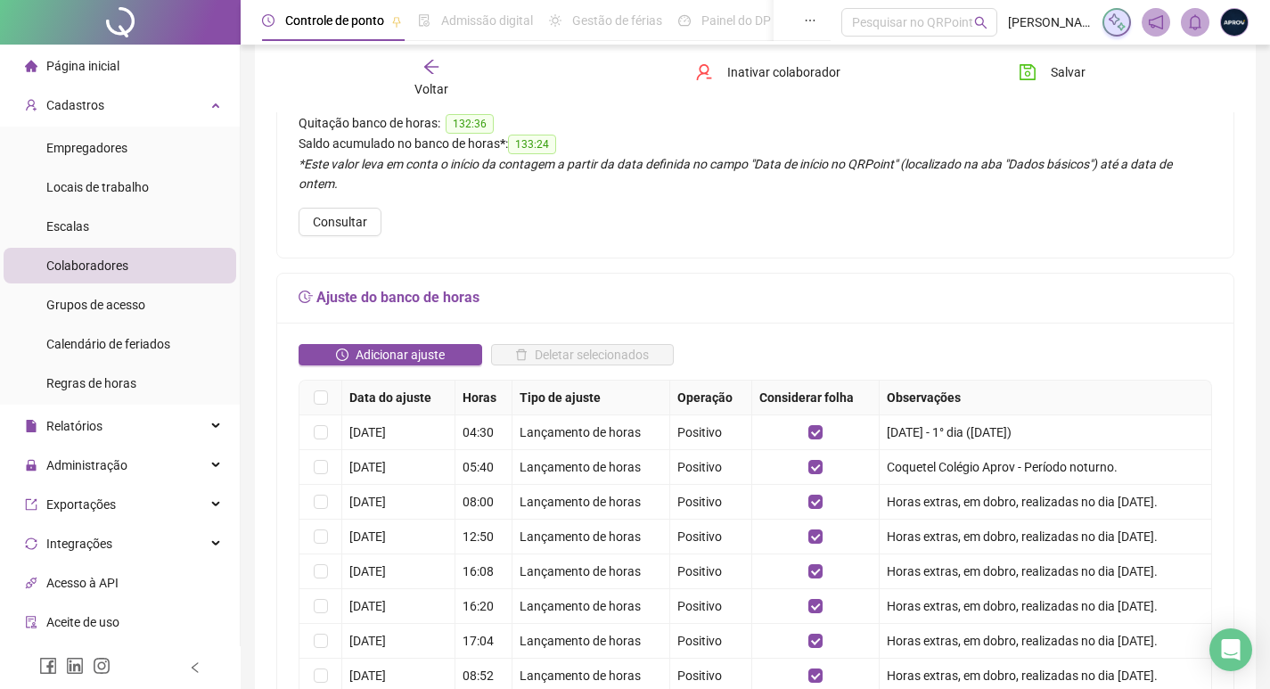
click at [422, 72] on icon "arrow-left" at bounding box center [431, 67] width 18 height 18
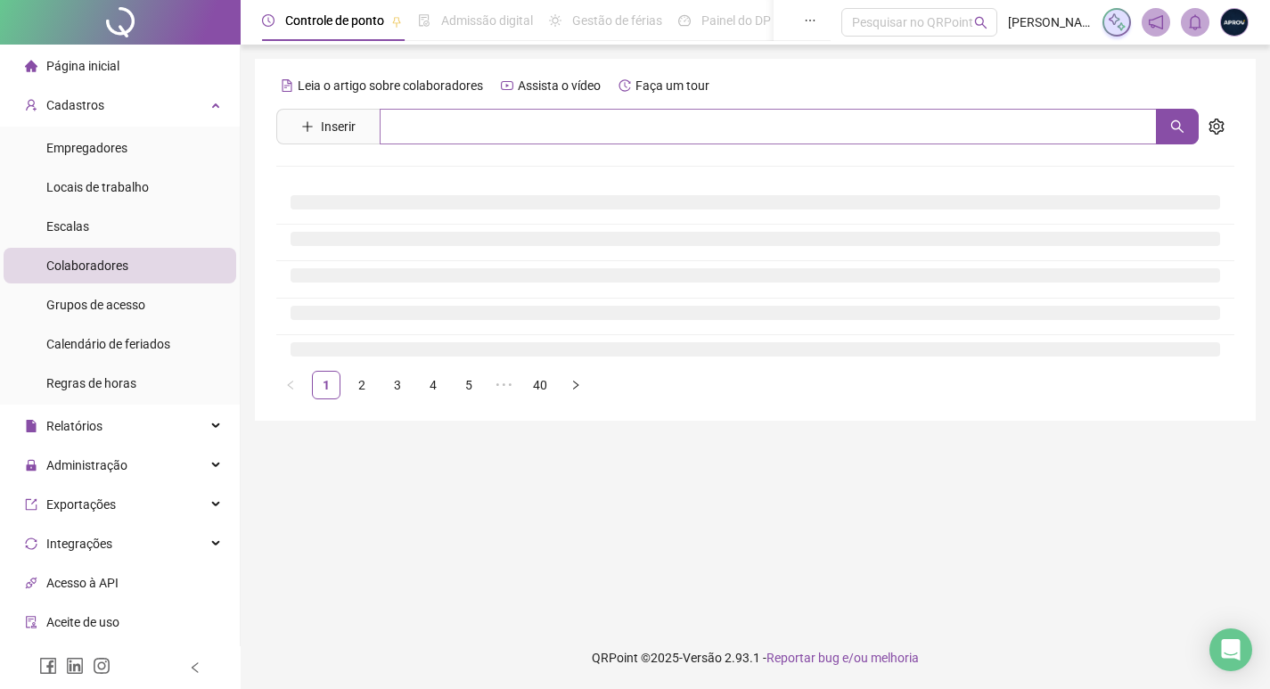
scroll to position [0, 0]
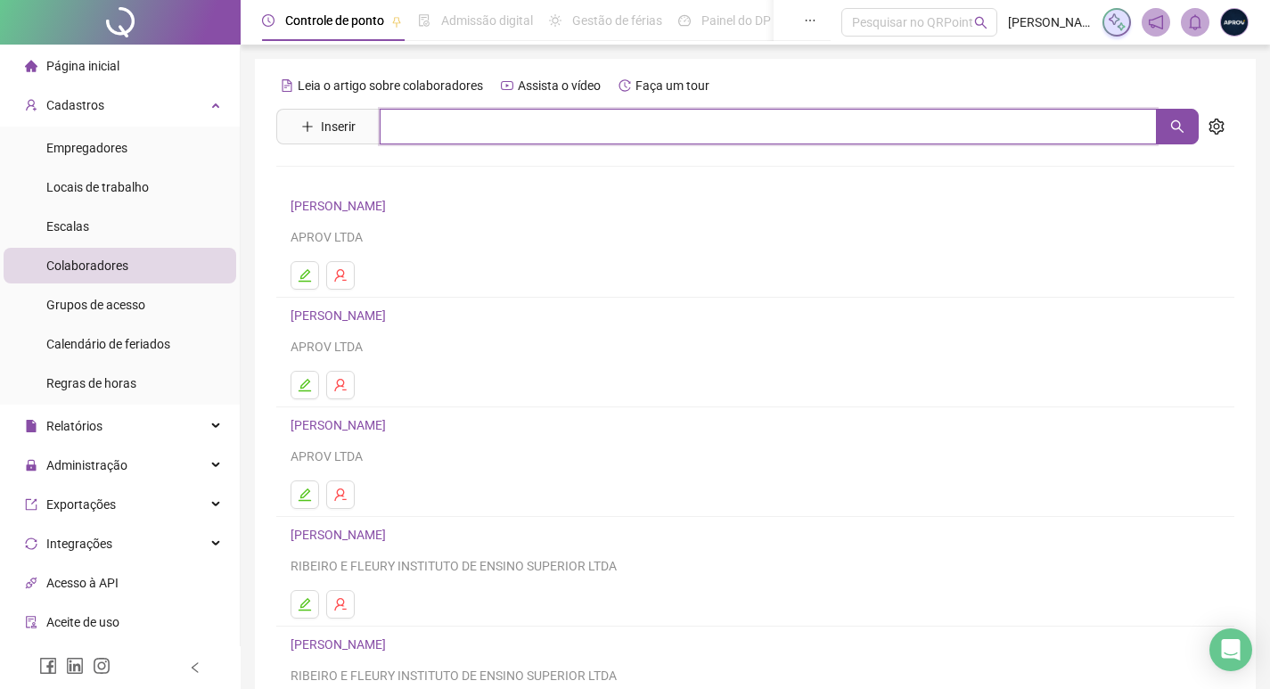
click at [457, 129] on input "text" at bounding box center [768, 127] width 777 height 36
type input "********"
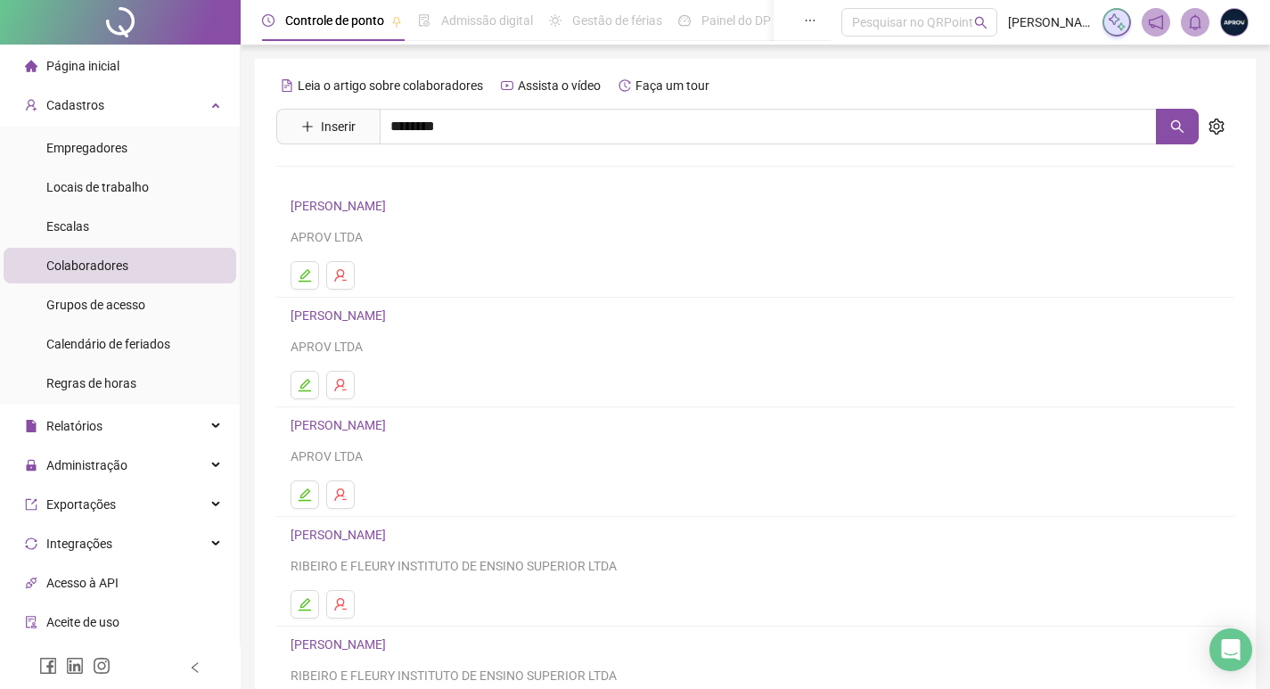
click at [405, 176] on link "[PERSON_NAME]" at bounding box center [356, 179] width 95 height 14
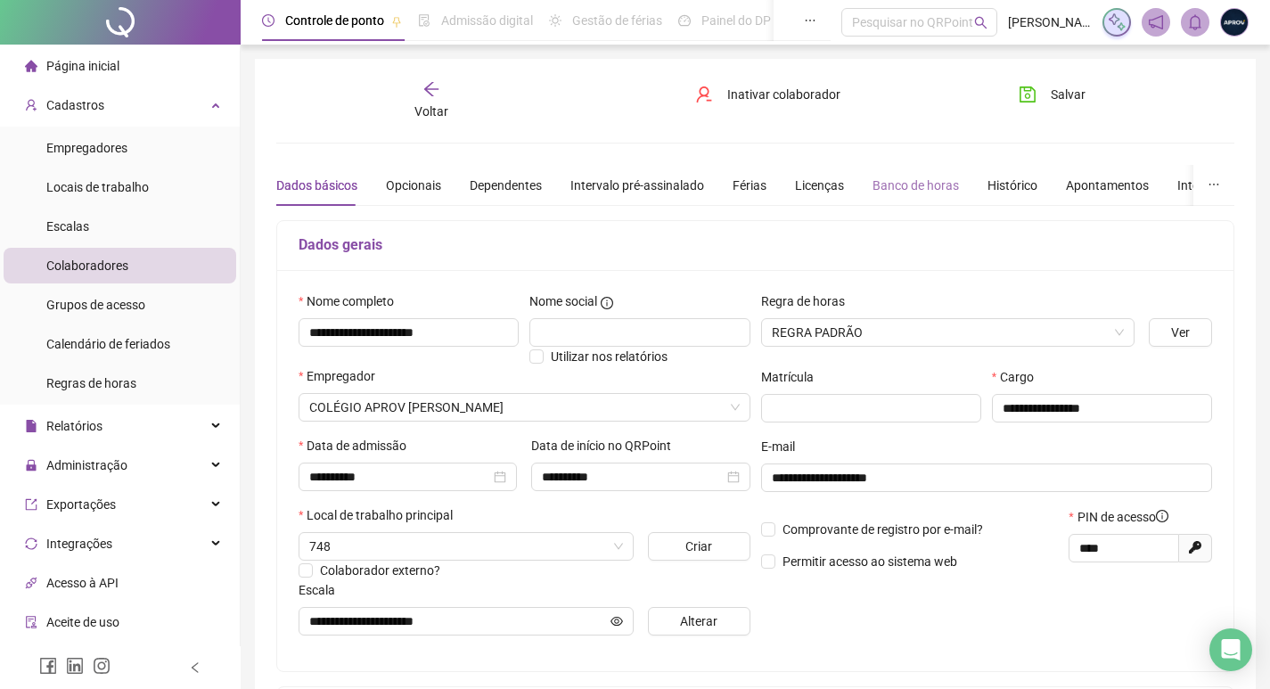
type input "**********"
click at [947, 178] on div "Banco de horas" at bounding box center [915, 186] width 86 height 20
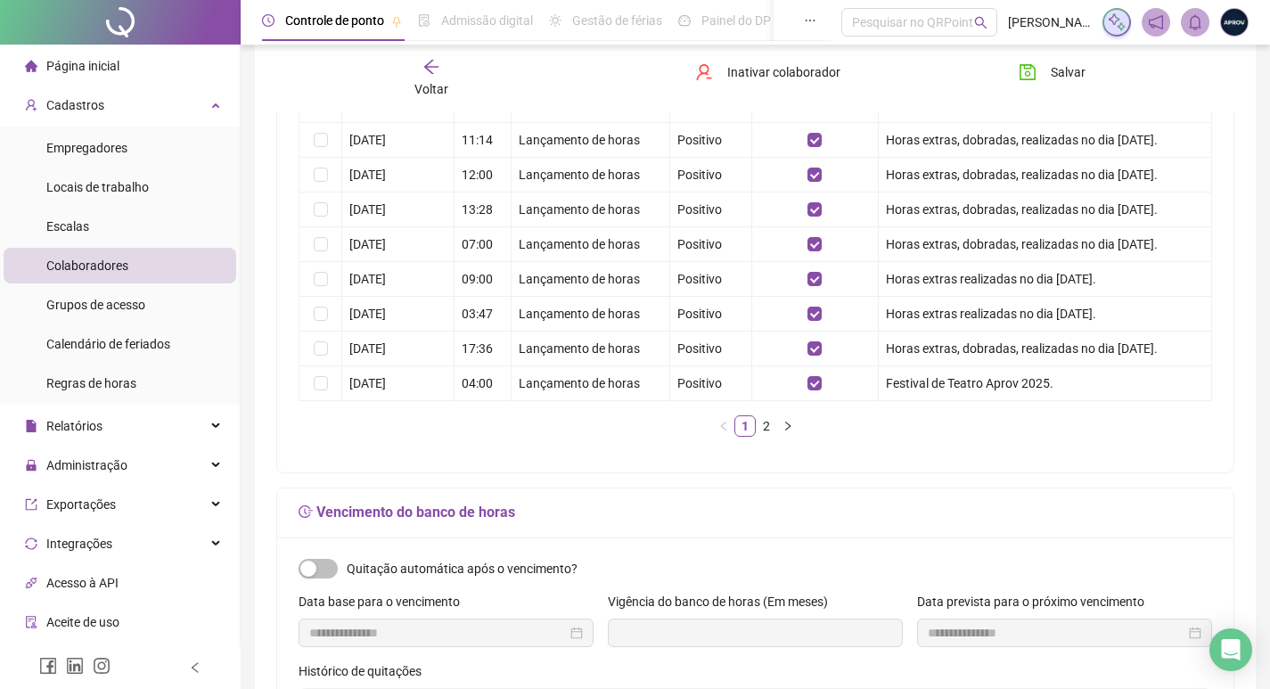
scroll to position [713, 0]
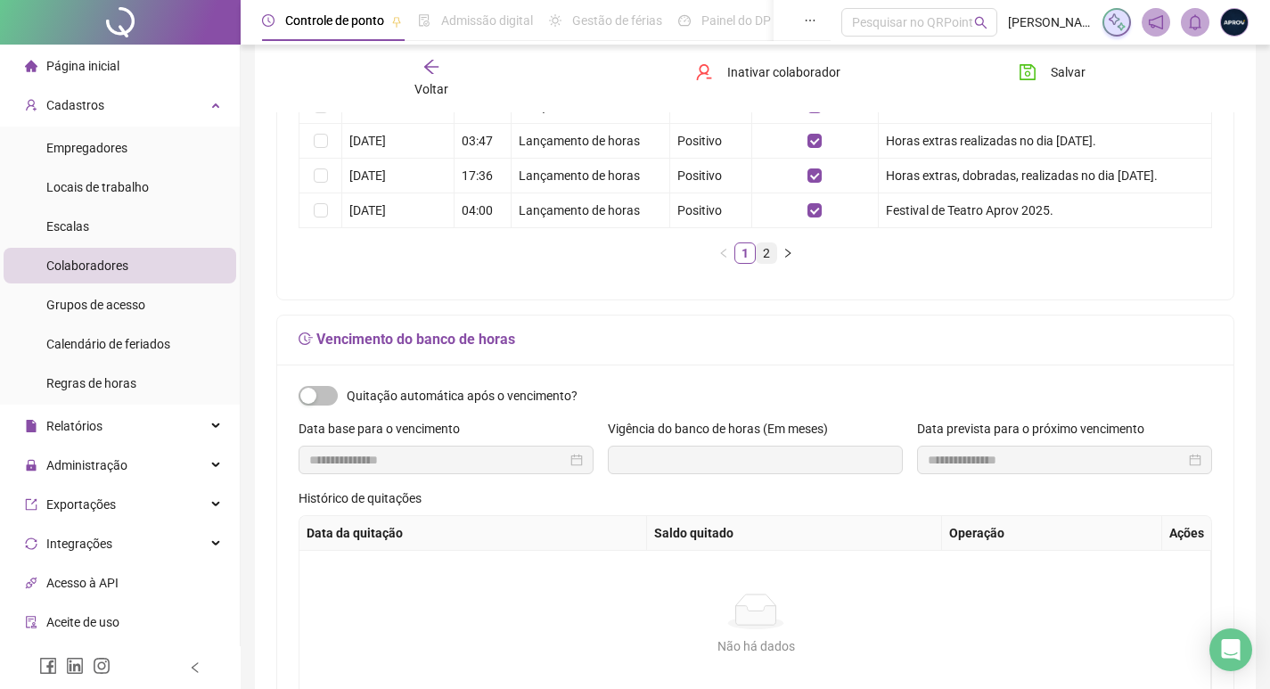
click at [766, 243] on link "2" at bounding box center [766, 253] width 20 height 20
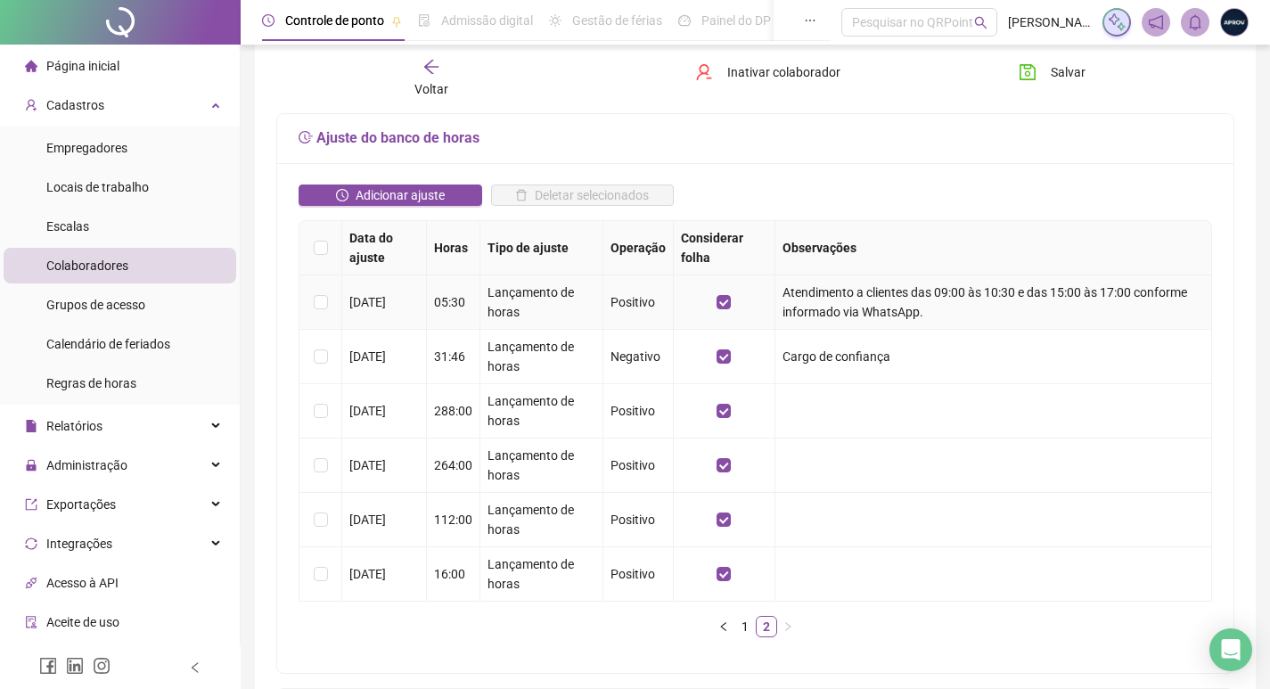
scroll to position [0, 0]
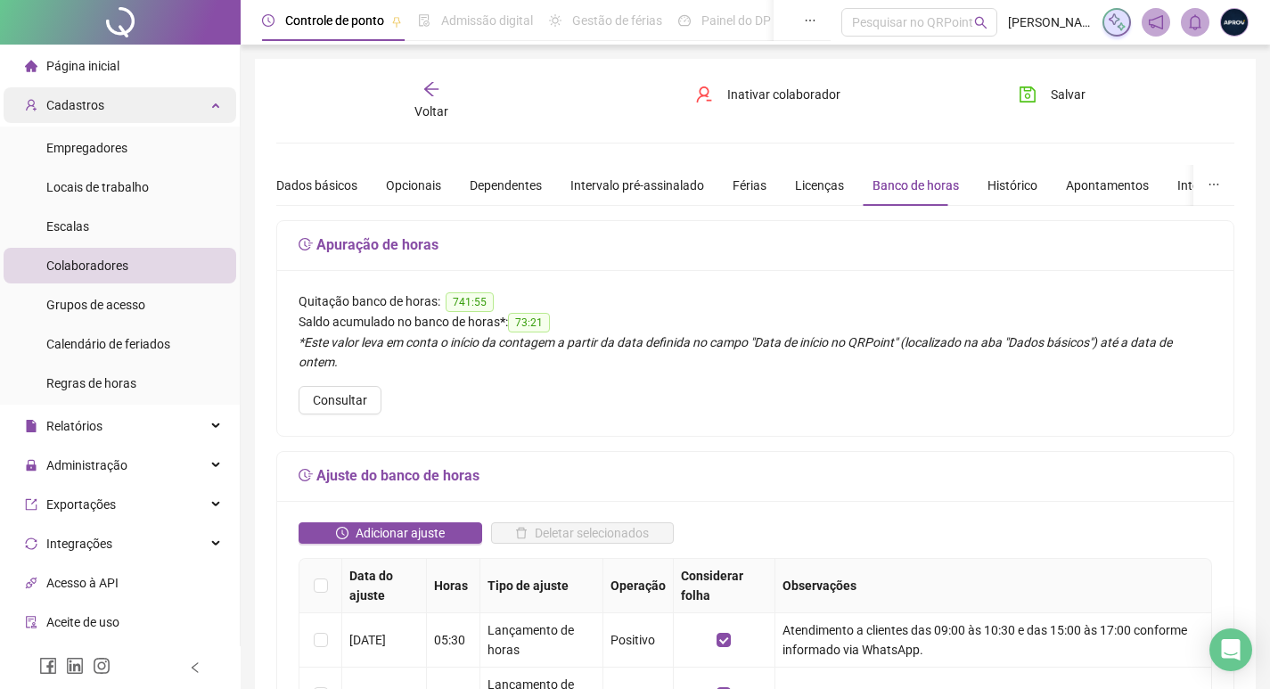
click at [100, 102] on span "Cadastros" at bounding box center [75, 105] width 58 height 14
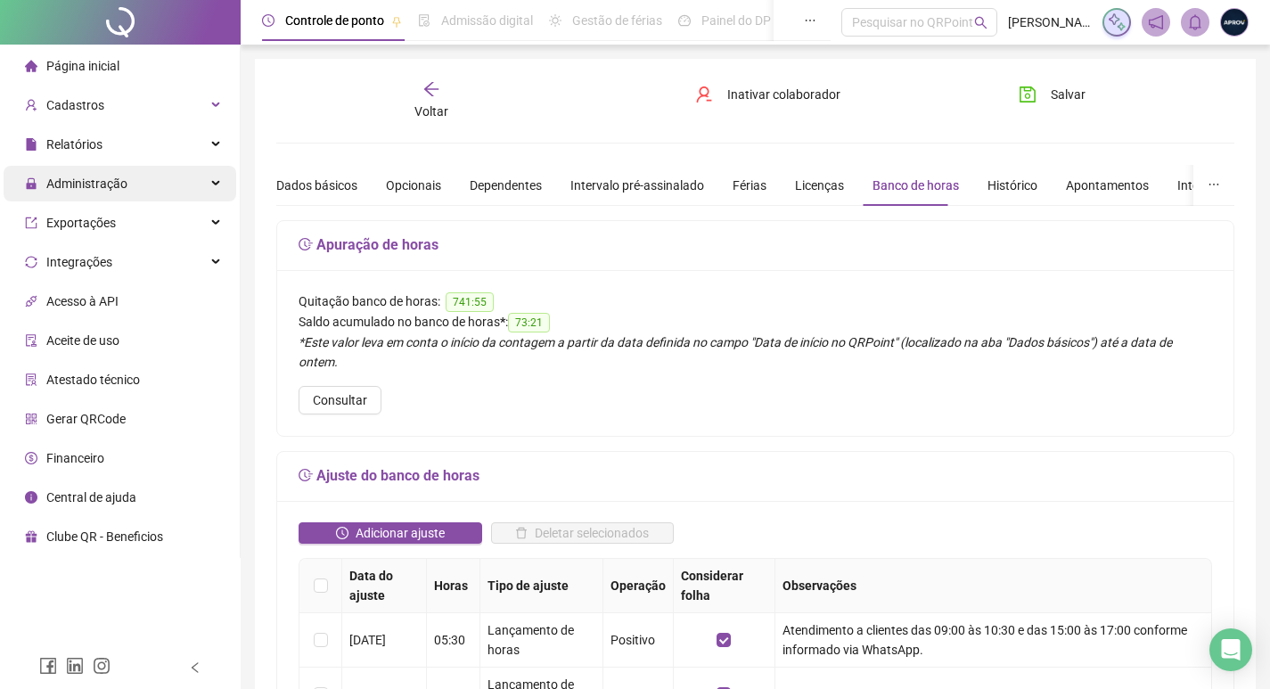
click at [105, 171] on span "Administração" at bounding box center [76, 184] width 102 height 36
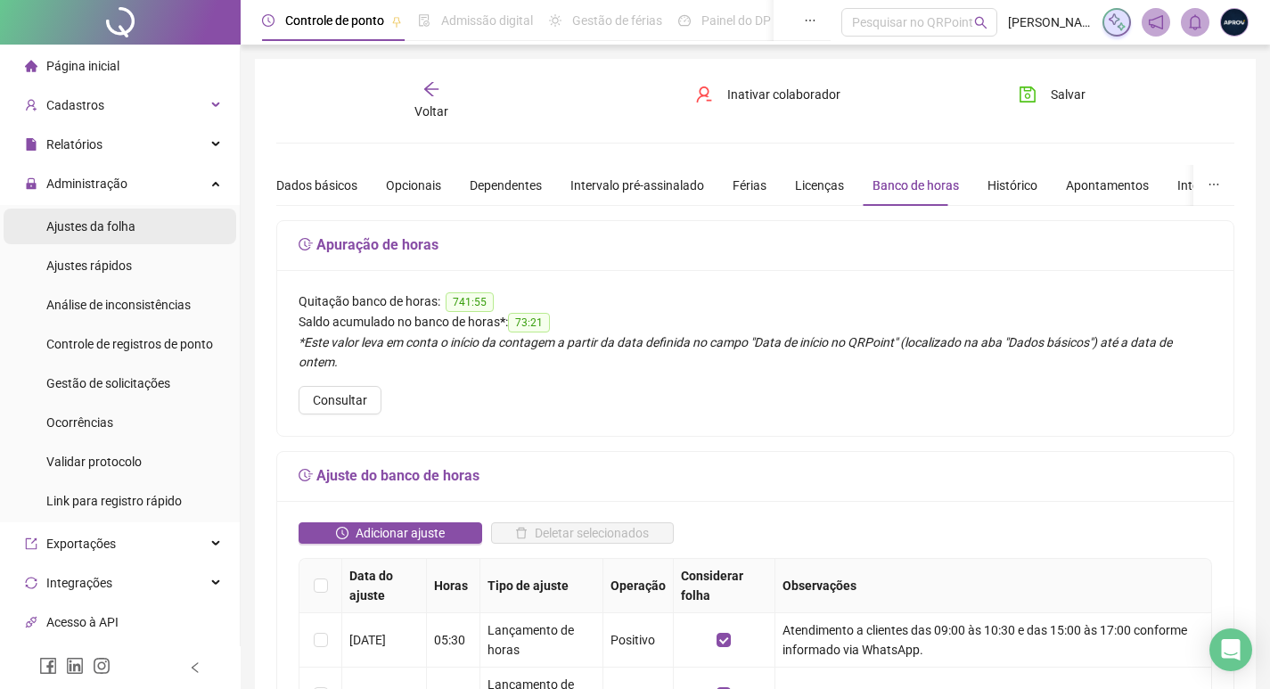
click at [101, 233] on span "Ajustes da folha" at bounding box center [90, 226] width 89 height 14
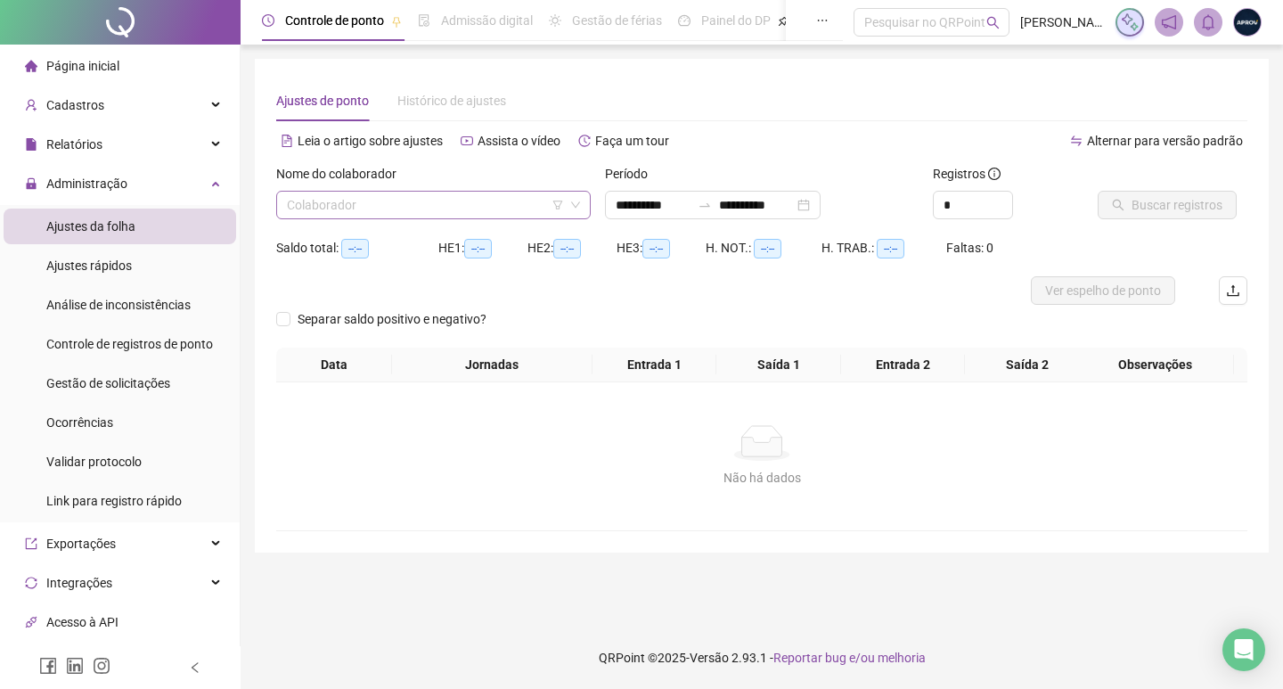
click at [380, 211] on input "search" at bounding box center [425, 205] width 277 height 27
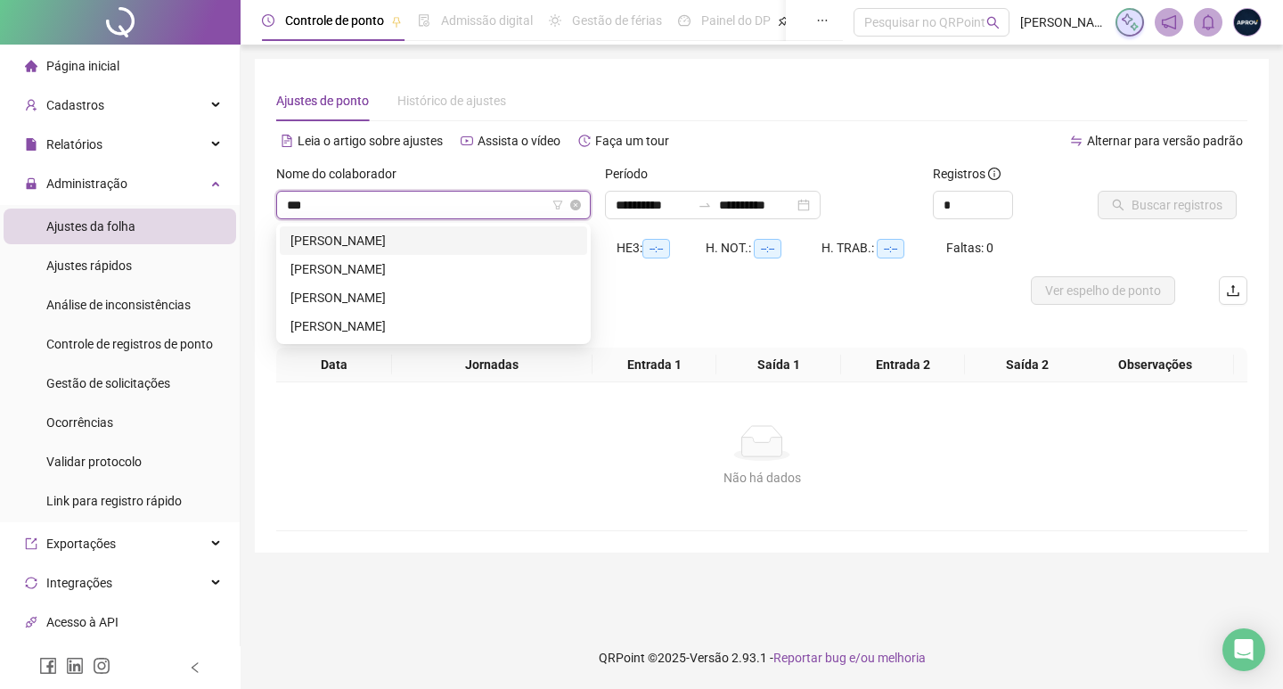
type input "****"
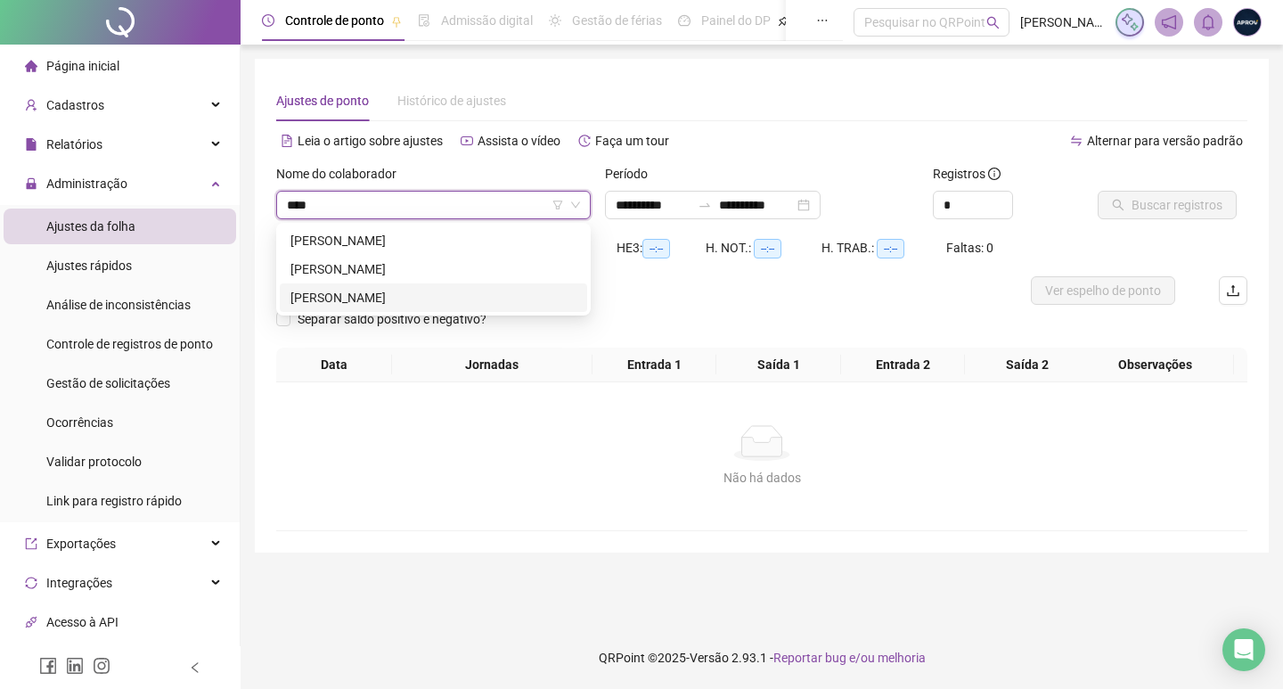
drag, startPoint x: 413, startPoint y: 290, endPoint x: 672, endPoint y: 219, distance: 268.9
click at [413, 291] on div "[PERSON_NAME]" at bounding box center [433, 298] width 286 height 20
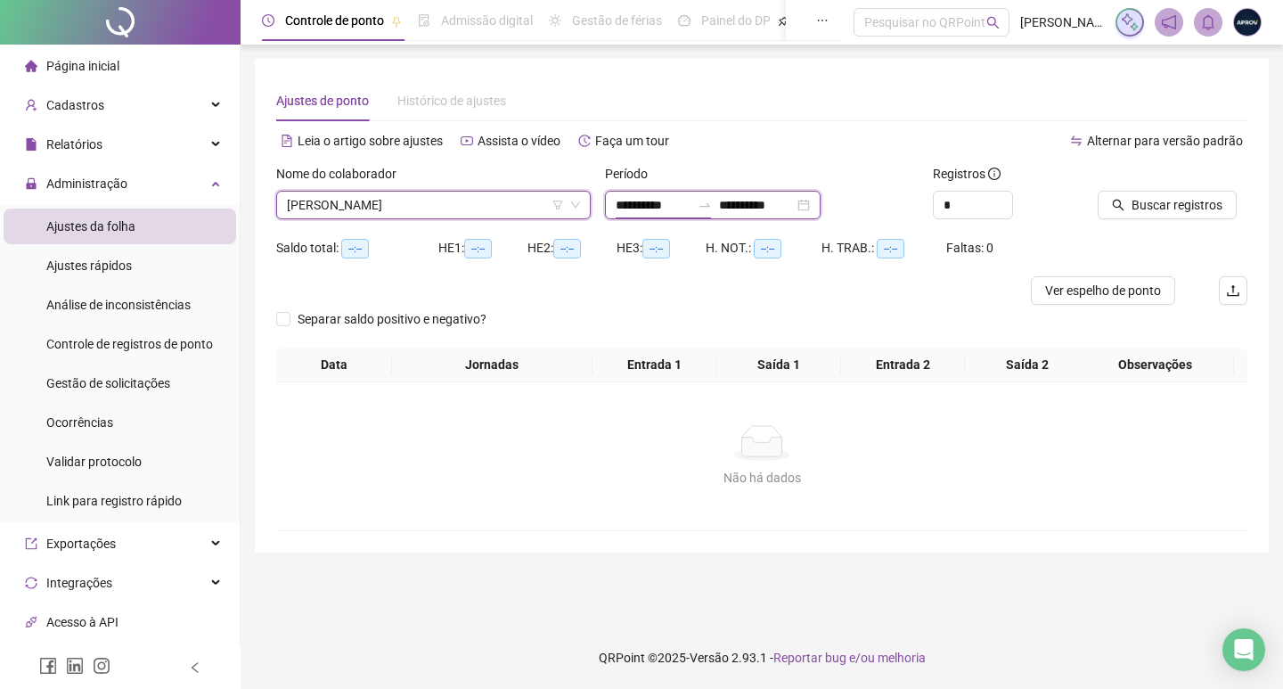
click at [645, 211] on input "**********" at bounding box center [653, 205] width 75 height 20
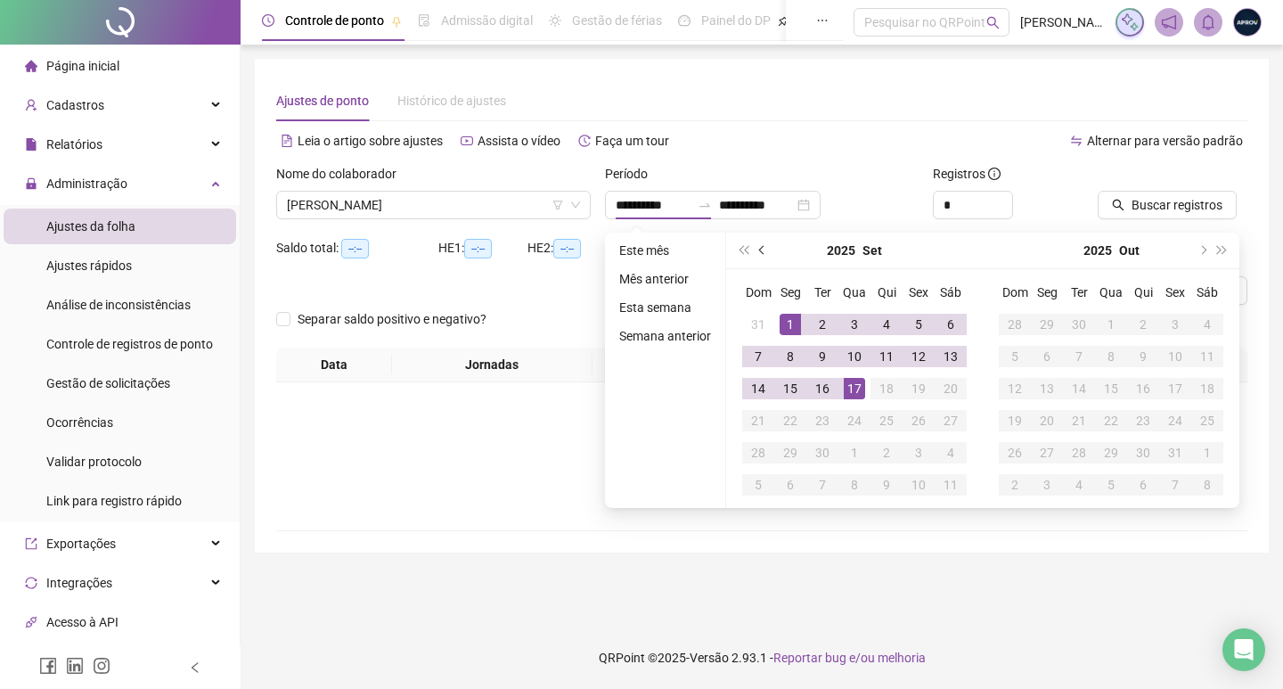
click at [753, 247] on button "prev-year" at bounding box center [763, 251] width 20 height 36
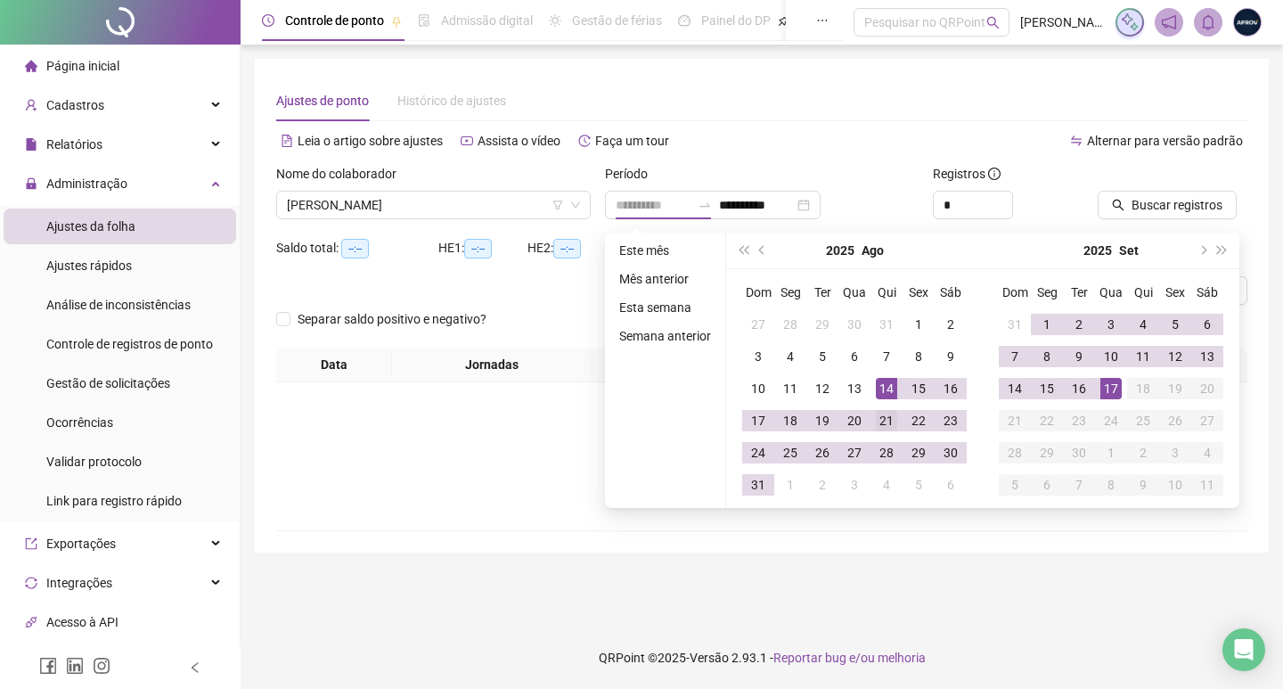
type input "**********"
click at [895, 415] on div "21" at bounding box center [886, 420] width 21 height 21
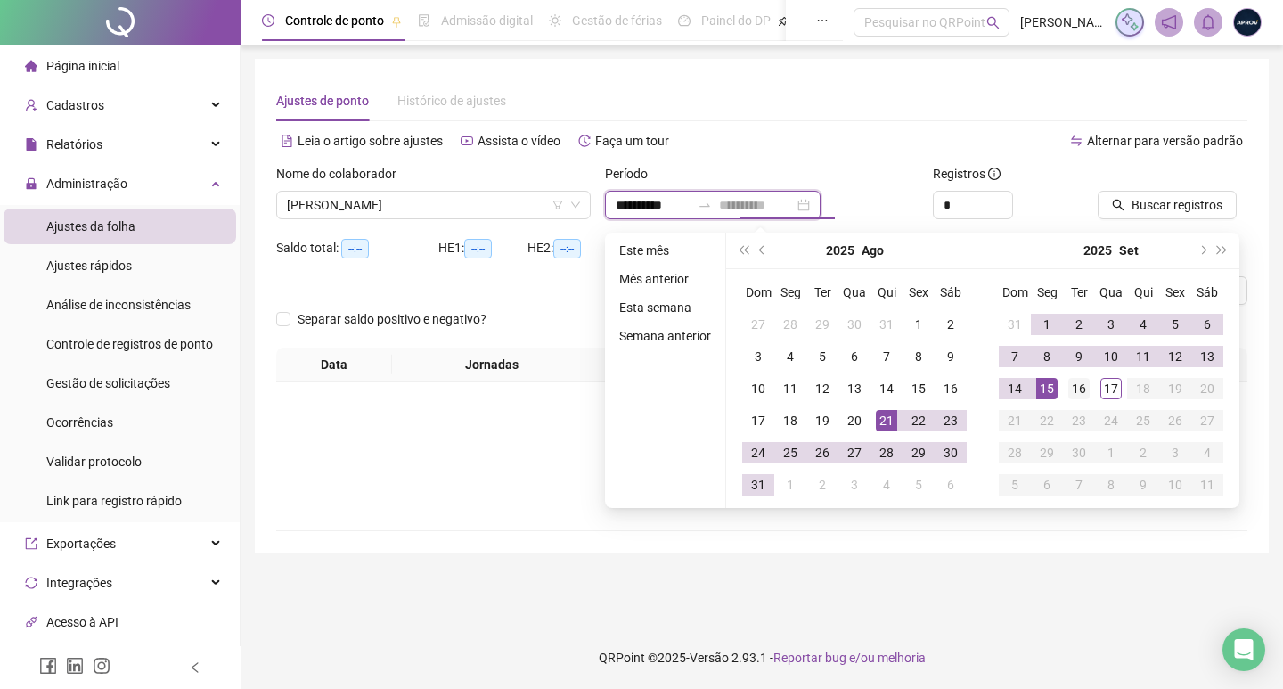
type input "**********"
click at [1090, 387] on td "16" at bounding box center [1079, 388] width 32 height 32
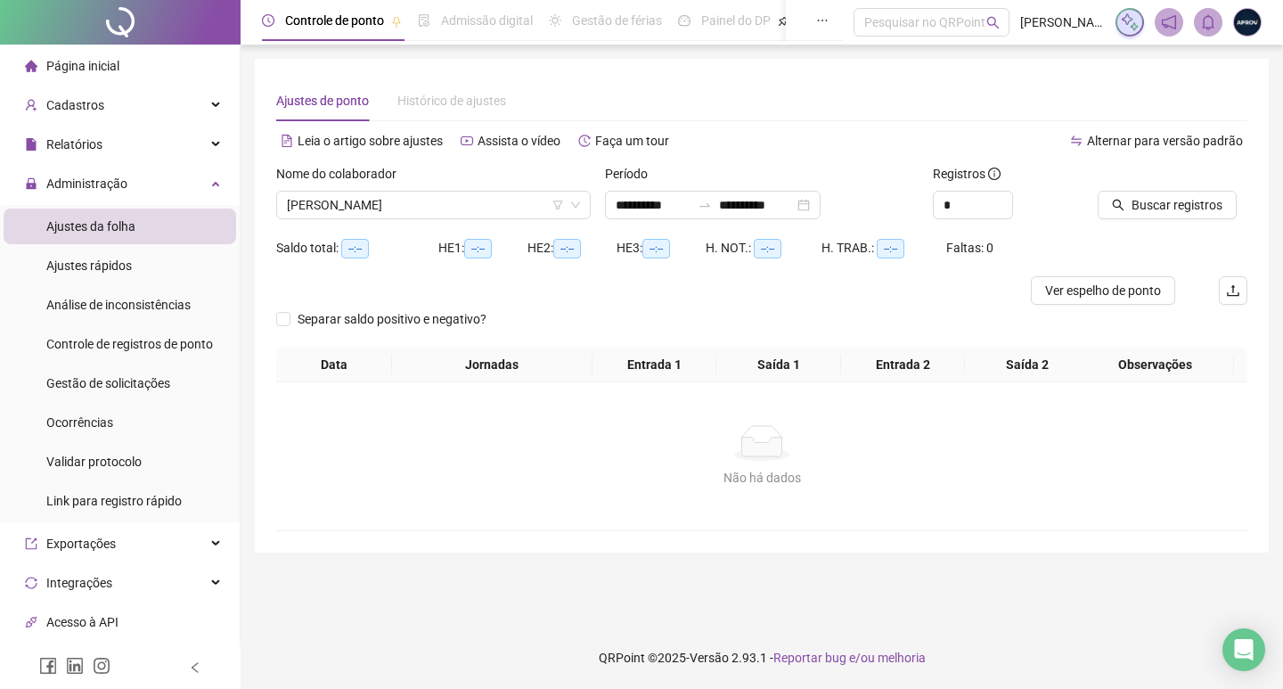
click at [1156, 188] on div at bounding box center [1150, 177] width 105 height 27
click at [1156, 194] on button "Buscar registros" at bounding box center [1167, 205] width 139 height 29
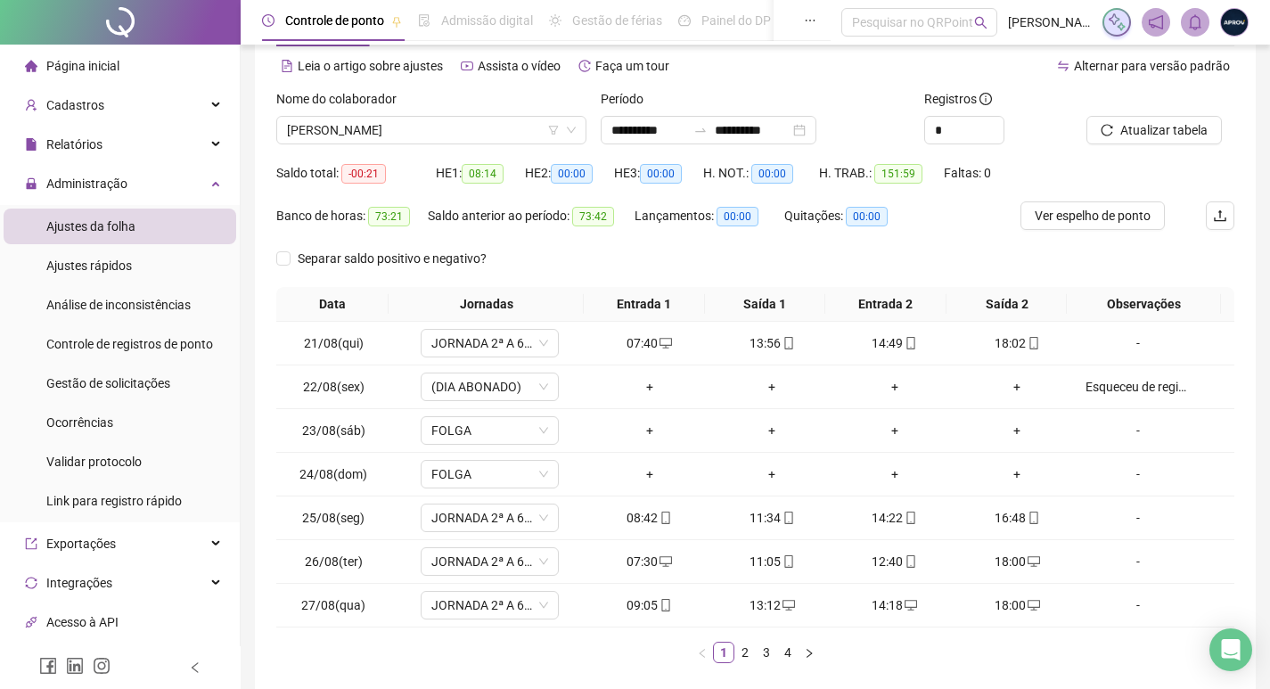
scroll to position [161, 0]
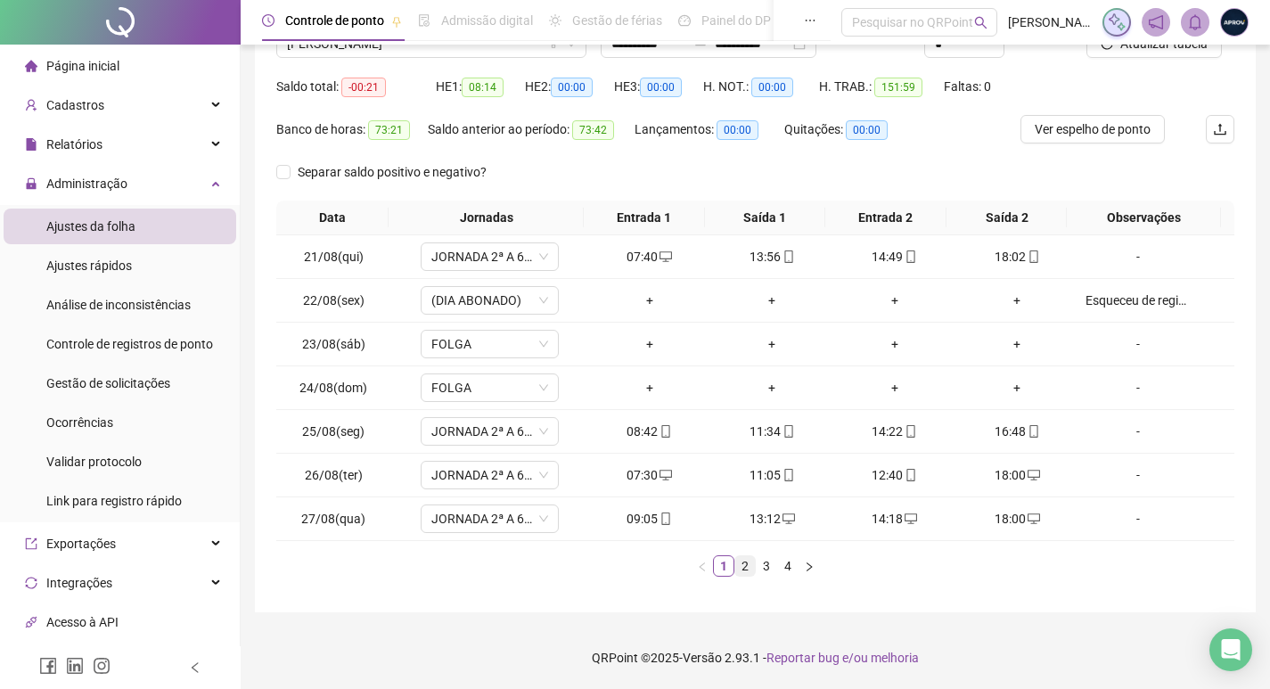
click at [740, 560] on link "2" at bounding box center [745, 566] width 20 height 20
click at [763, 558] on link "3" at bounding box center [766, 566] width 20 height 20
click at [780, 560] on link "4" at bounding box center [788, 566] width 20 height 20
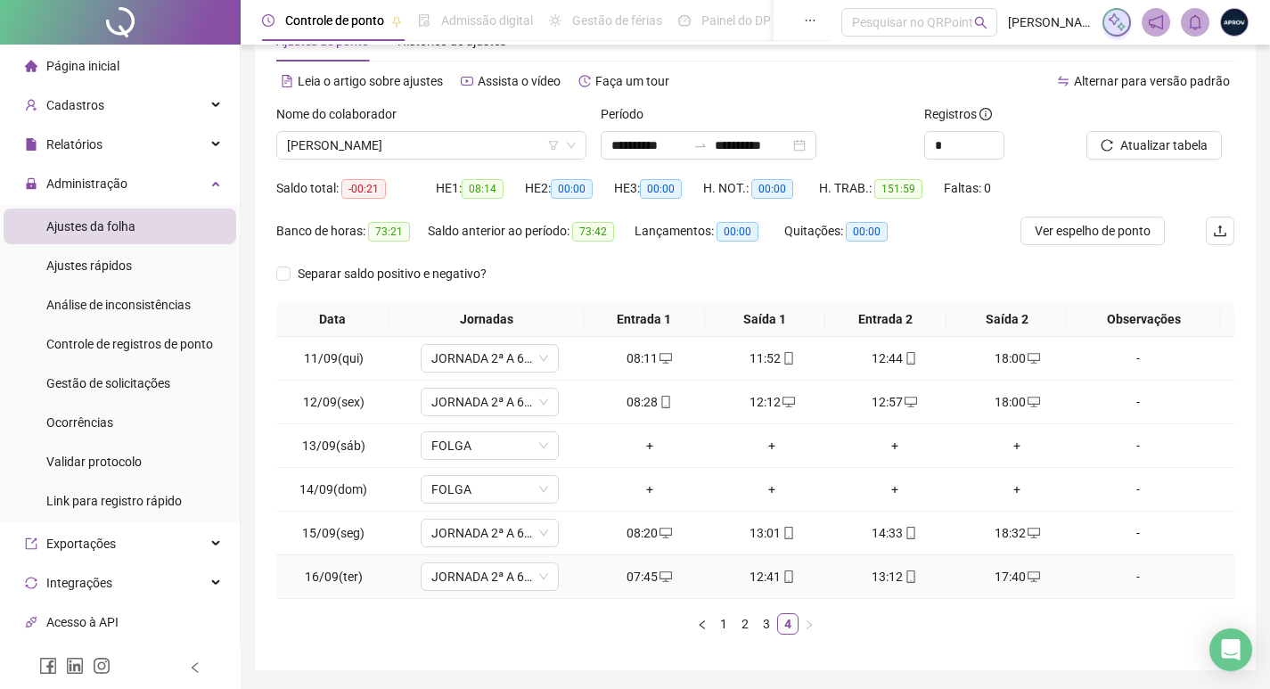
scroll to position [0, 0]
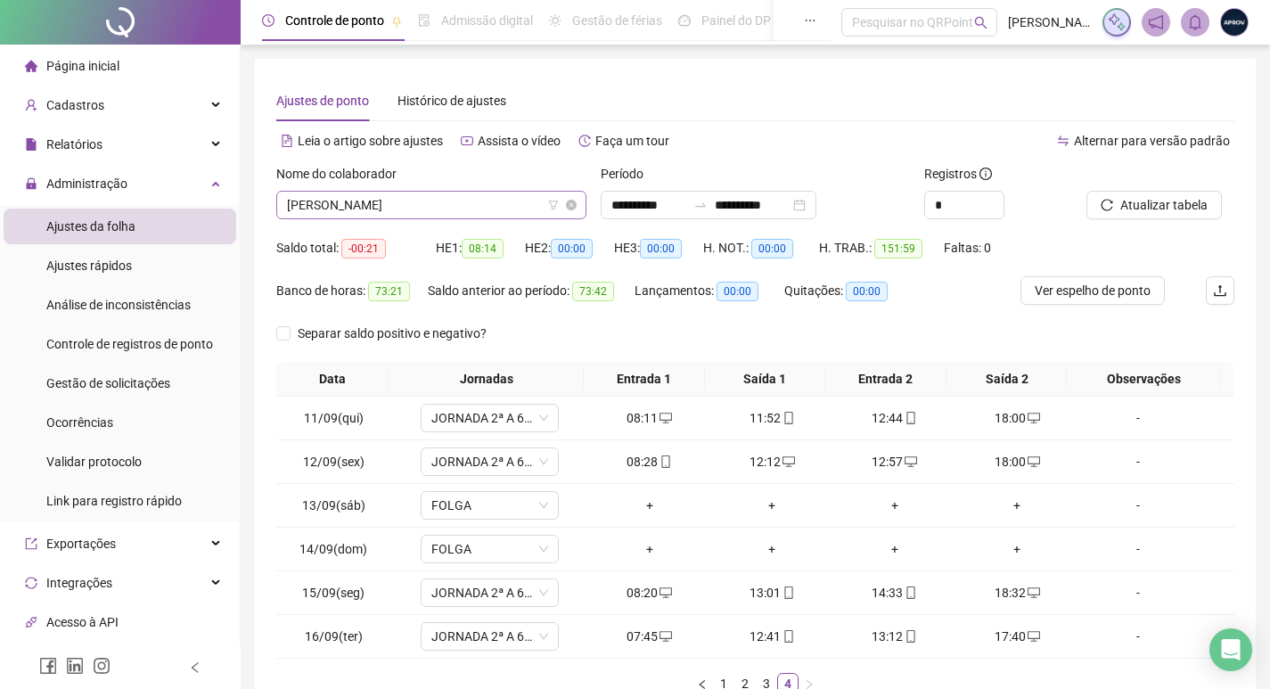
click at [477, 200] on span "[PERSON_NAME]" at bounding box center [431, 205] width 289 height 27
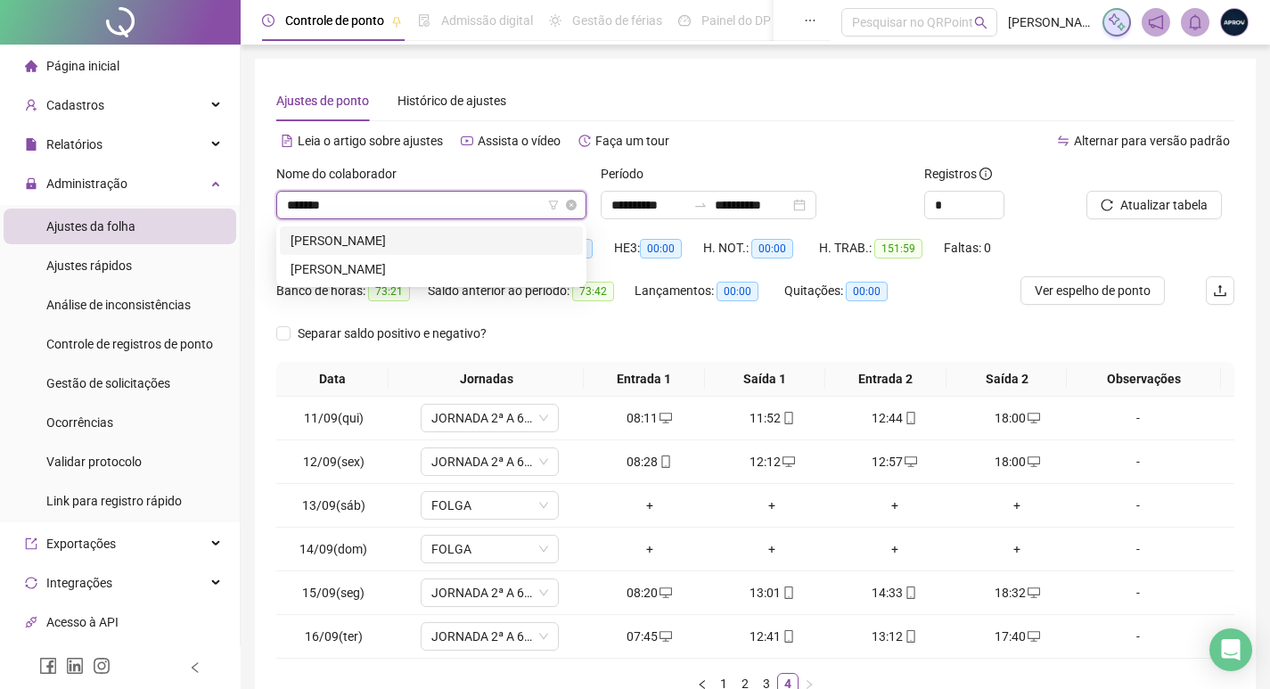
type input "********"
click at [449, 245] on div "[PERSON_NAME]" at bounding box center [431, 241] width 282 height 20
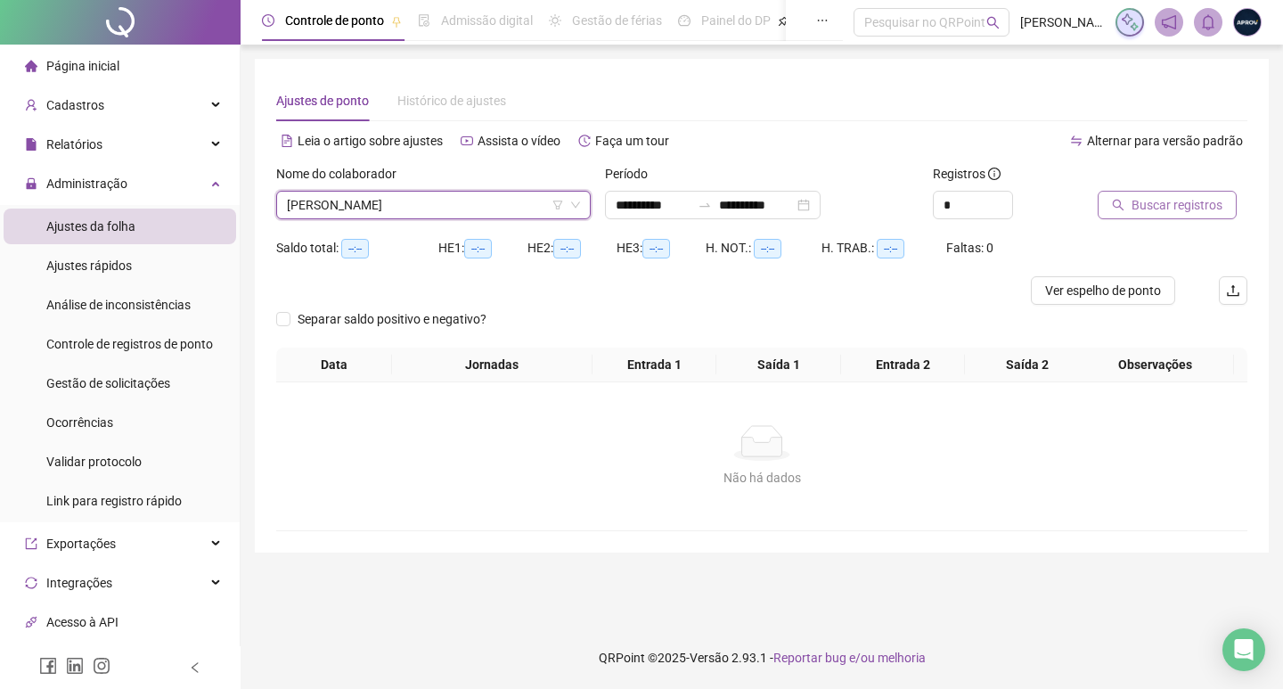
click at [1216, 200] on span "Buscar registros" at bounding box center [1177, 205] width 91 height 20
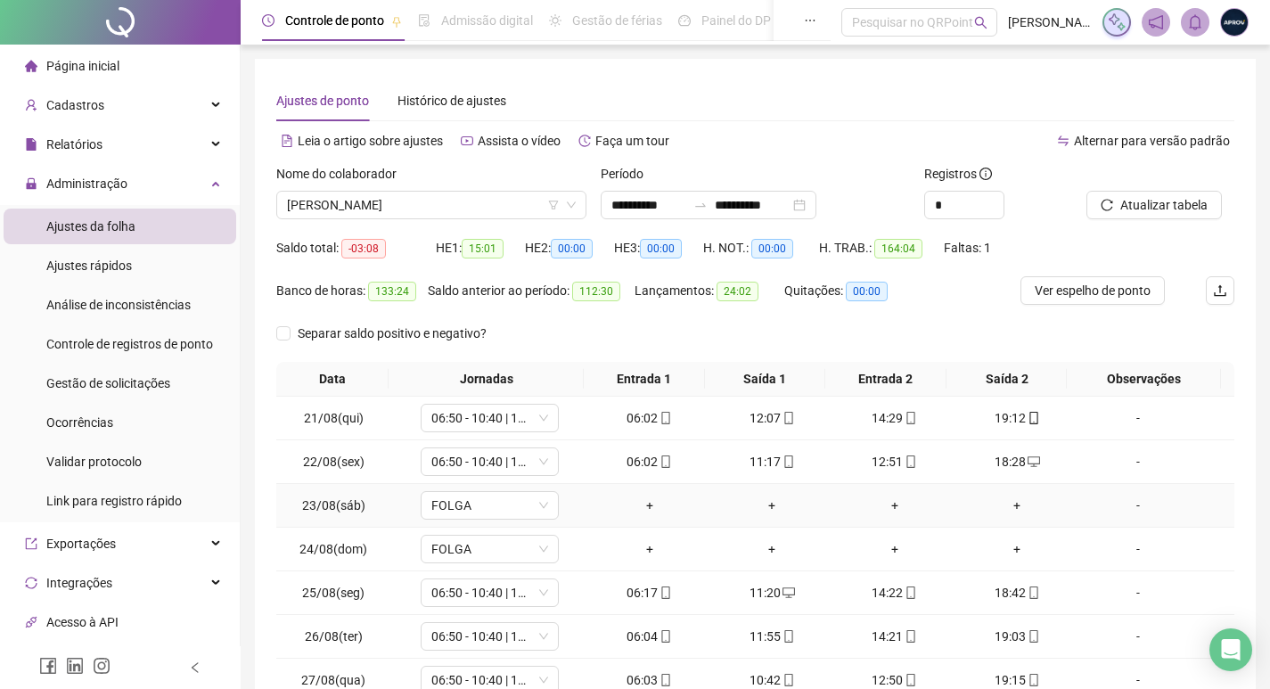
scroll to position [161, 0]
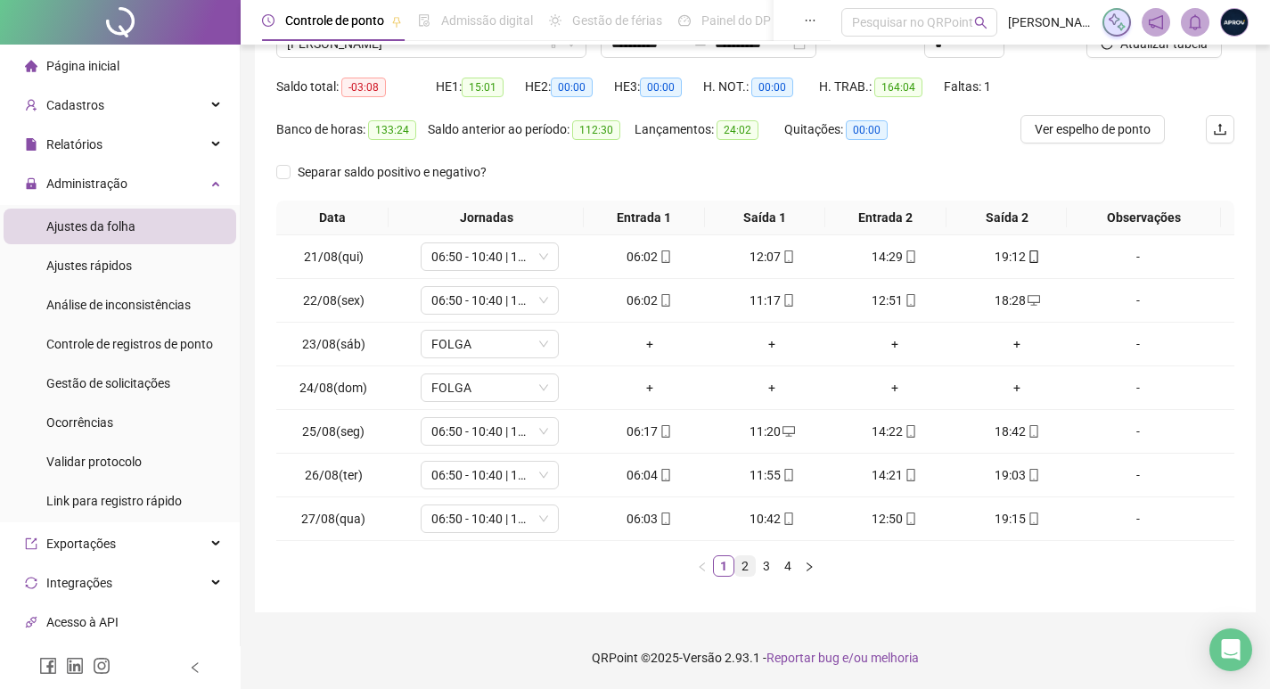
click at [740, 560] on link "2" at bounding box center [745, 566] width 20 height 20
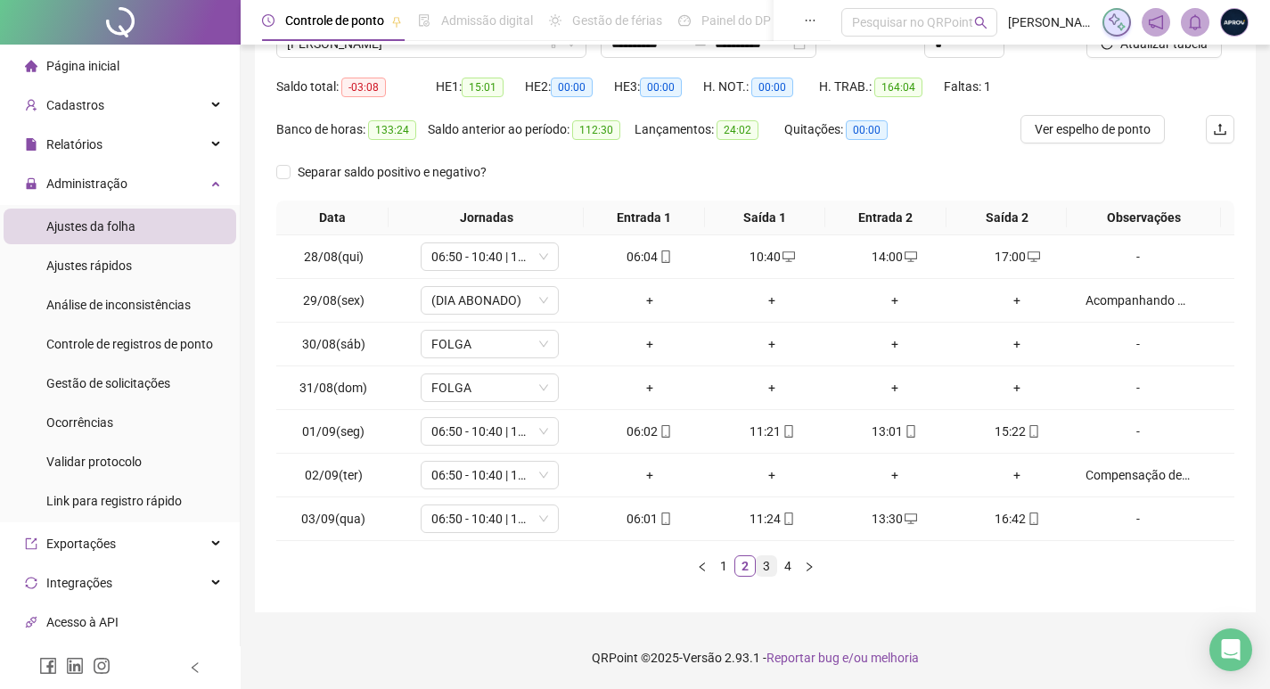
click at [763, 560] on link "3" at bounding box center [766, 566] width 20 height 20
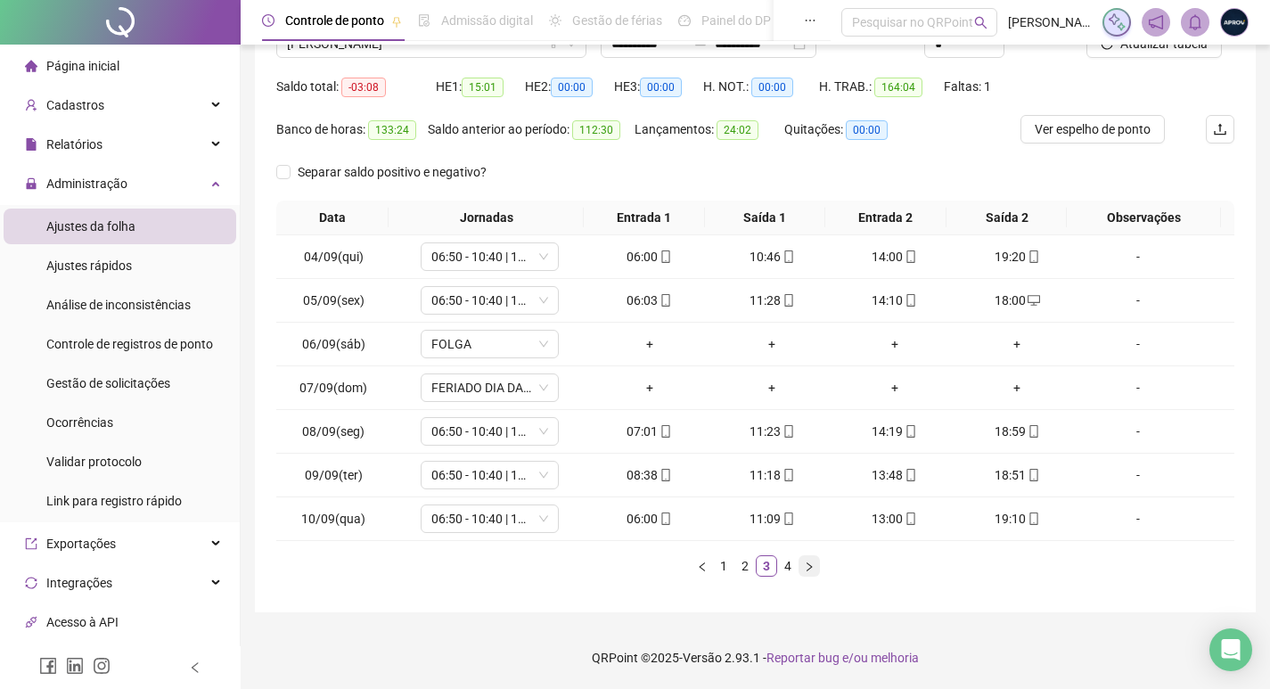
click at [798, 561] on button "button" at bounding box center [808, 565] width 21 height 21
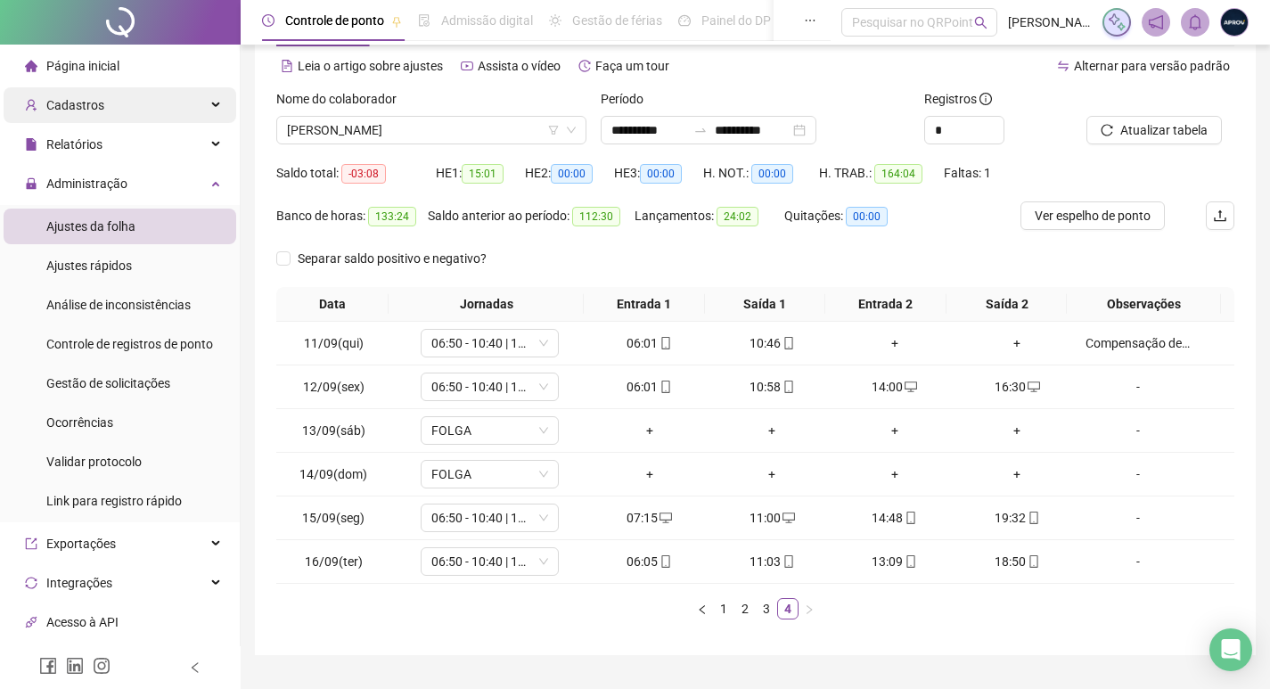
scroll to position [89, 0]
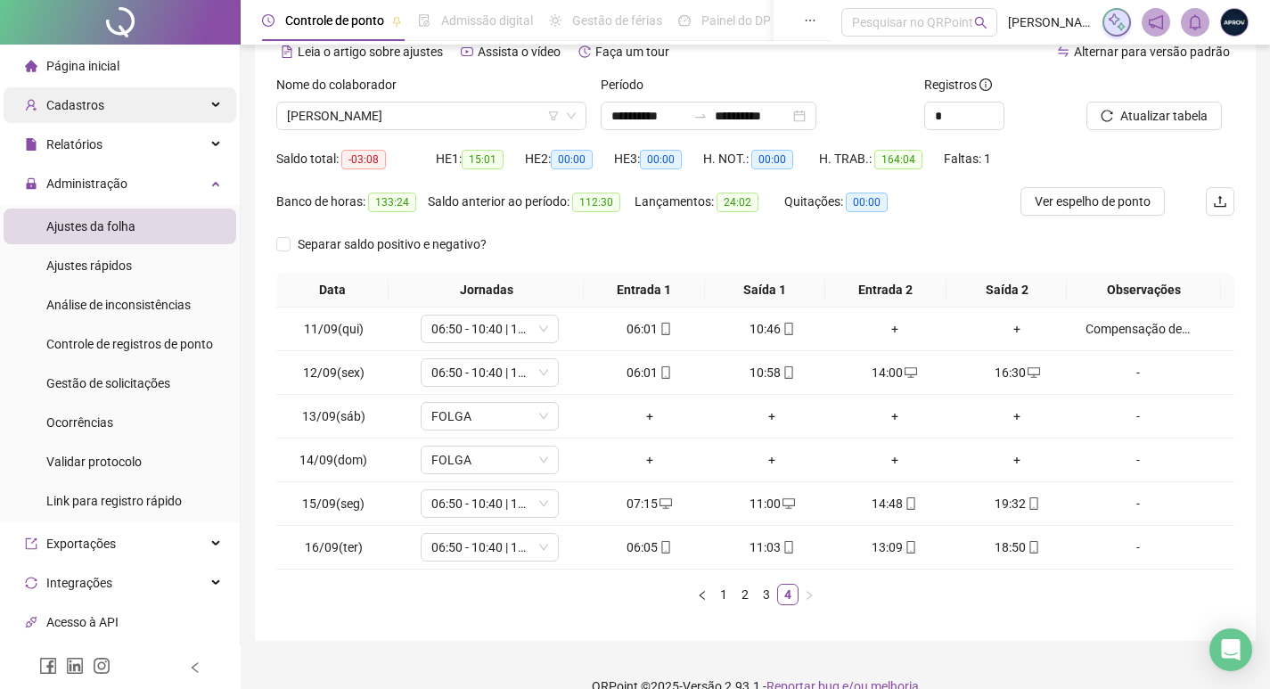
click at [61, 102] on span "Cadastros" at bounding box center [75, 105] width 58 height 14
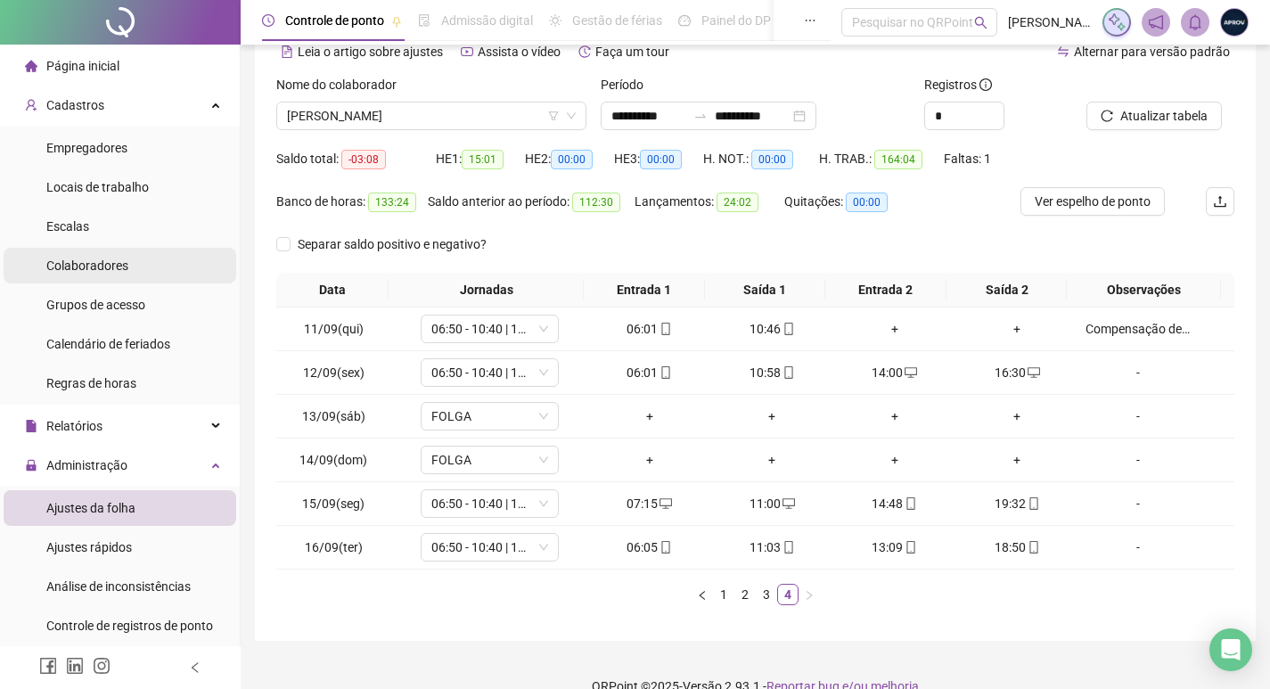
click at [102, 267] on span "Colaboradores" at bounding box center [87, 265] width 82 height 14
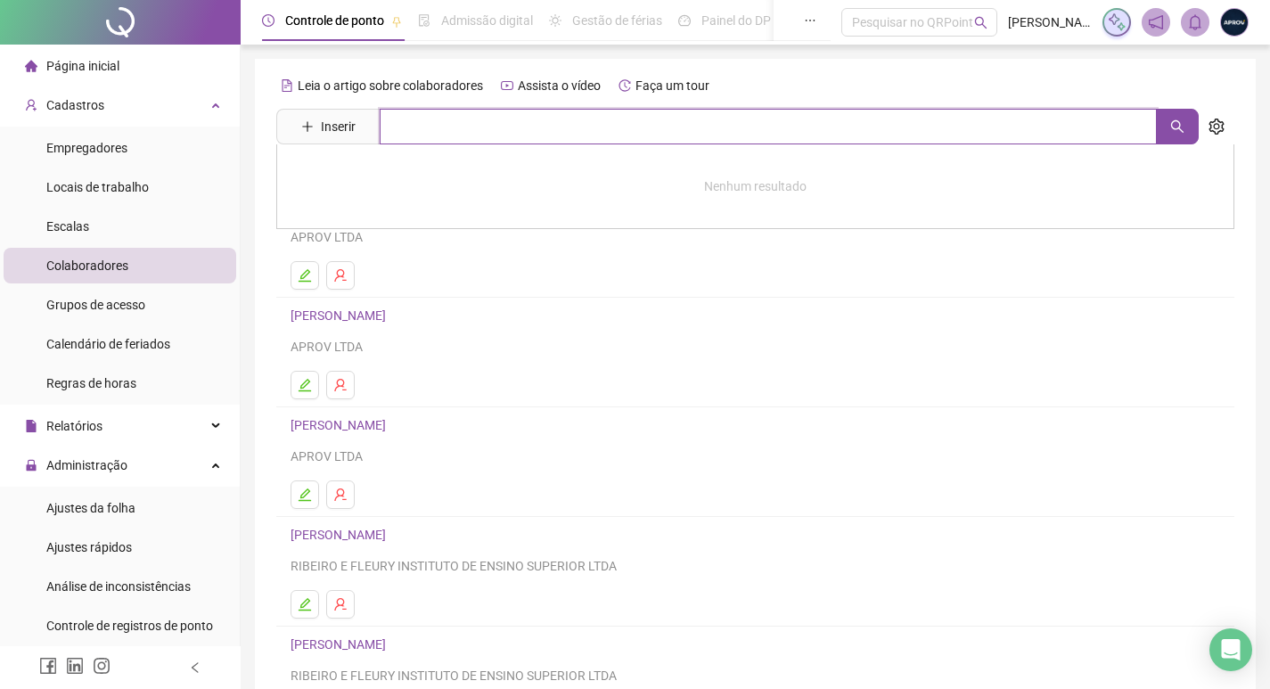
click at [556, 128] on input "text" at bounding box center [768, 127] width 777 height 36
type input "**********"
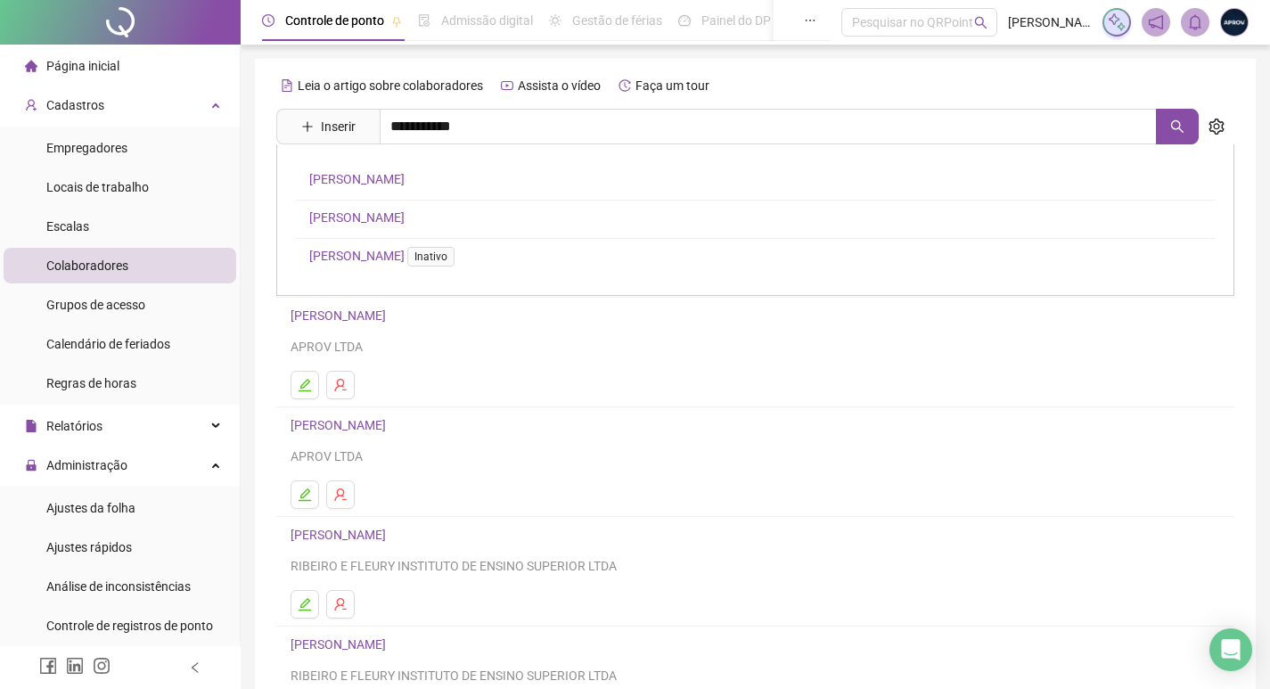
click at [405, 185] on link "[PERSON_NAME]" at bounding box center [356, 179] width 95 height 14
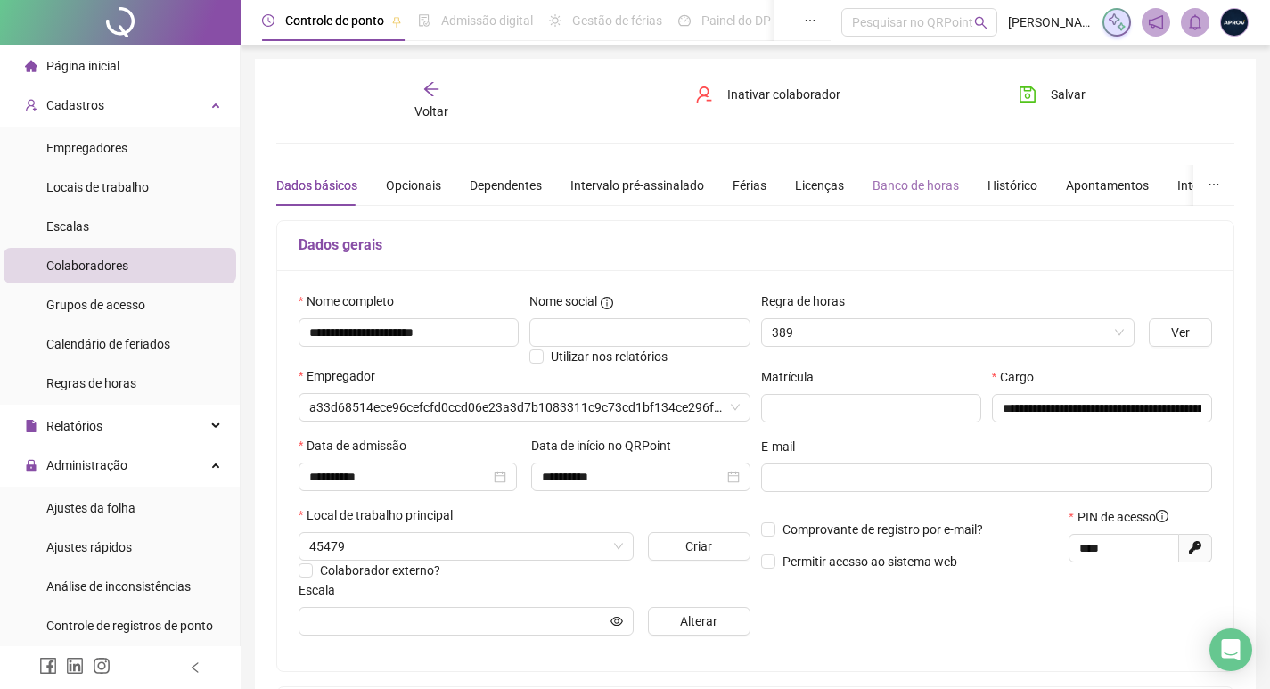
type input "**********"
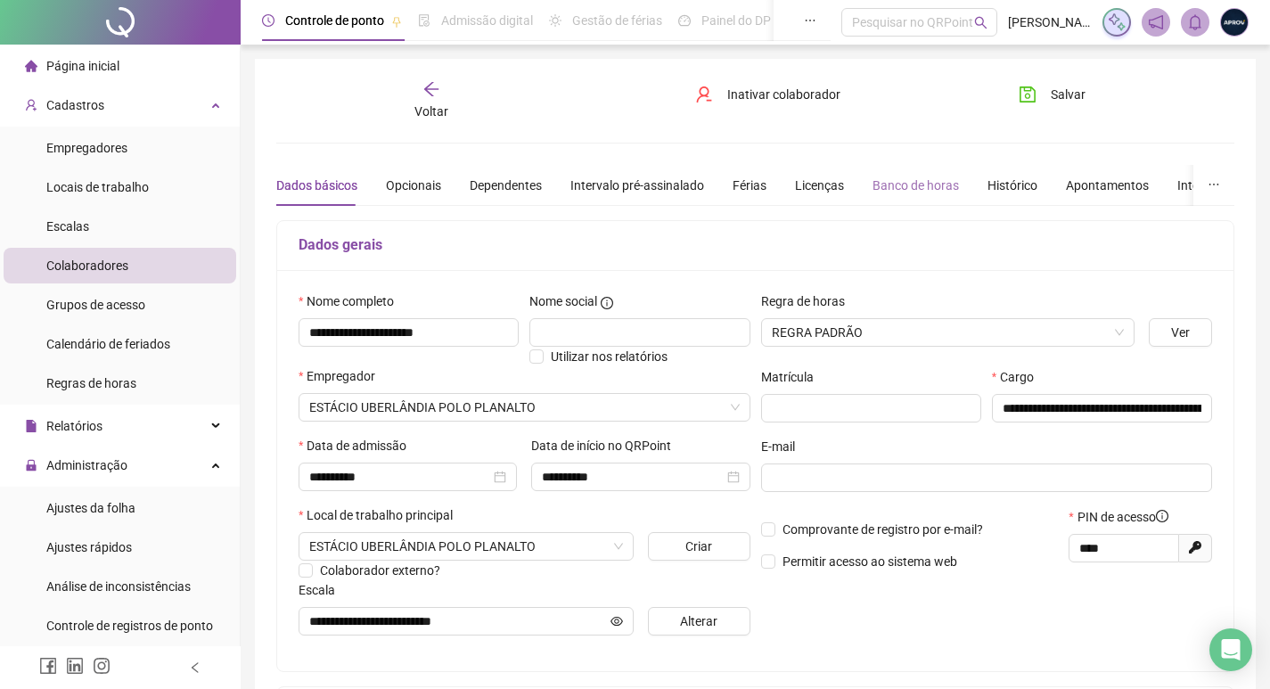
drag, startPoint x: 919, startPoint y: 168, endPoint x: 917, endPoint y: 178, distance: 11.0
click at [919, 171] on div "Banco de horas" at bounding box center [915, 185] width 86 height 41
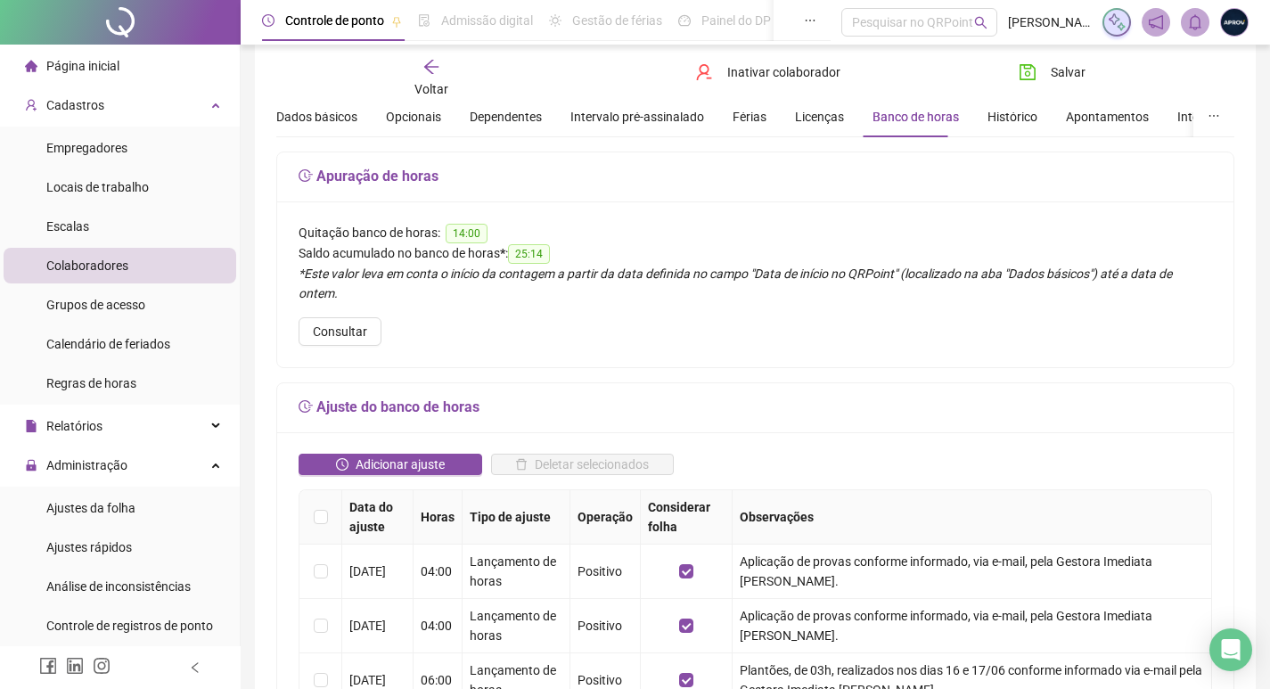
scroll to position [89, 0]
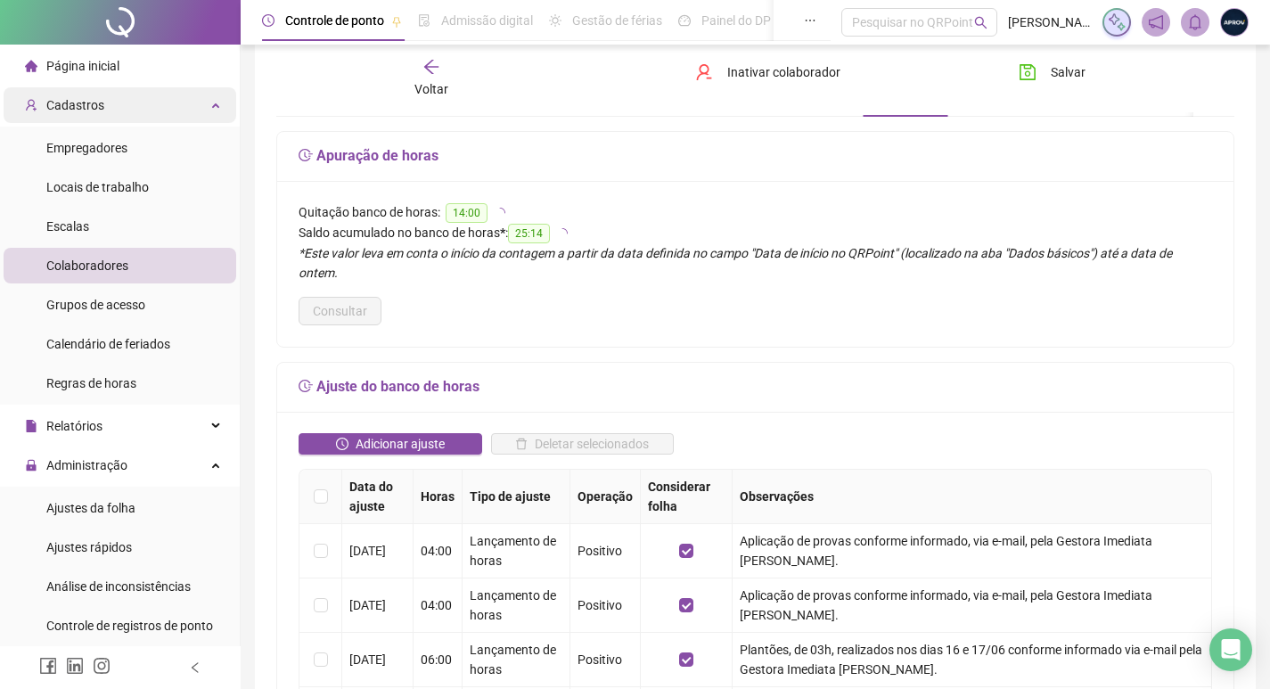
click at [106, 106] on div "Cadastros" at bounding box center [120, 105] width 233 height 36
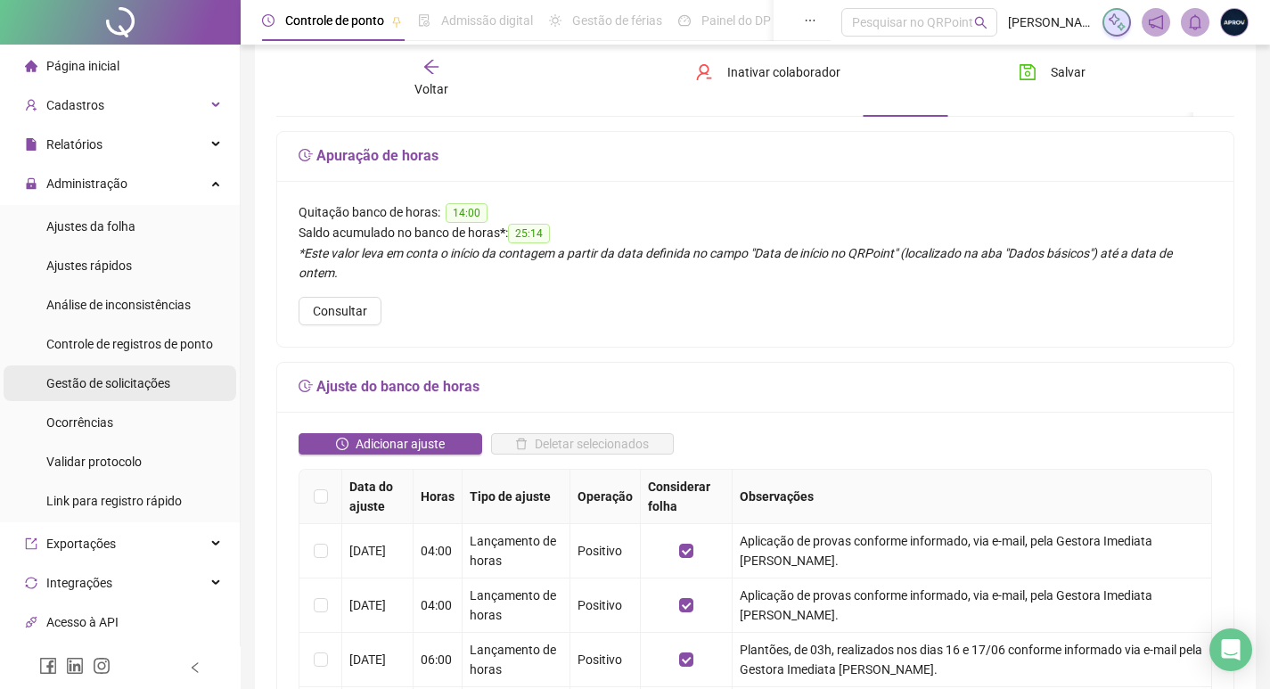
click at [109, 390] on span "Gestão de solicitações" at bounding box center [108, 383] width 124 height 14
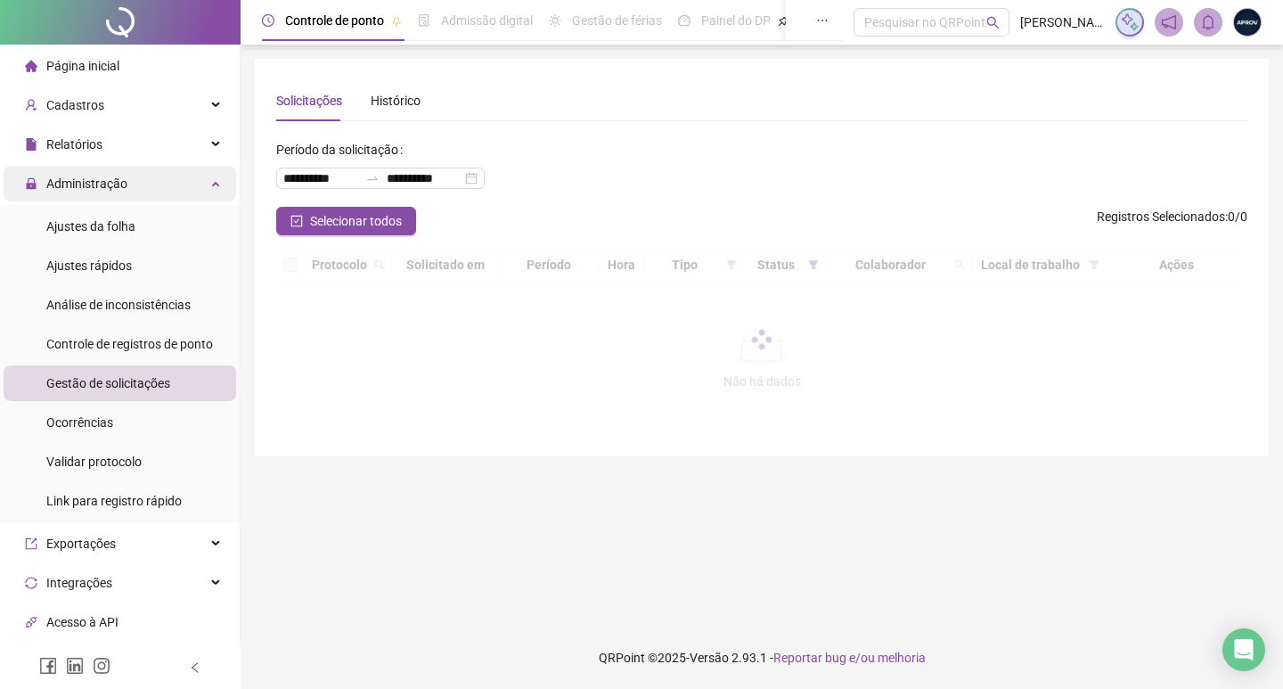
click at [106, 192] on span "Administração" at bounding box center [76, 184] width 102 height 36
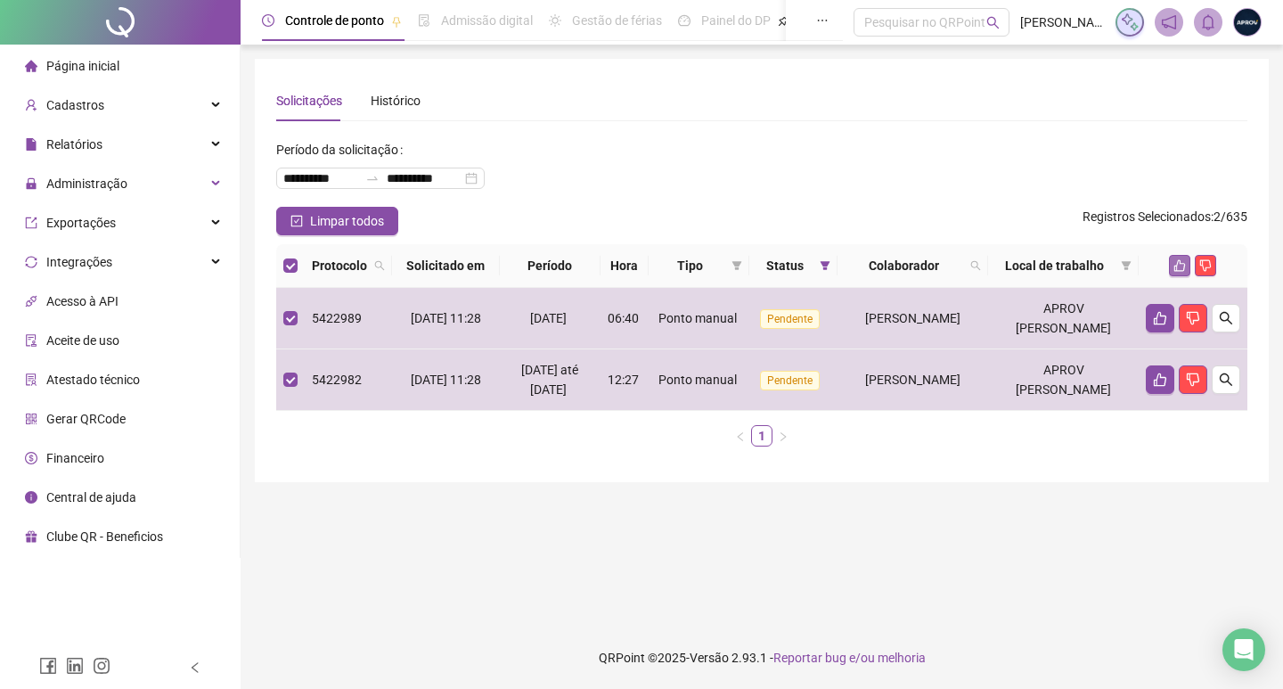
click at [1175, 255] on button "button" at bounding box center [1179, 265] width 21 height 21
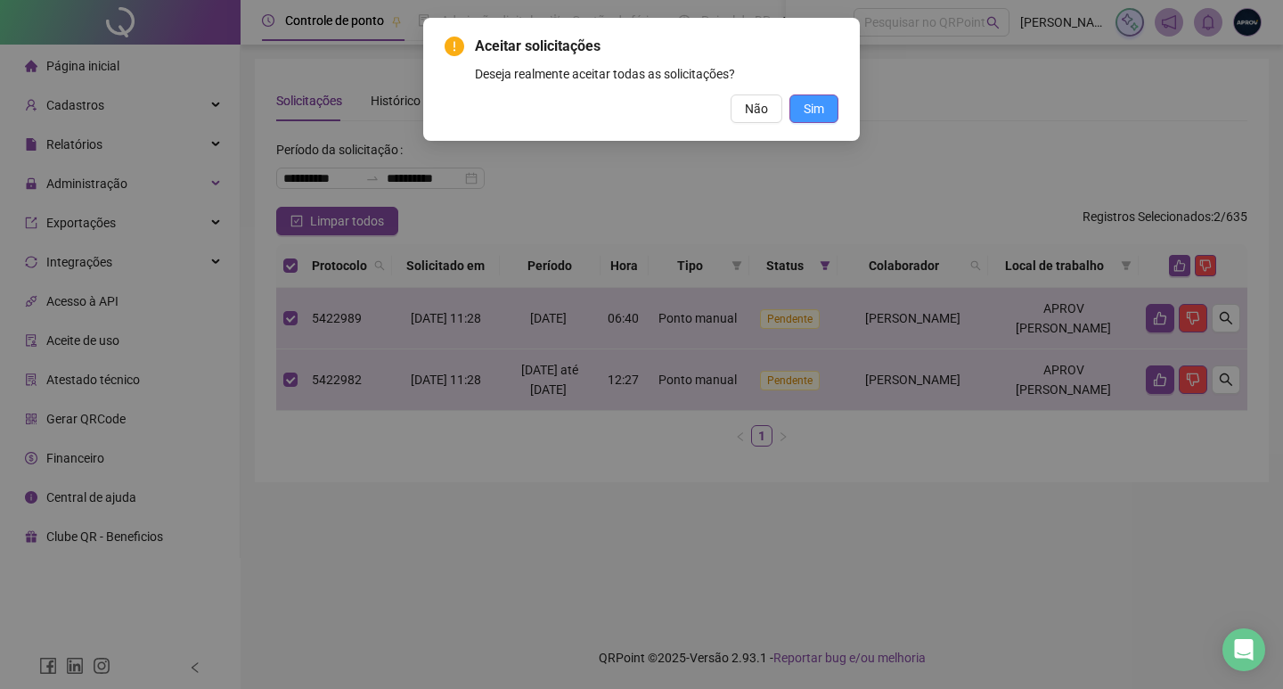
click at [793, 107] on button "Sim" at bounding box center [813, 108] width 49 height 29
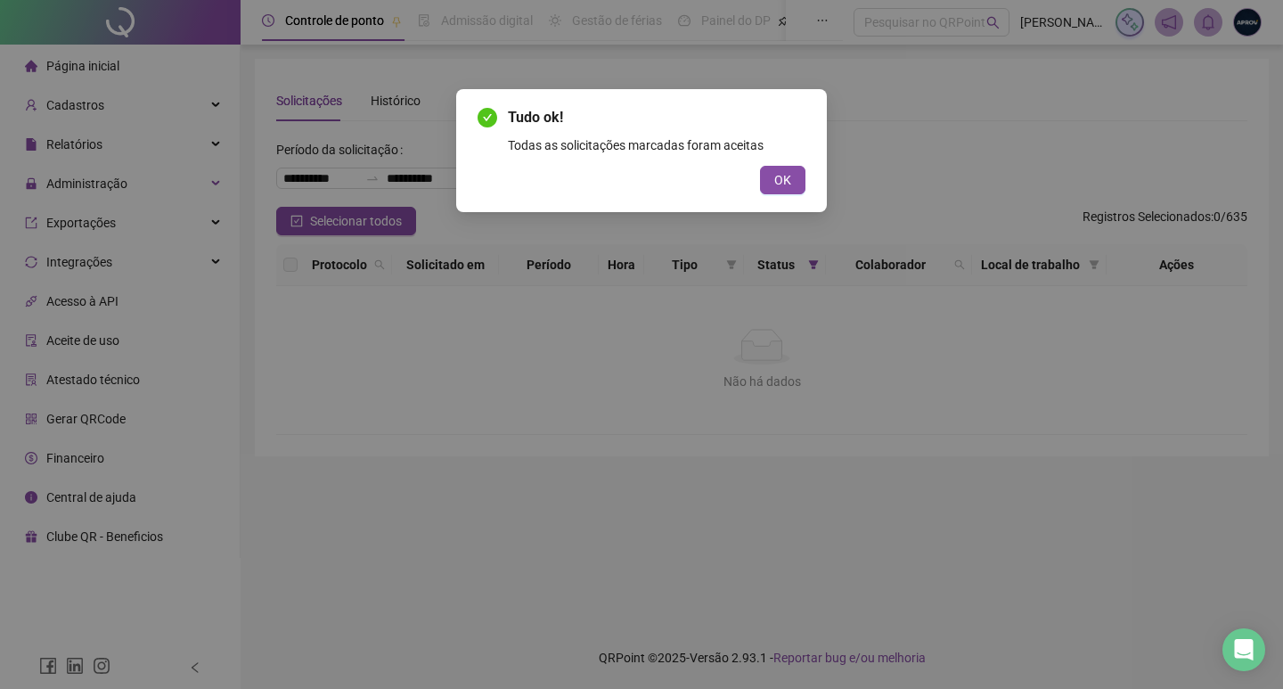
drag, startPoint x: 785, startPoint y: 181, endPoint x: 566, endPoint y: 121, distance: 227.2
click at [781, 176] on span "OK" at bounding box center [782, 180] width 17 height 20
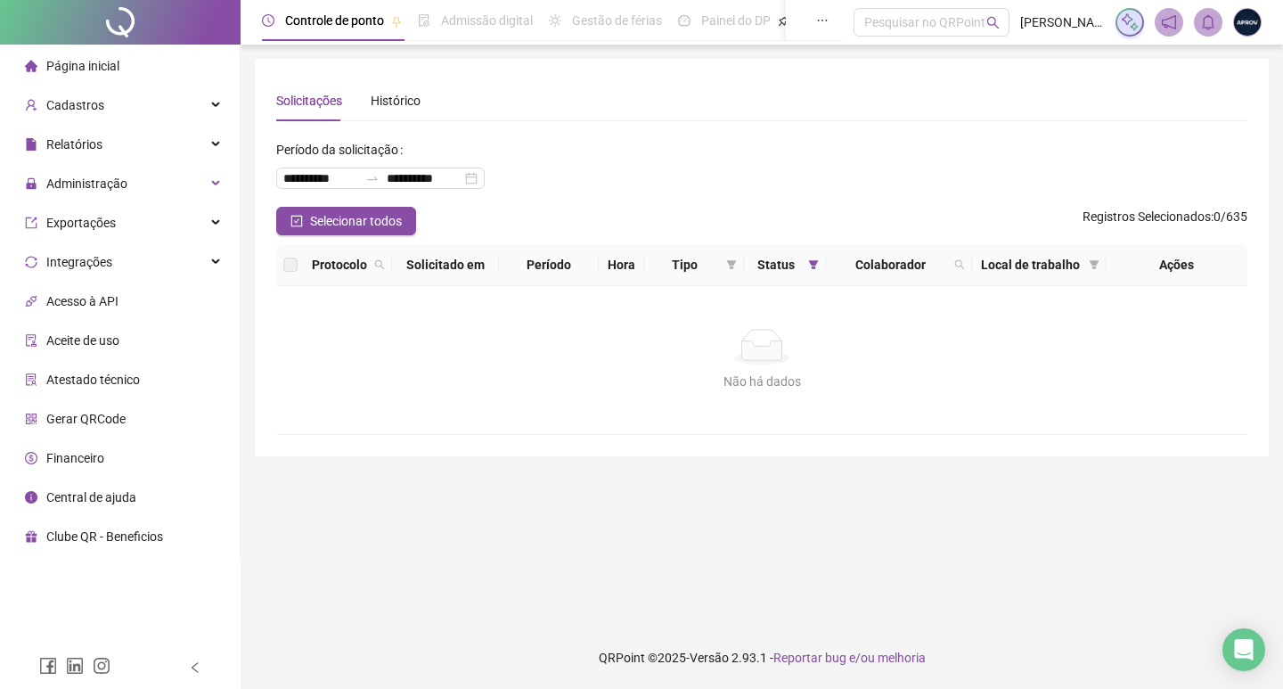
drag, startPoint x: 71, startPoint y: 68, endPoint x: 97, endPoint y: 3, distance: 70.0
click at [71, 66] on span "Página inicial" at bounding box center [82, 66] width 73 height 14
